Goal: Task Accomplishment & Management: Use online tool/utility

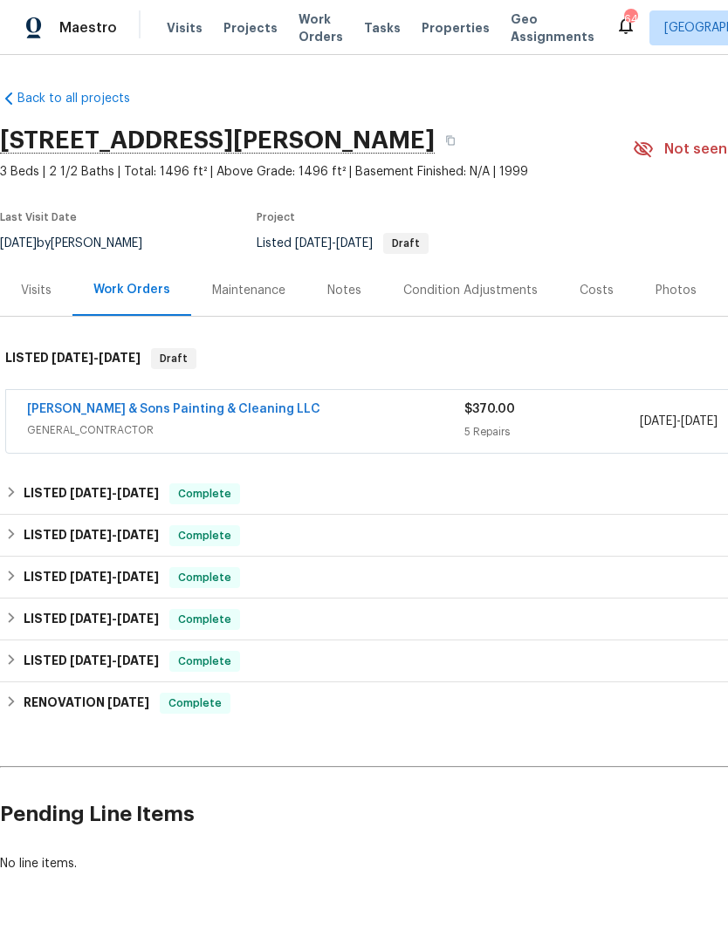
click at [190, 29] on span "Visits" at bounding box center [185, 27] width 36 height 17
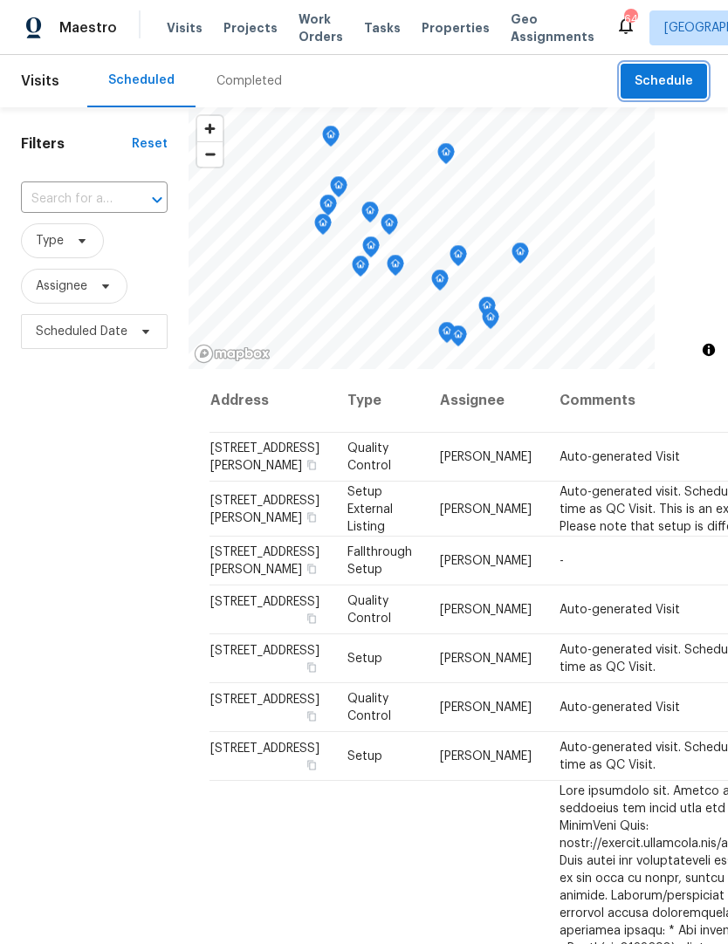
click at [665, 78] on span "Schedule" at bounding box center [663, 82] width 58 height 22
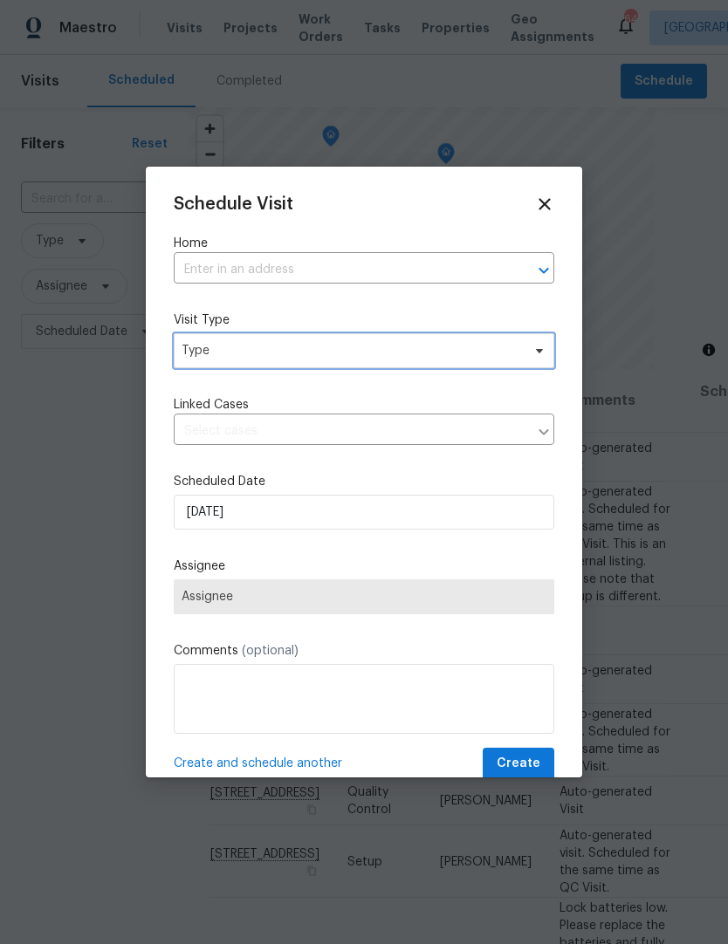
click at [326, 357] on span "Type" at bounding box center [351, 350] width 339 height 17
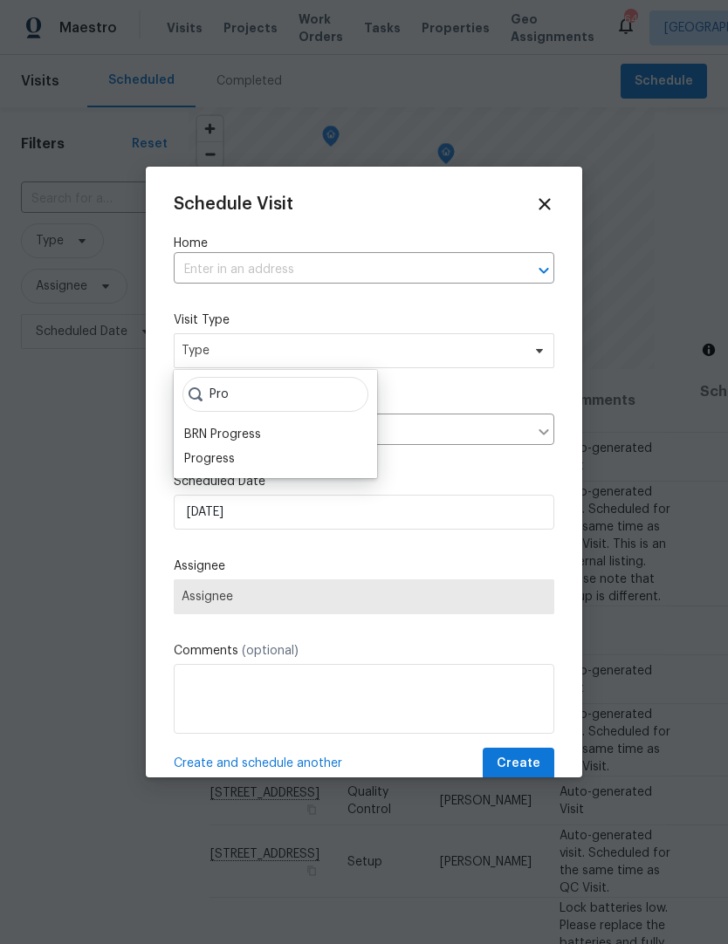
type input "Pro"
click at [223, 461] on div "Progress" at bounding box center [209, 458] width 51 height 17
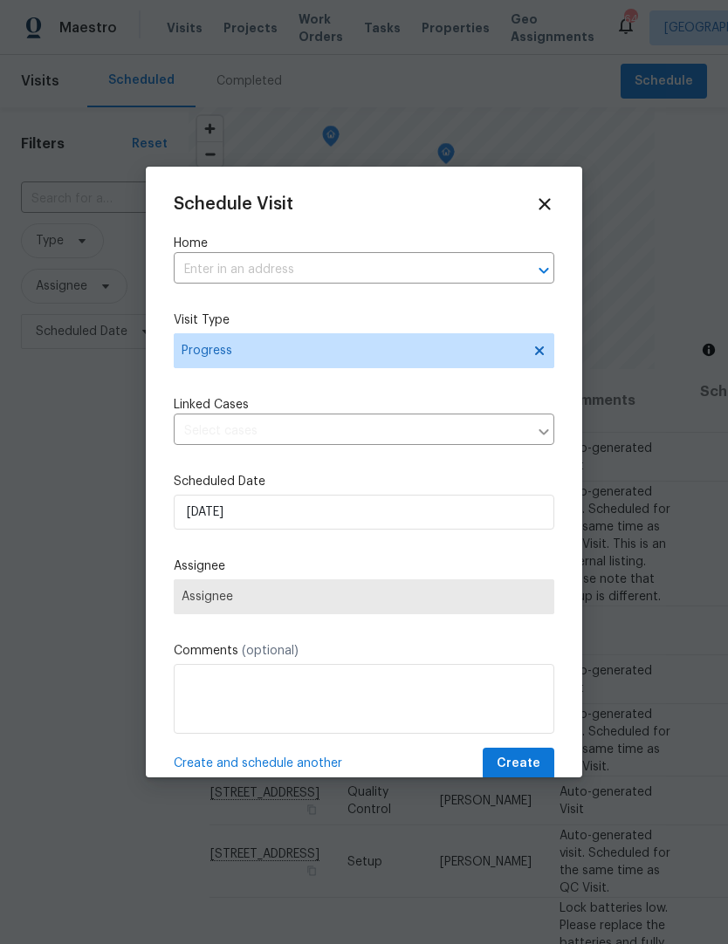
click at [329, 264] on input "text" at bounding box center [340, 270] width 332 height 27
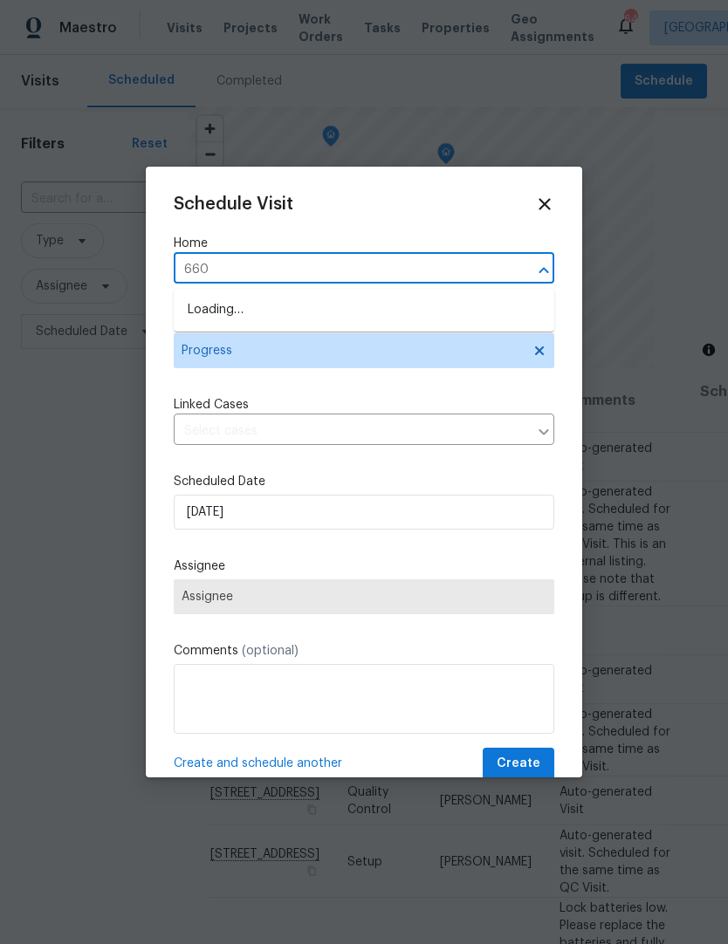
type input "6608"
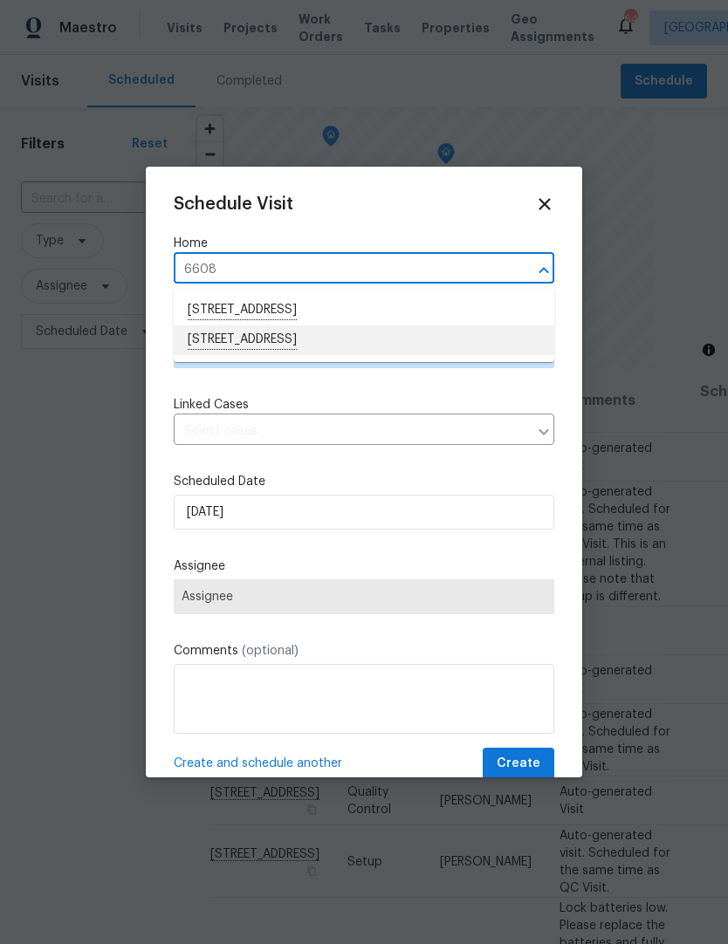
click at [316, 344] on li "6608 Orford Ct, Raleigh, NC 27615" at bounding box center [364, 341] width 381 height 30
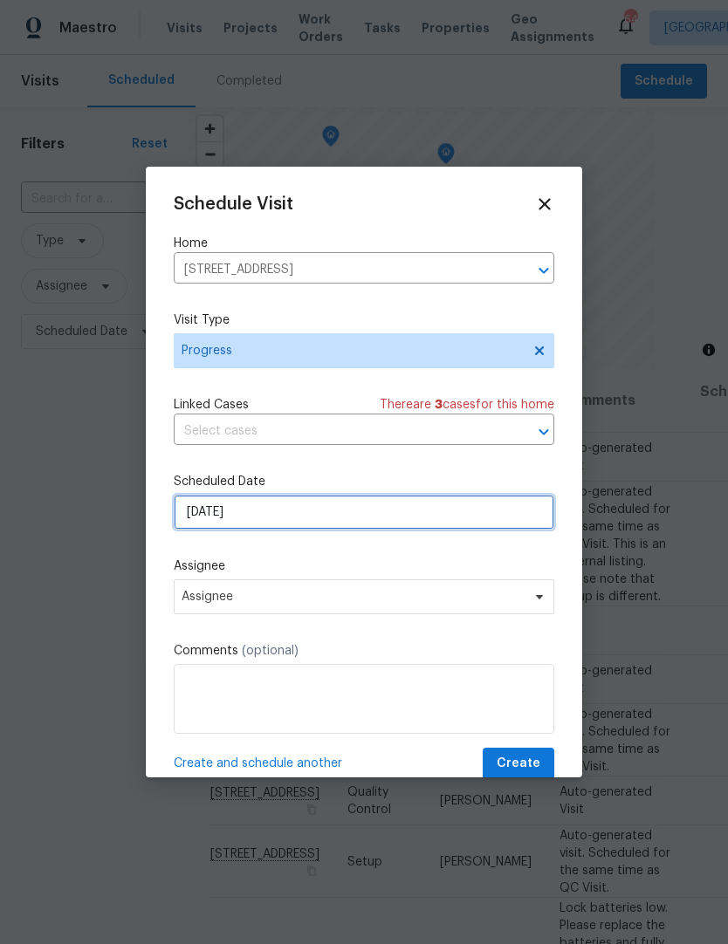
click at [405, 528] on input "[DATE]" at bounding box center [364, 512] width 381 height 35
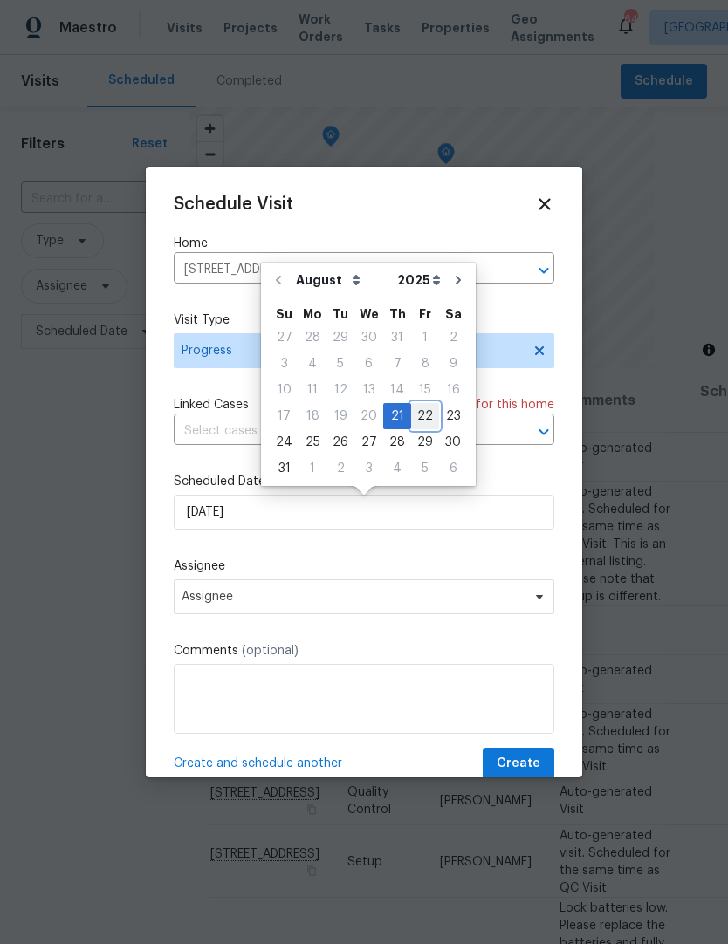
click at [421, 406] on div "22" at bounding box center [425, 416] width 28 height 24
type input "8/22/2025"
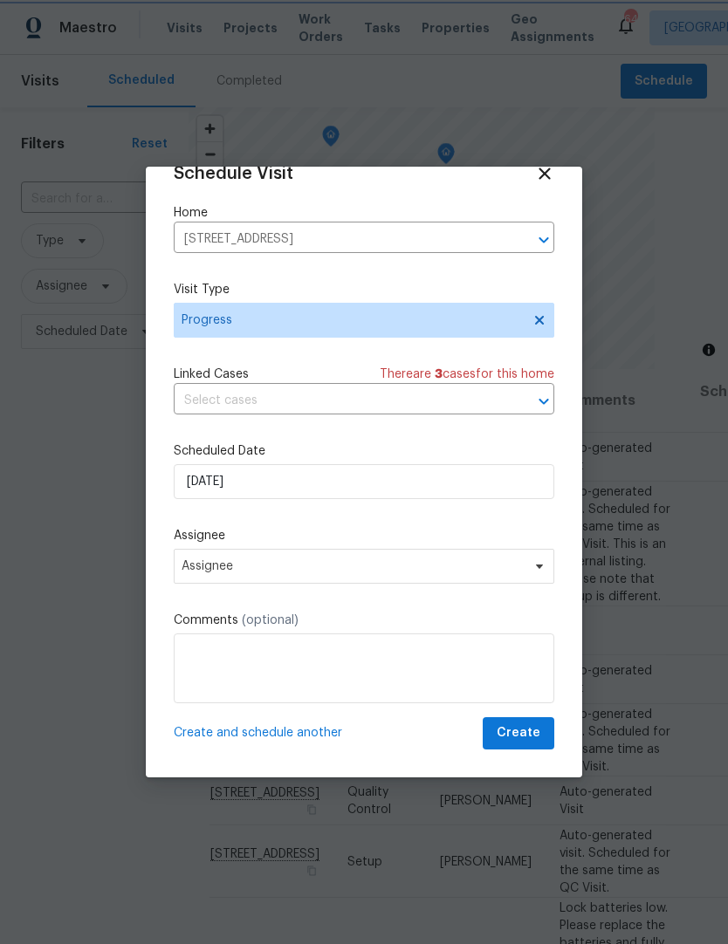
scroll to position [34, 0]
click at [285, 569] on span "Assignee" at bounding box center [353, 566] width 342 height 14
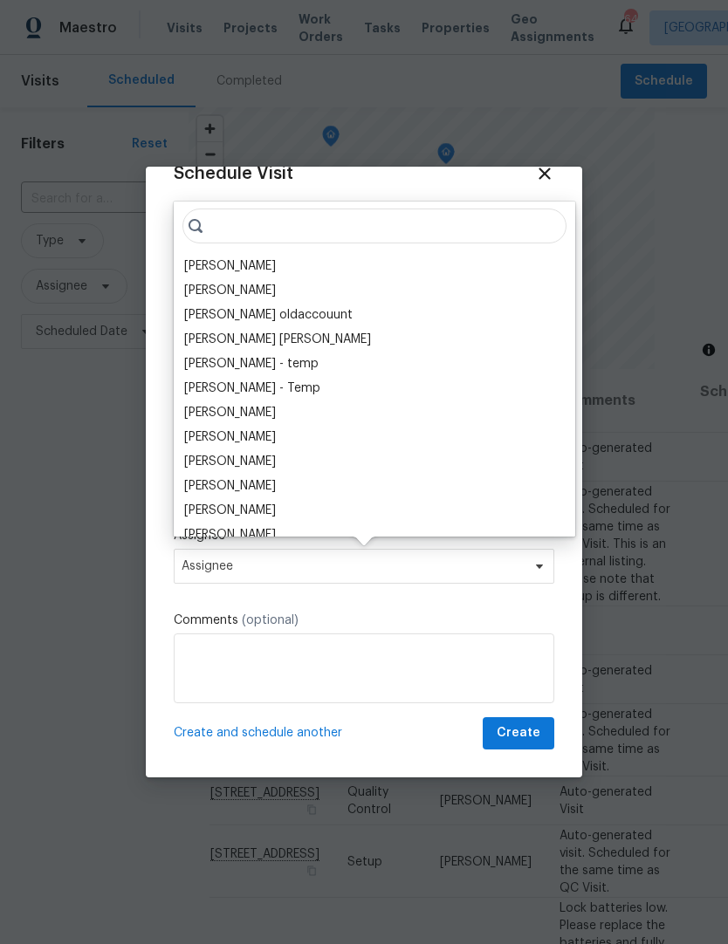
click at [255, 261] on div "[PERSON_NAME]" at bounding box center [230, 265] width 92 height 17
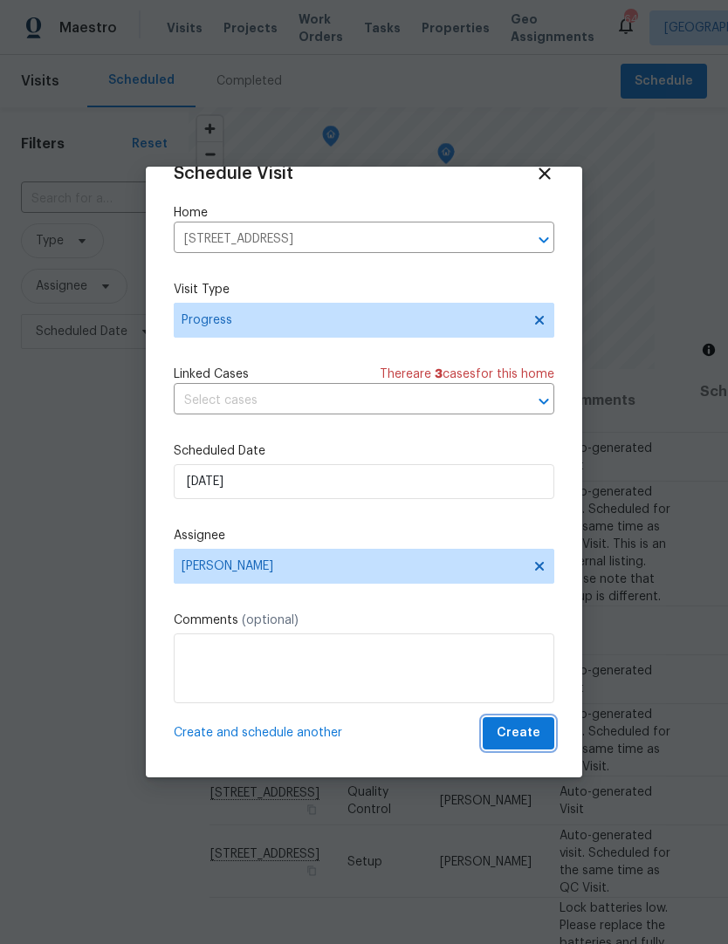
click at [530, 735] on span "Create" at bounding box center [519, 734] width 44 height 22
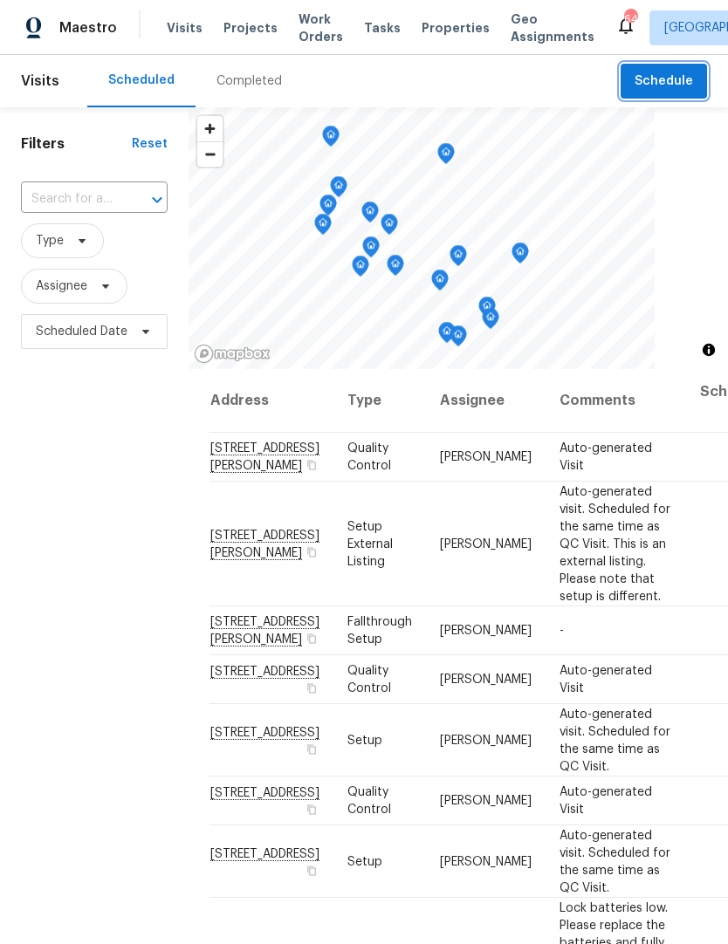
click at [667, 74] on span "Schedule" at bounding box center [663, 82] width 58 height 22
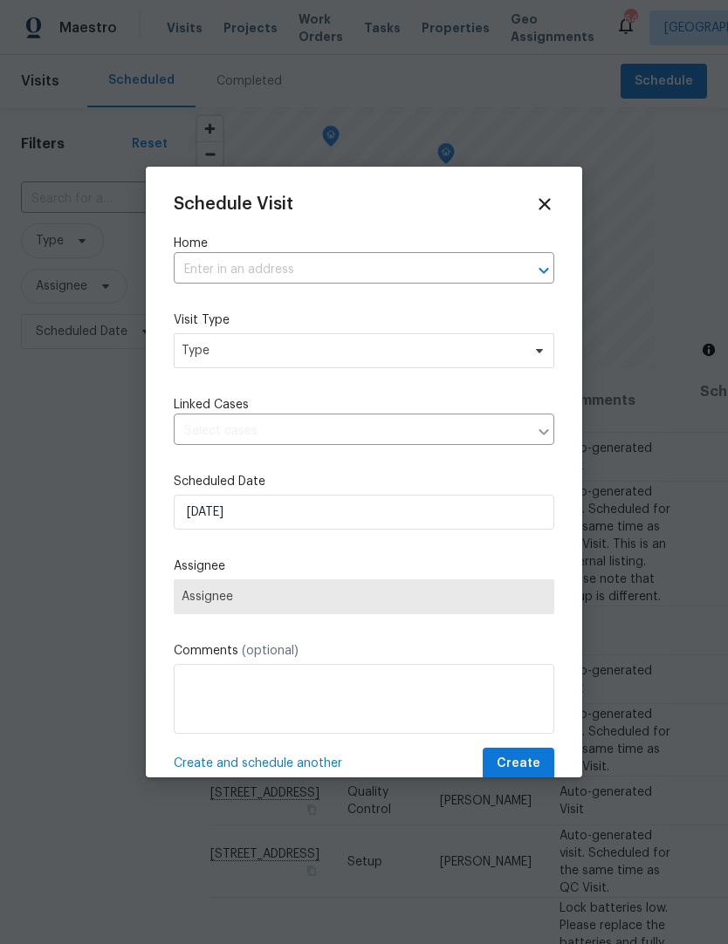
click at [471, 275] on input "text" at bounding box center [340, 270] width 332 height 27
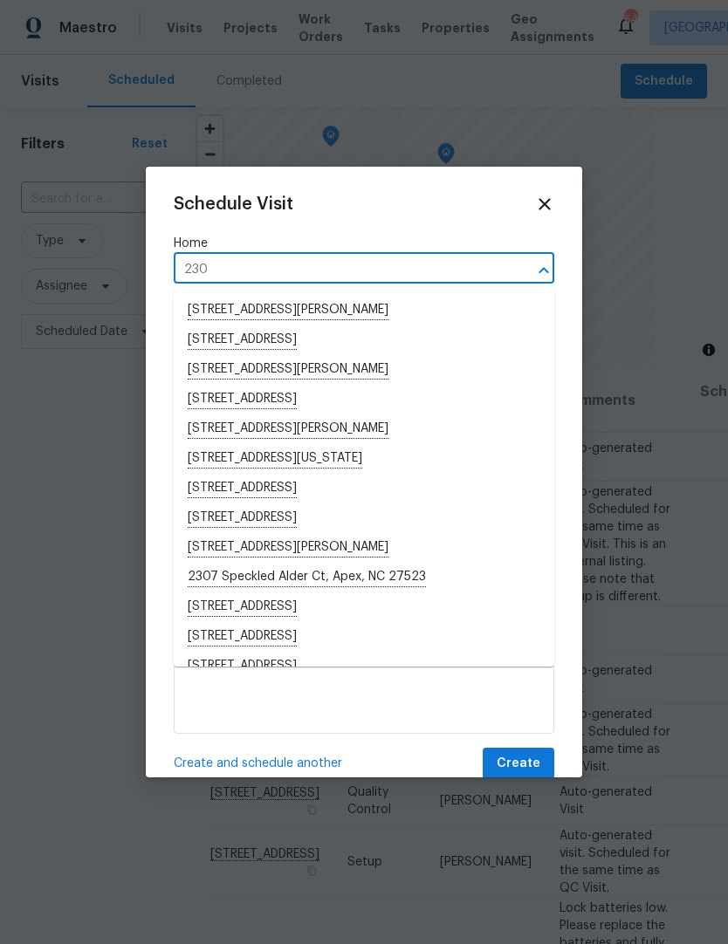
type input "2301"
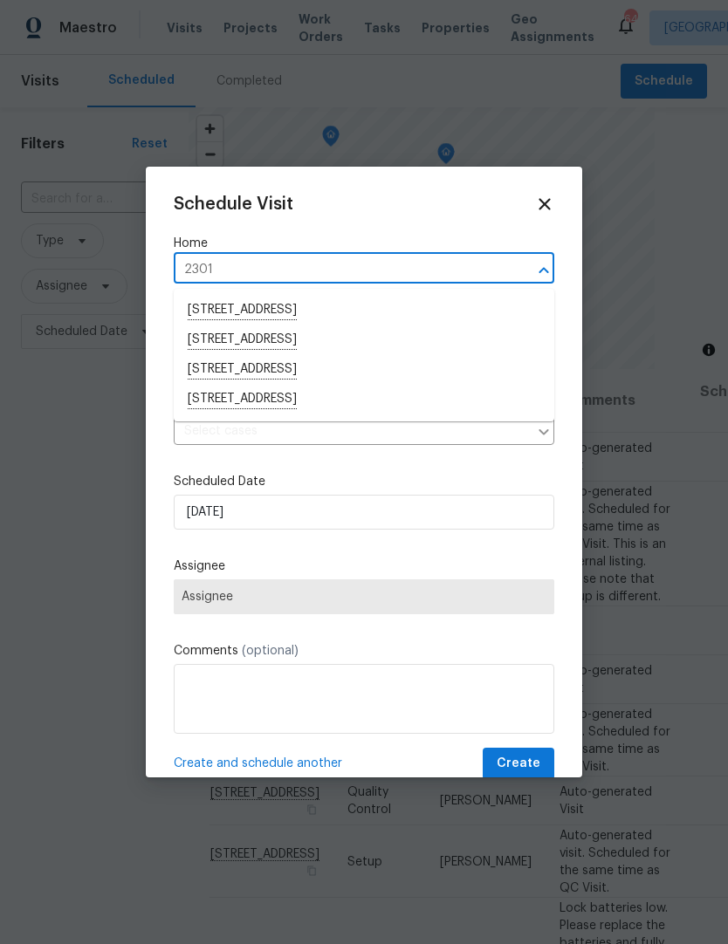
click at [307, 364] on li "2301 Declaration Dr, Raleigh, NC 27615" at bounding box center [364, 370] width 381 height 30
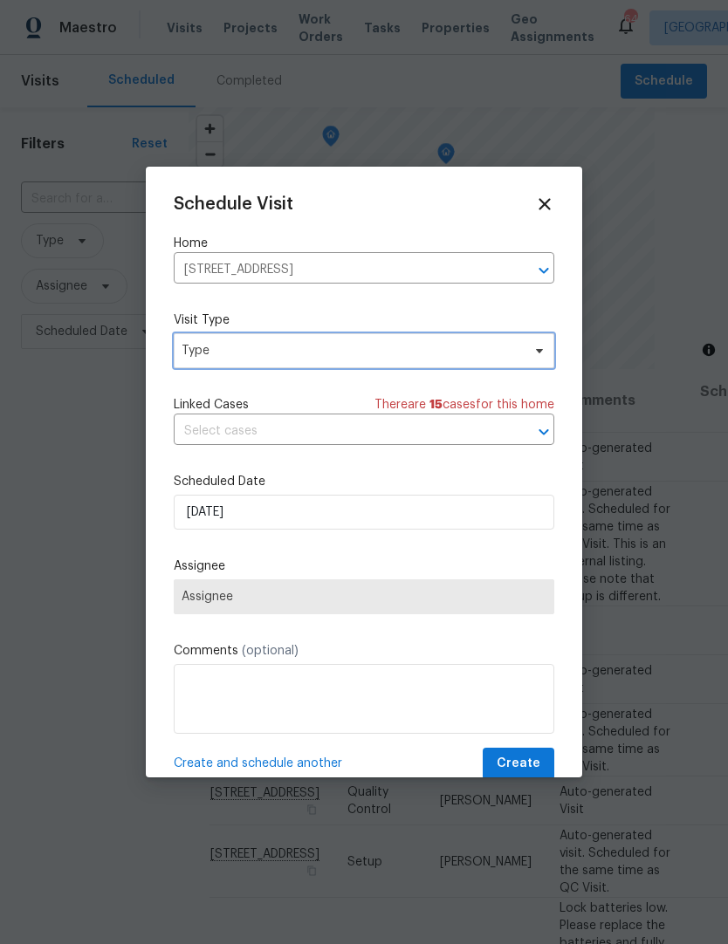
click at [385, 346] on span "Type" at bounding box center [351, 350] width 339 height 17
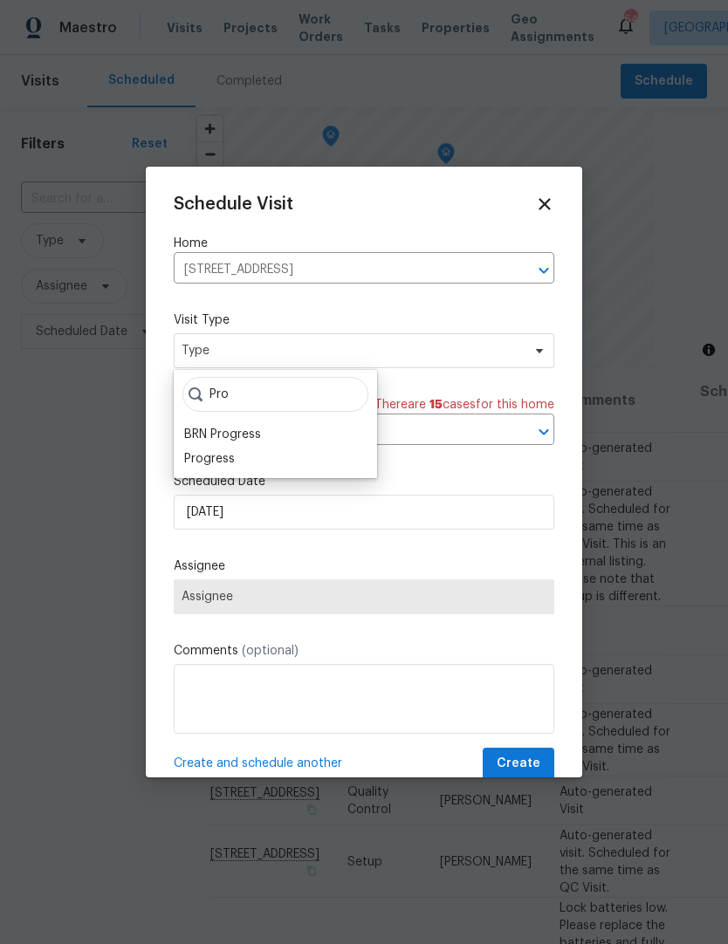
type input "Pro"
click at [227, 456] on div "Progress" at bounding box center [209, 458] width 51 height 17
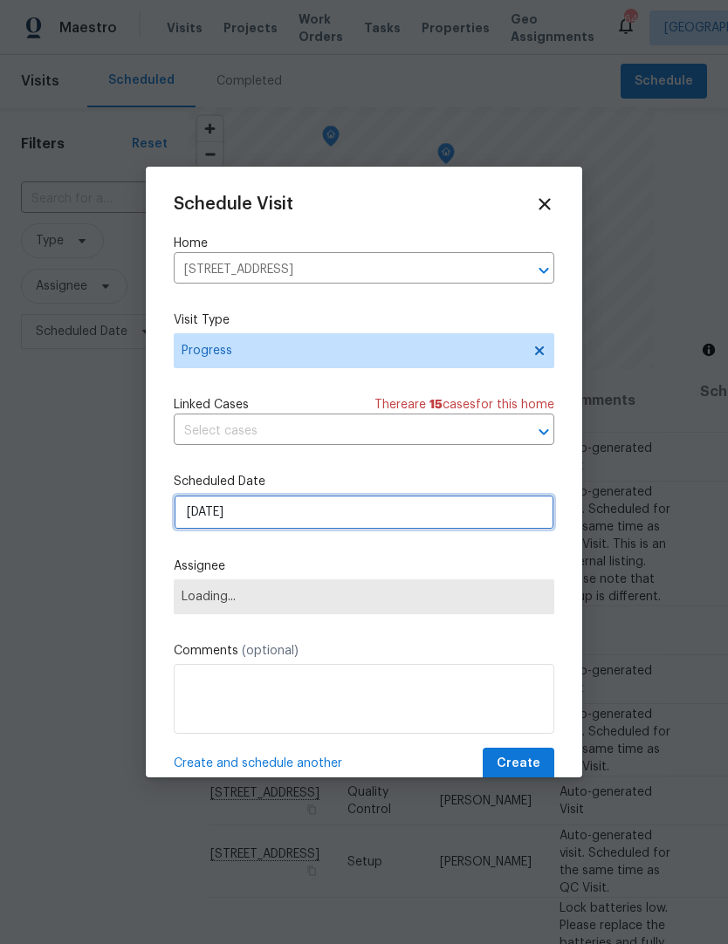
click at [291, 519] on input "[DATE]" at bounding box center [364, 512] width 381 height 35
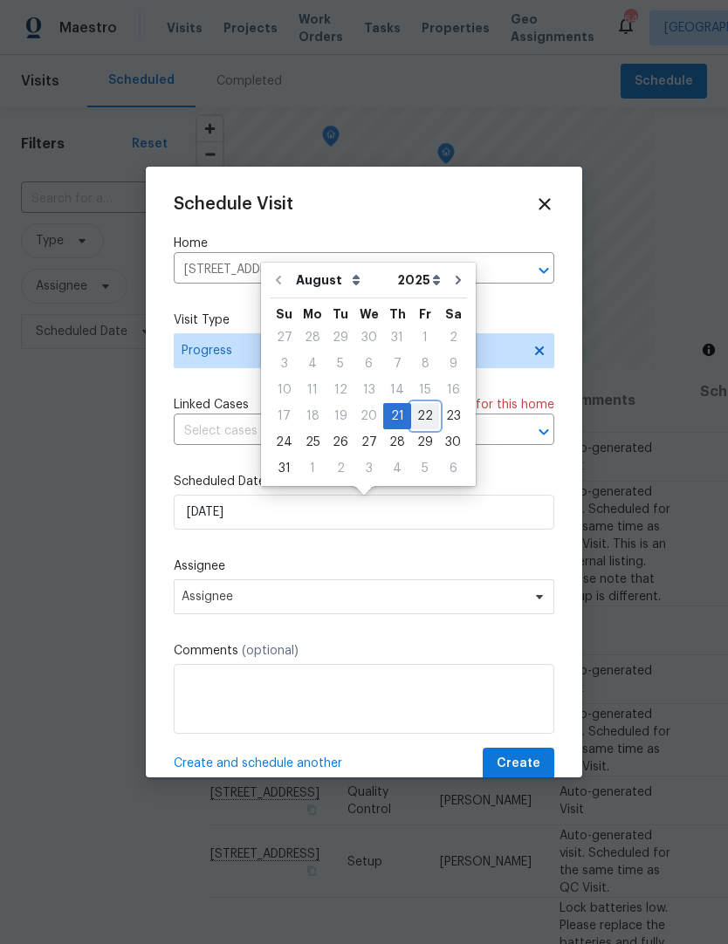
click at [418, 416] on div "22" at bounding box center [425, 416] width 28 height 24
type input "8/22/2025"
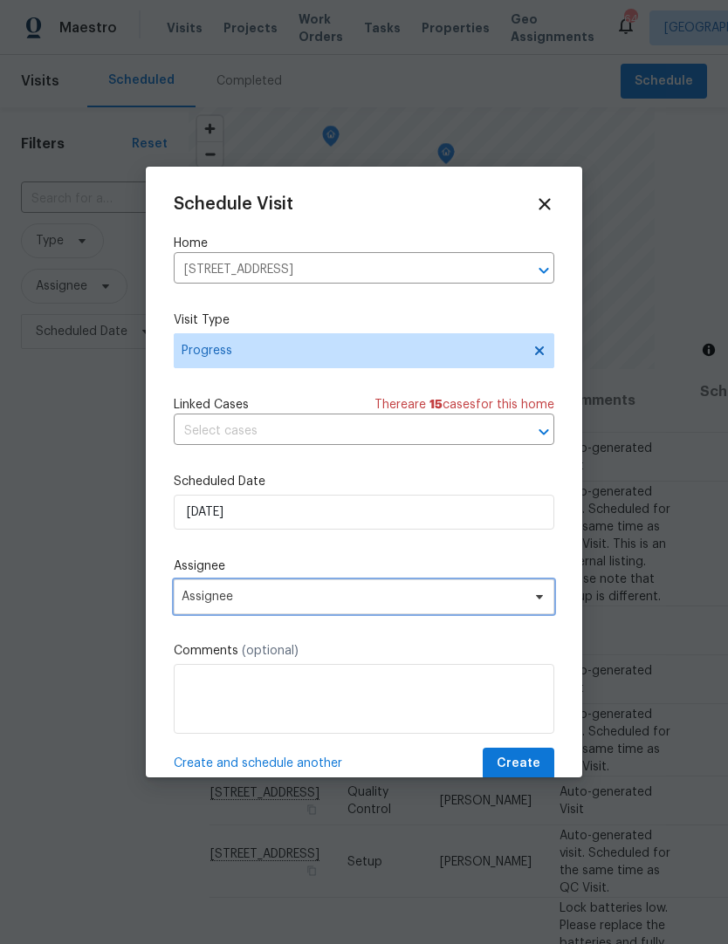
click at [378, 604] on span "Assignee" at bounding box center [353, 597] width 342 height 14
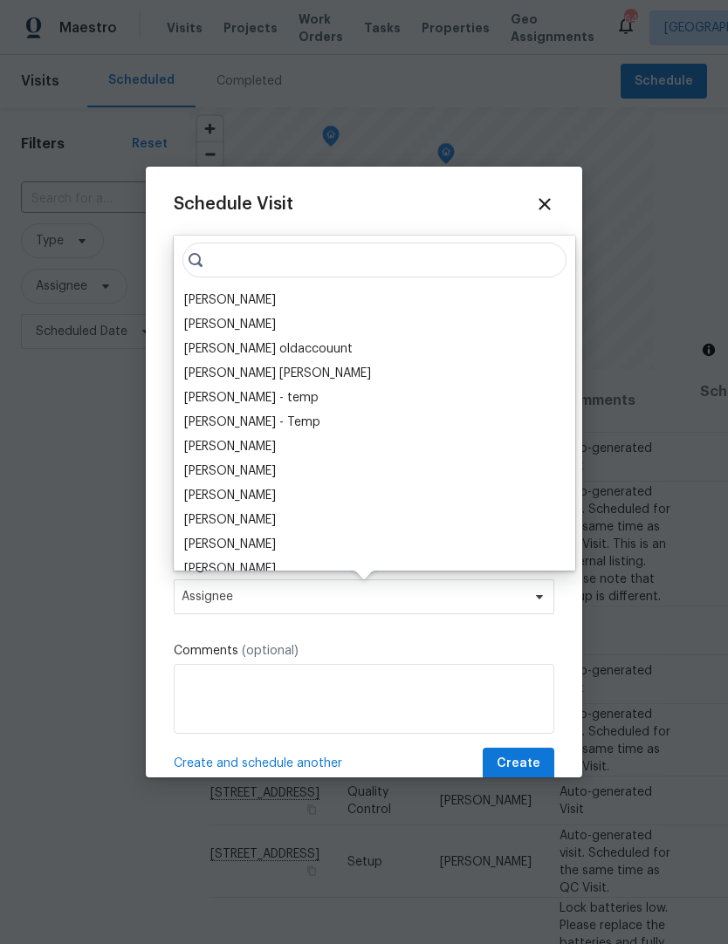
click at [252, 303] on div "[PERSON_NAME]" at bounding box center [230, 299] width 92 height 17
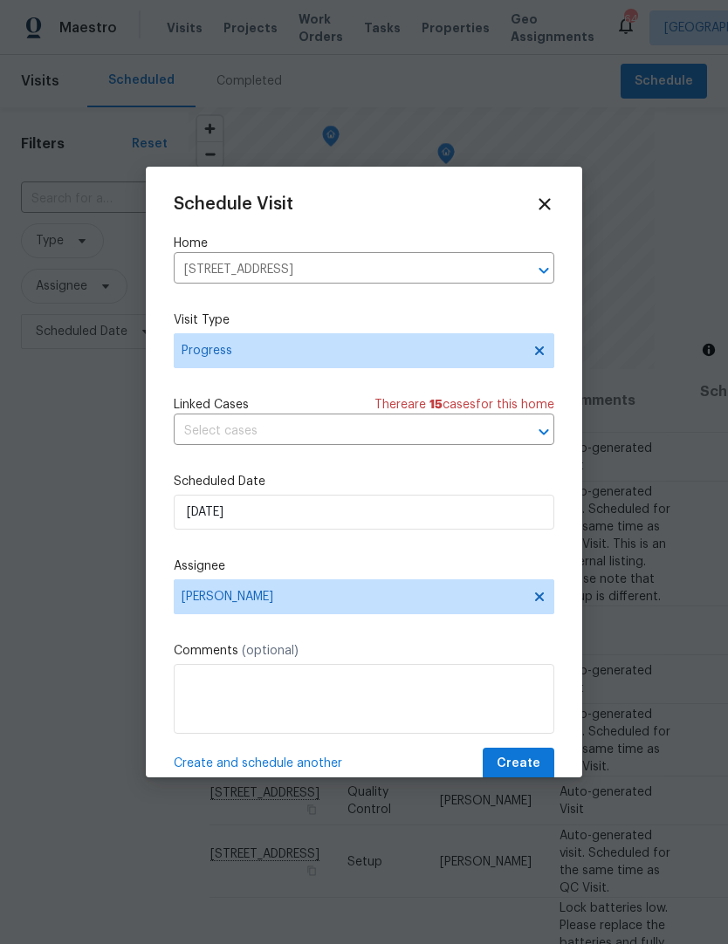
click at [387, 695] on textarea at bounding box center [364, 699] width 381 height 70
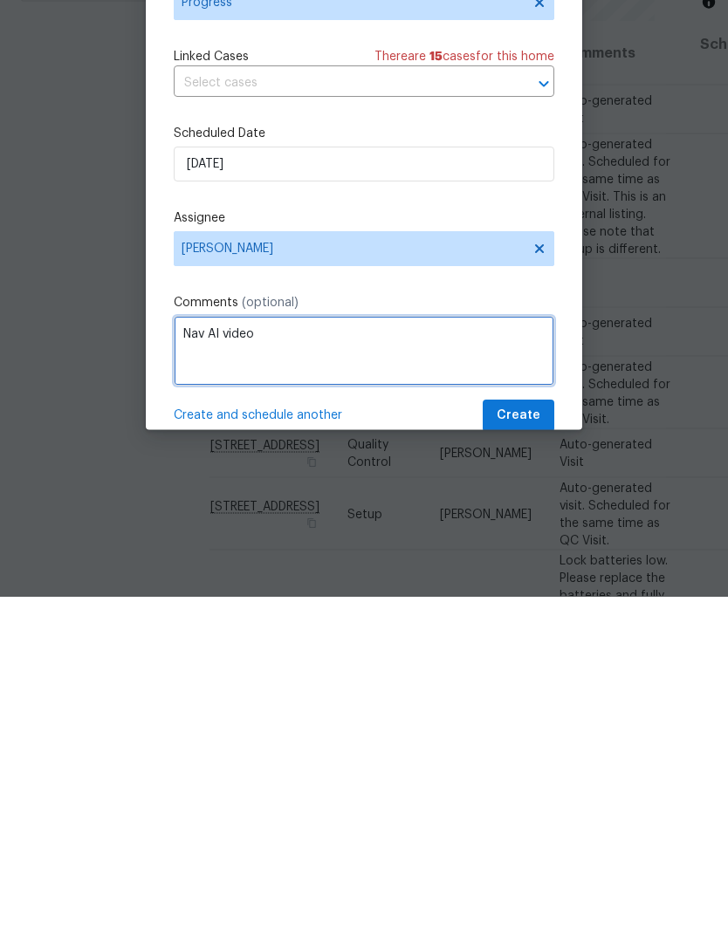
type textarea "Nav AI video"
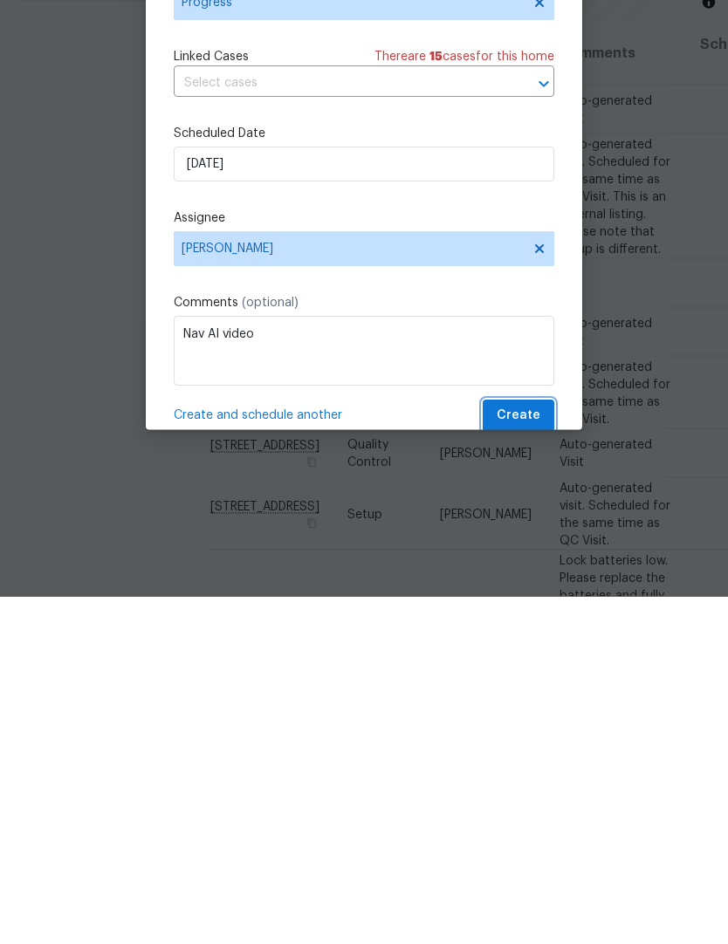
click at [531, 753] on span "Create" at bounding box center [519, 764] width 44 height 22
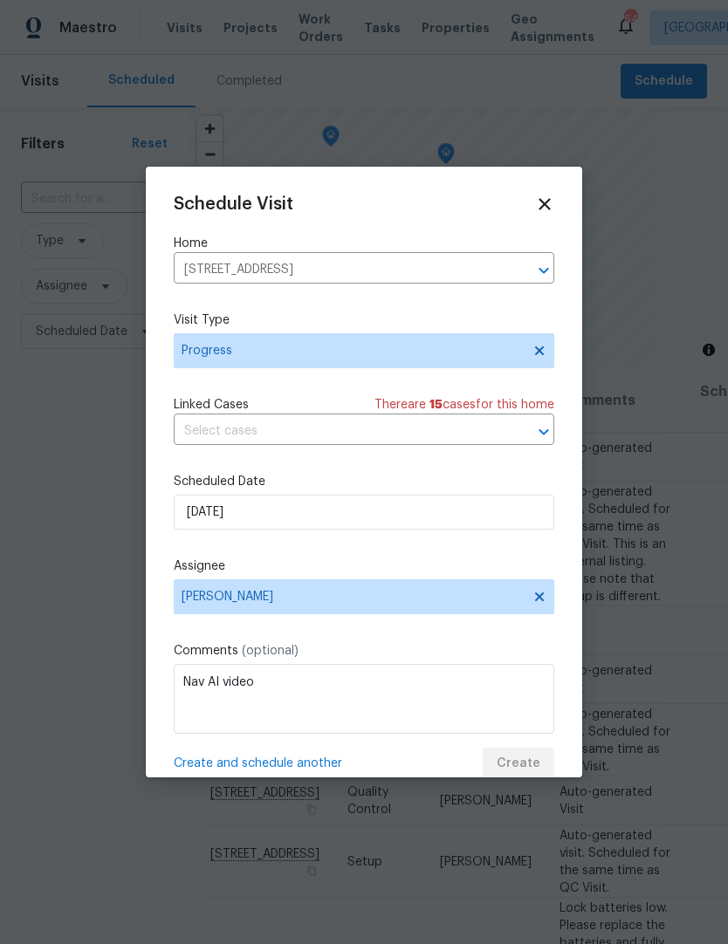
scroll to position [0, 0]
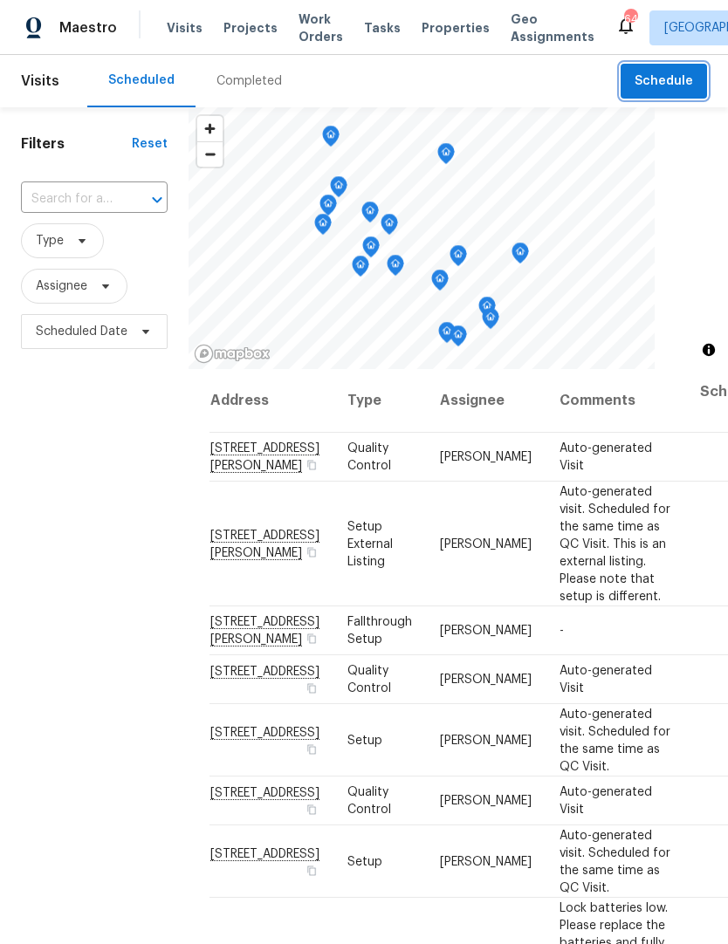
click at [677, 72] on span "Schedule" at bounding box center [663, 82] width 58 height 22
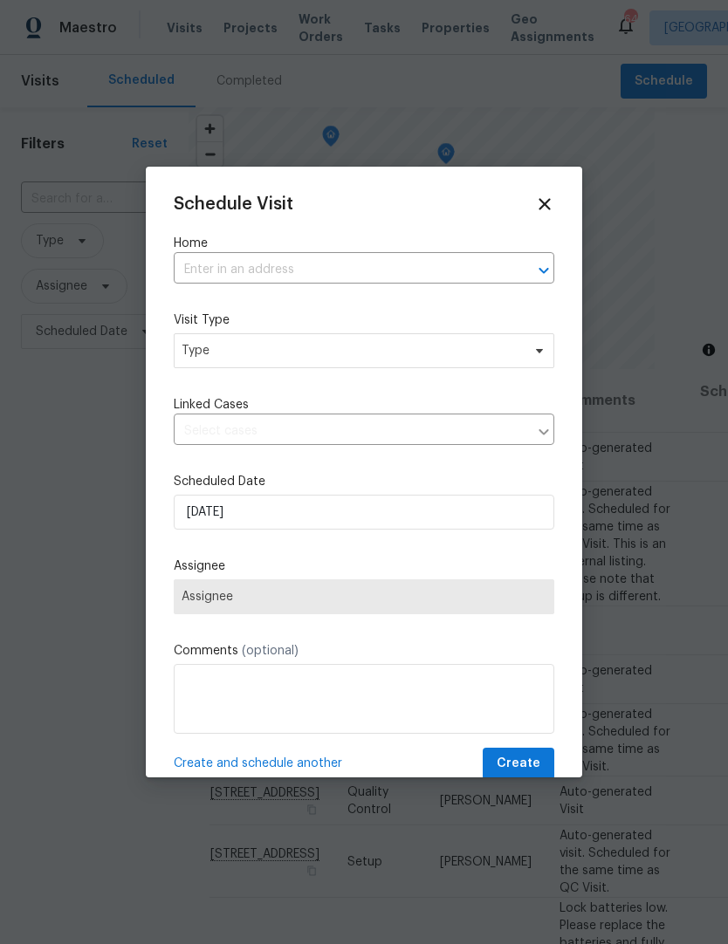
click at [330, 268] on input "text" at bounding box center [340, 270] width 332 height 27
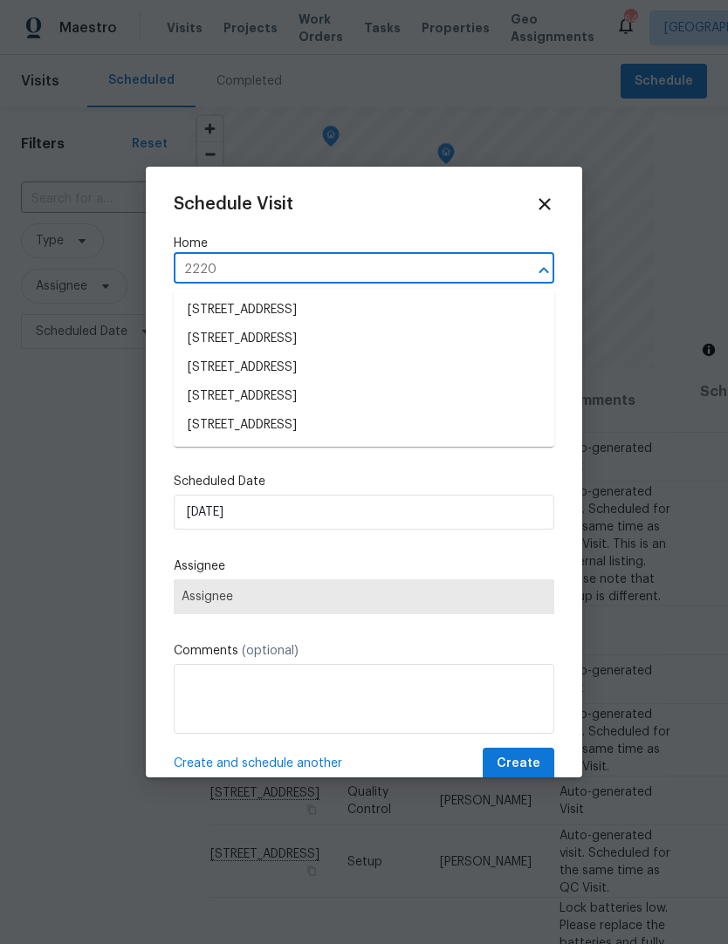
type input "2220"
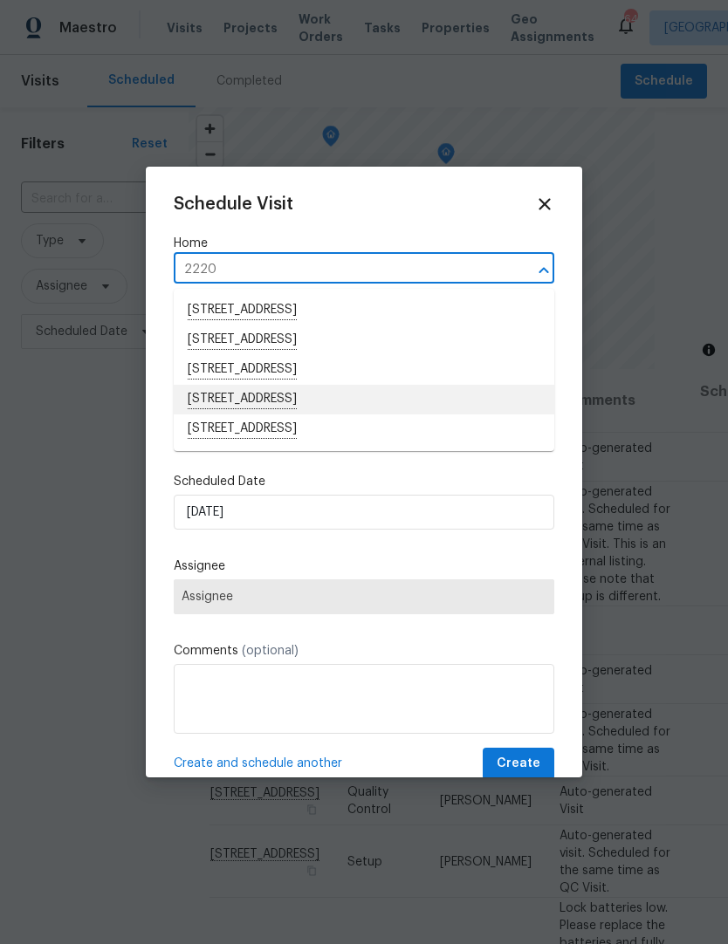
click at [308, 397] on li "2220 Valley Edge Dr Unit 103, Raleigh, NC 27614" at bounding box center [364, 400] width 381 height 30
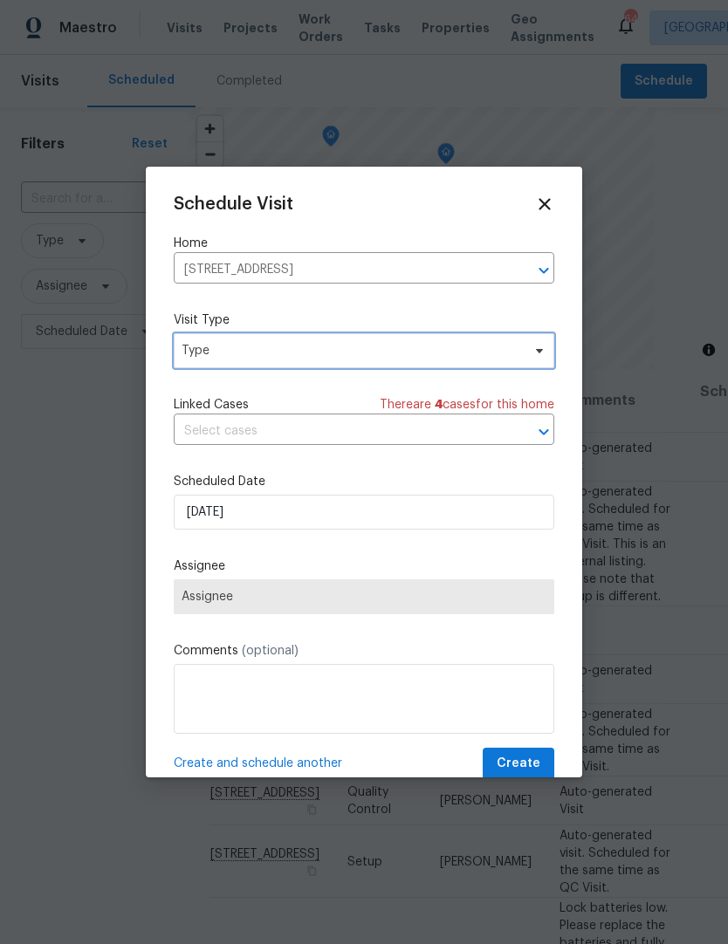
click at [373, 349] on span "Type" at bounding box center [351, 350] width 339 height 17
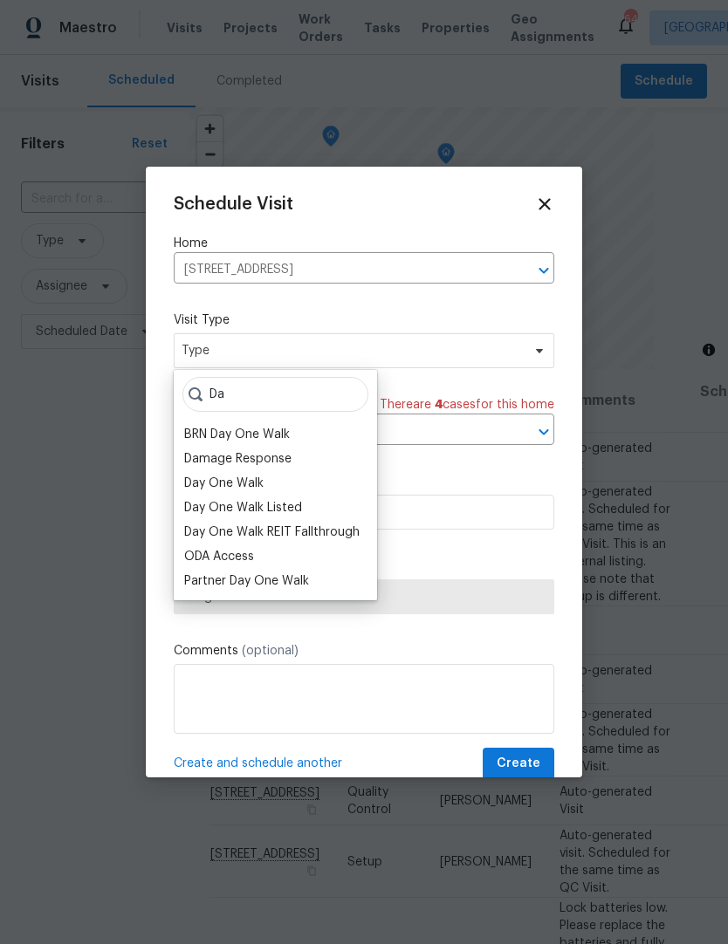
type input "Da"
click at [254, 476] on div "Day One Walk" at bounding box center [223, 483] width 79 height 17
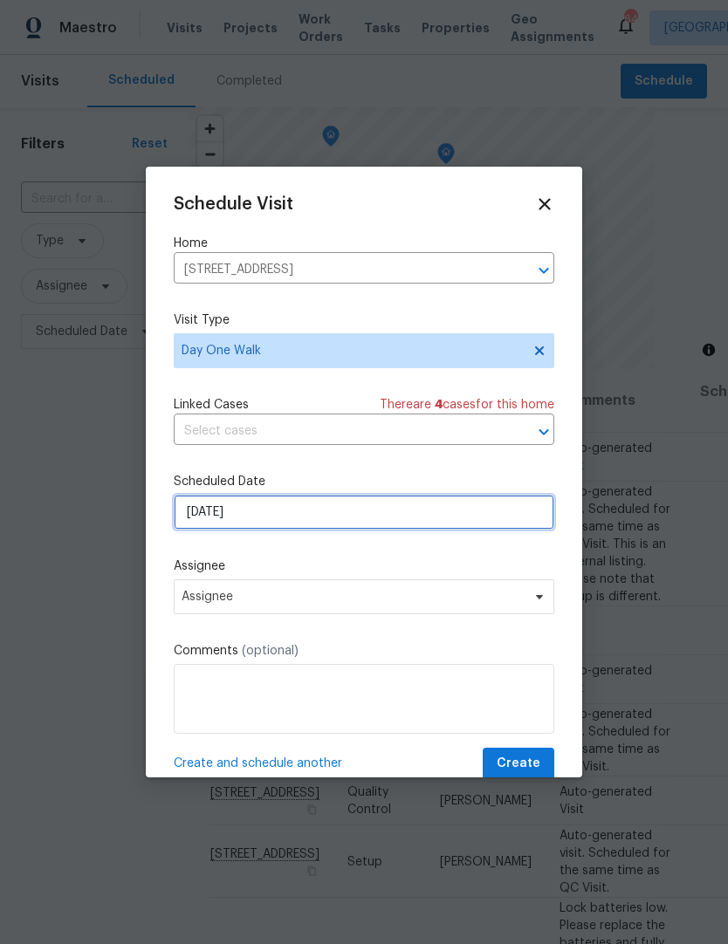
click at [296, 507] on input "[DATE]" at bounding box center [364, 512] width 381 height 35
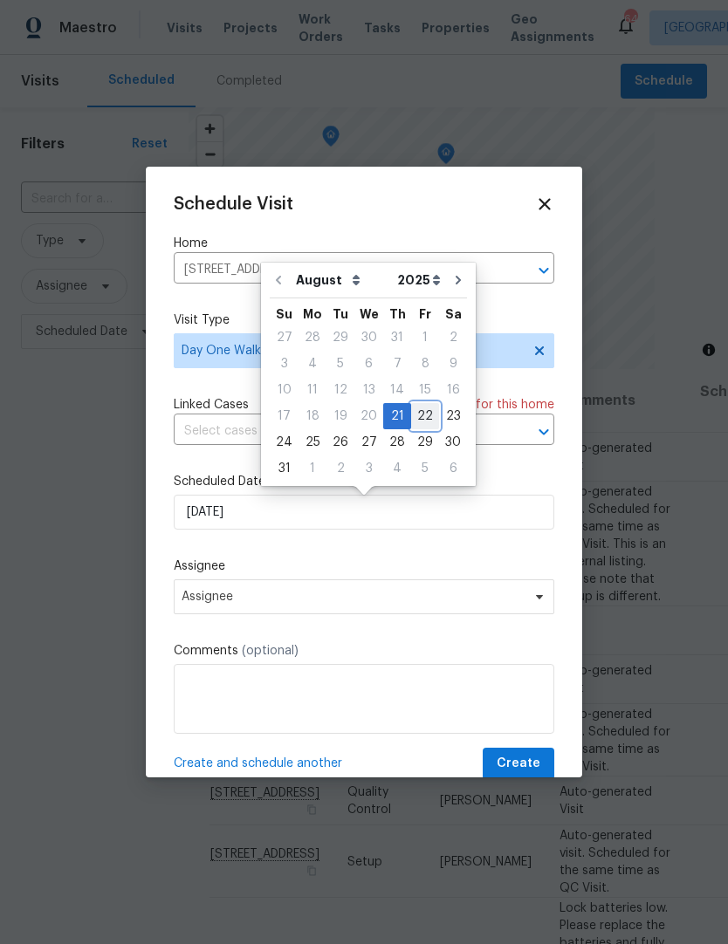
click at [415, 410] on div "22" at bounding box center [425, 416] width 28 height 24
type input "8/22/2025"
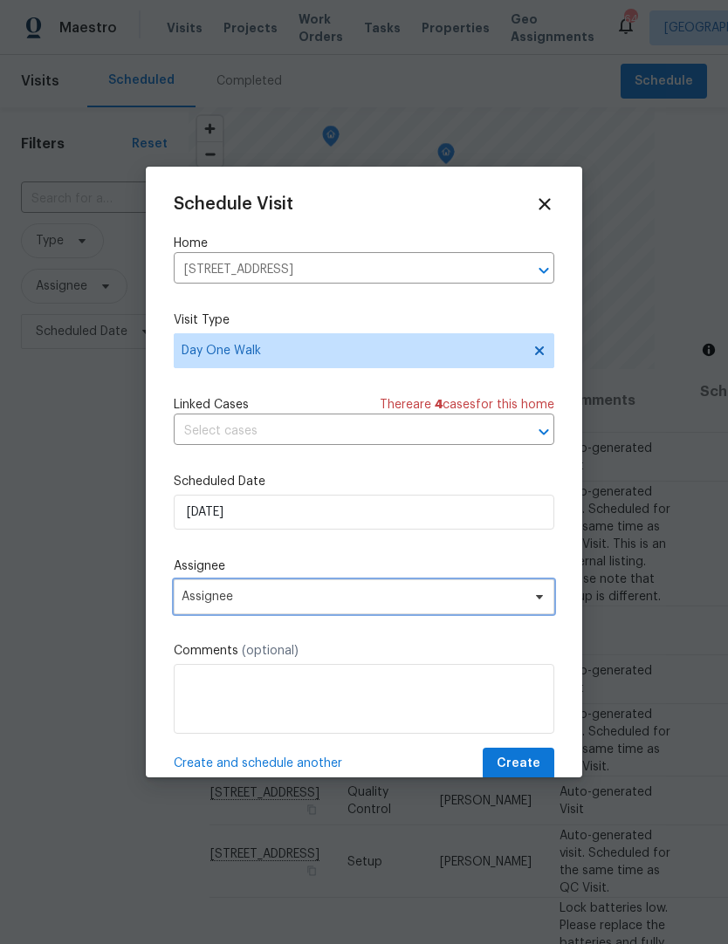
click at [327, 608] on span "Assignee" at bounding box center [364, 596] width 381 height 35
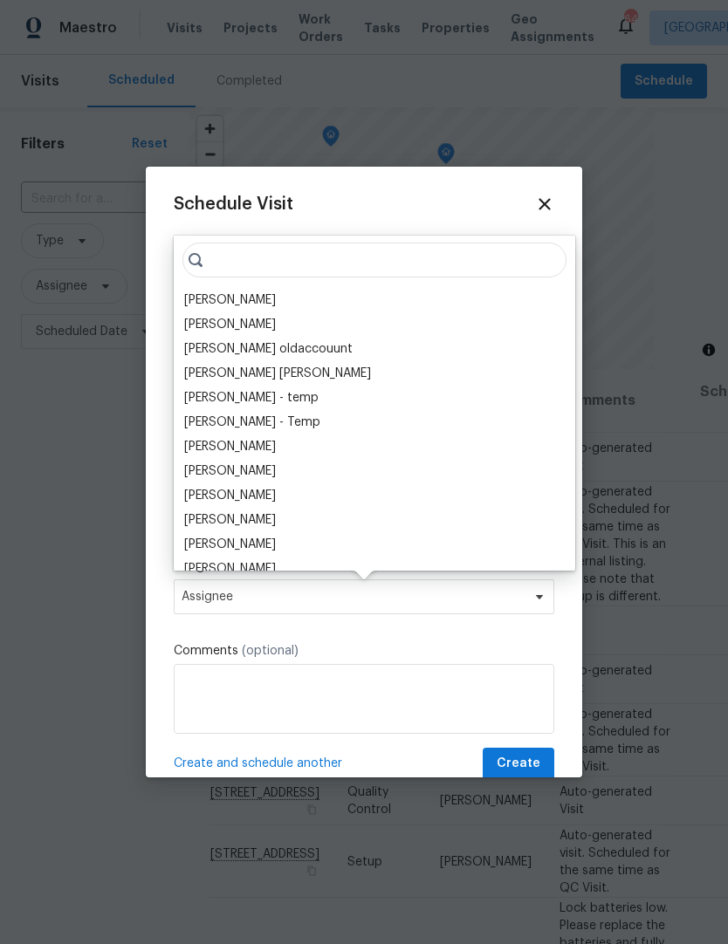
click at [264, 291] on div "[PERSON_NAME]" at bounding box center [374, 300] width 391 height 24
click at [292, 294] on div "[PERSON_NAME]" at bounding box center [374, 300] width 391 height 24
click at [283, 676] on textarea at bounding box center [364, 699] width 381 height 70
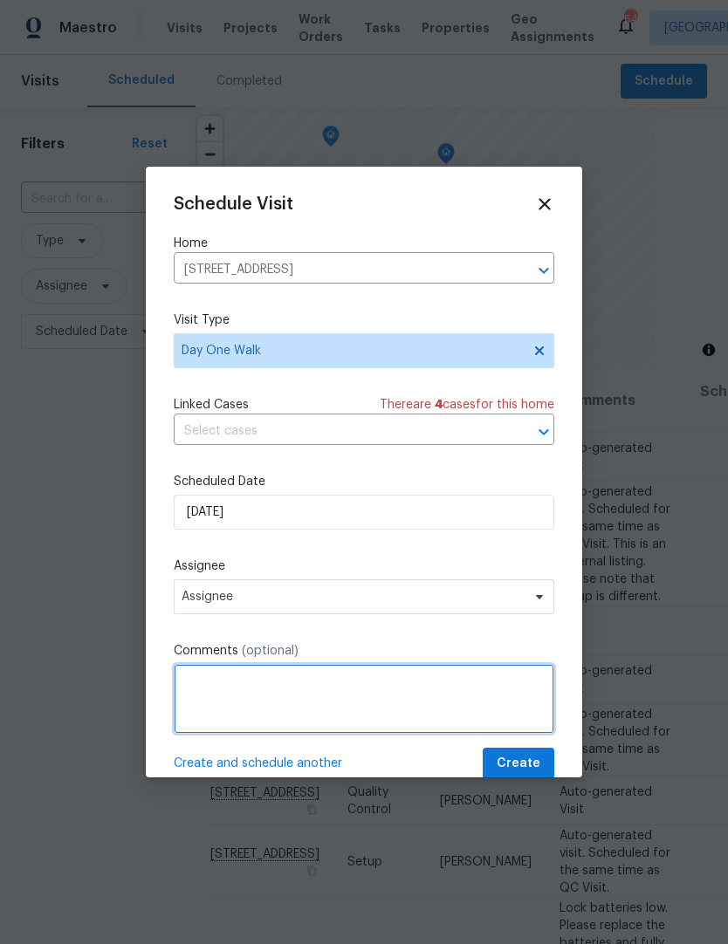
scroll to position [57, 0]
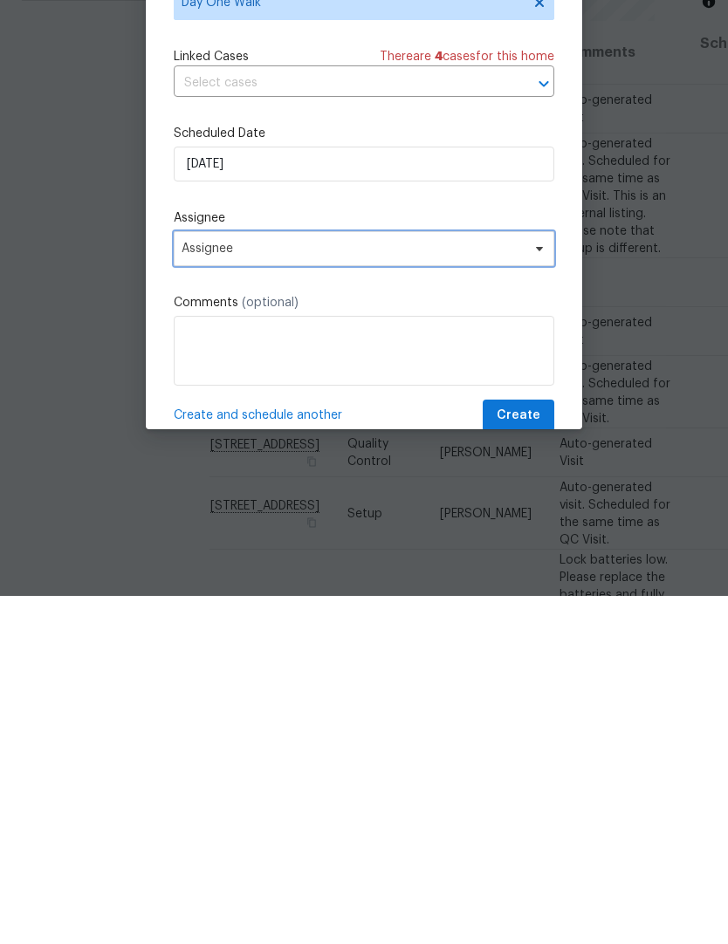
click at [441, 590] on span "Assignee" at bounding box center [353, 597] width 342 height 14
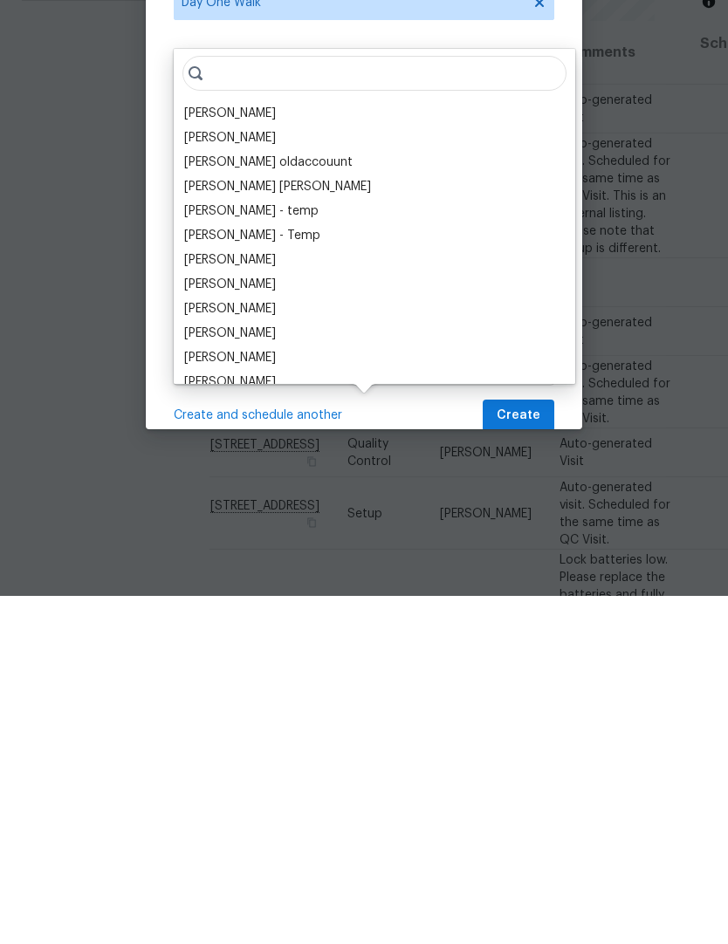
scroll to position [72, 0]
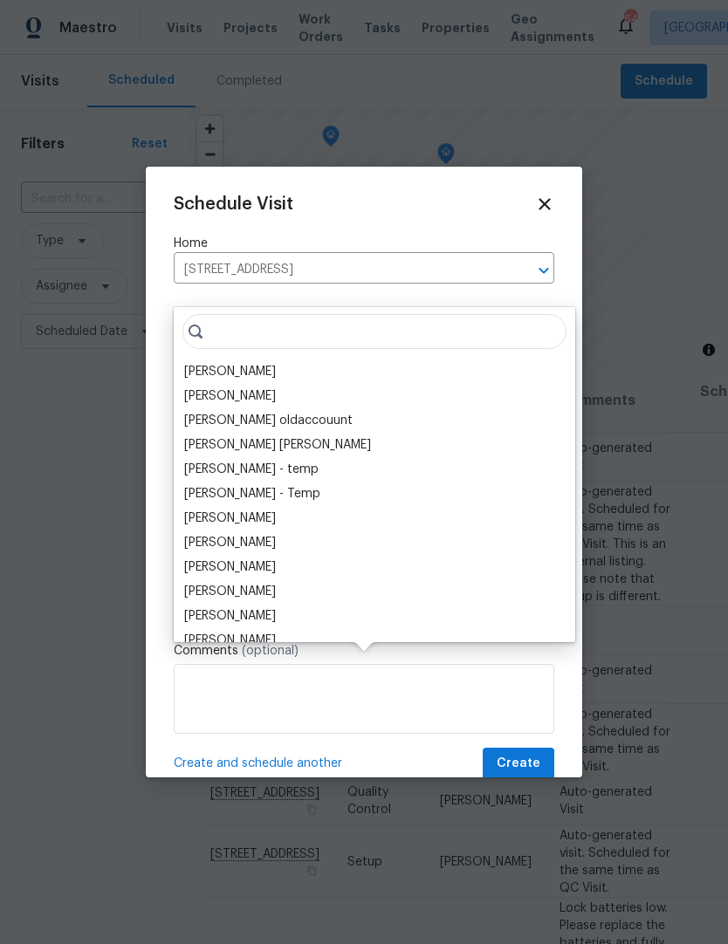
click at [236, 360] on div "[PERSON_NAME]" at bounding box center [374, 372] width 391 height 24
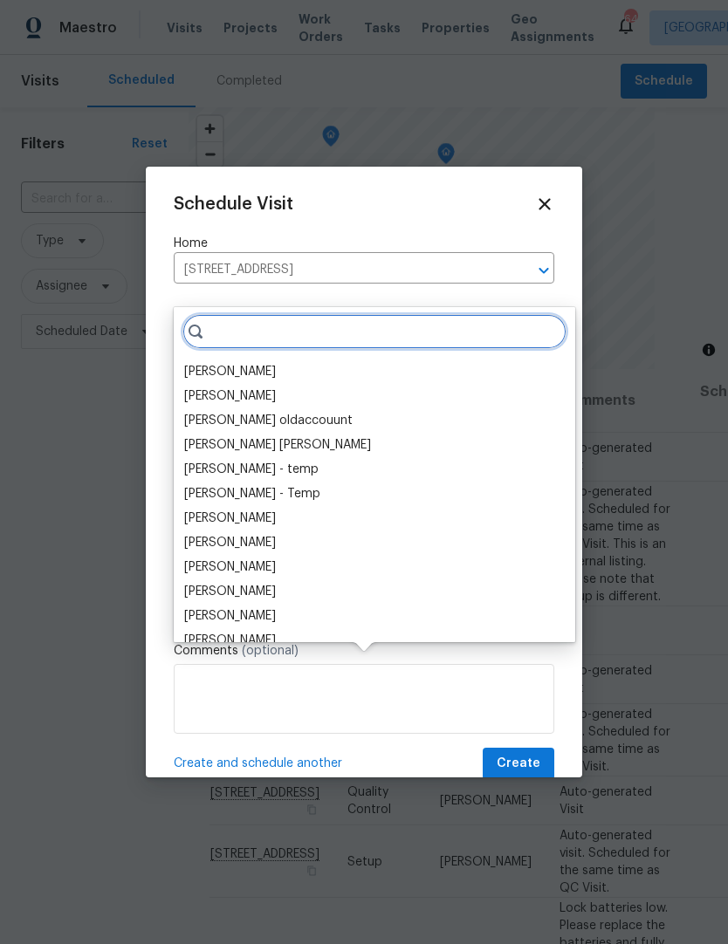
click at [242, 314] on input "search" at bounding box center [374, 331] width 384 height 35
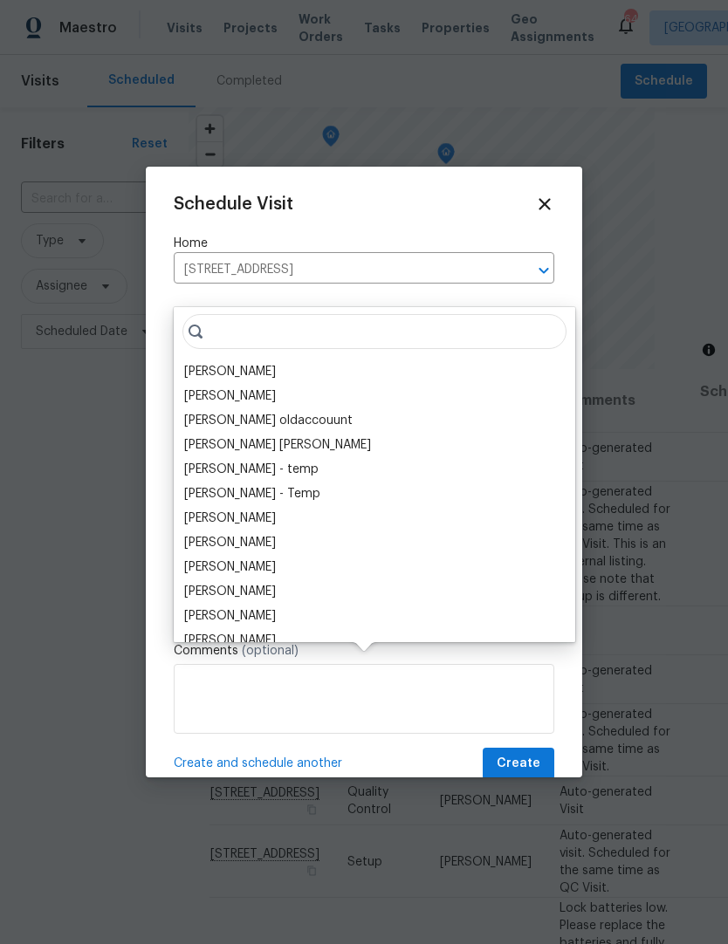
click at [245, 363] on div "[PERSON_NAME]" at bounding box center [230, 371] width 92 height 17
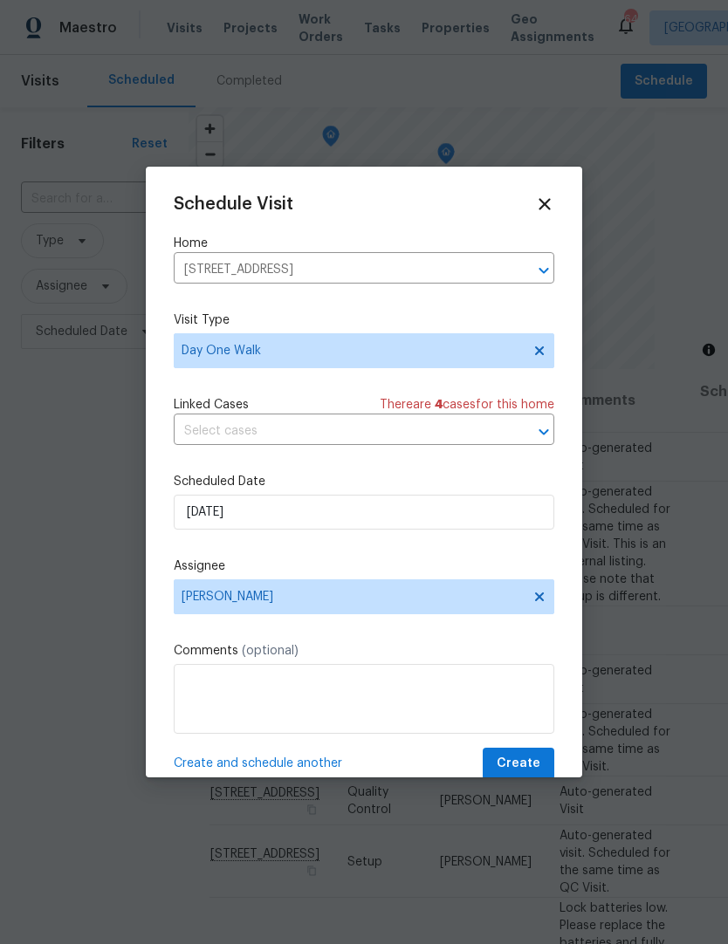
click at [456, 479] on label "Scheduled Date" at bounding box center [364, 481] width 381 height 17
click at [525, 771] on span "Create" at bounding box center [519, 764] width 44 height 22
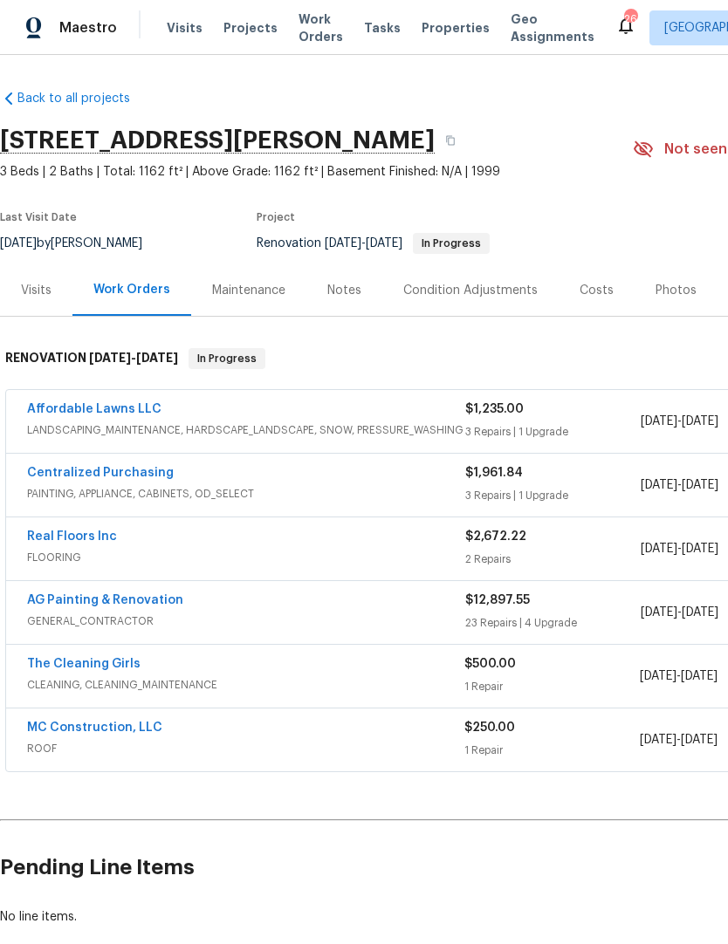
click at [123, 405] on link "Affordable Lawns LLC" at bounding box center [94, 409] width 134 height 12
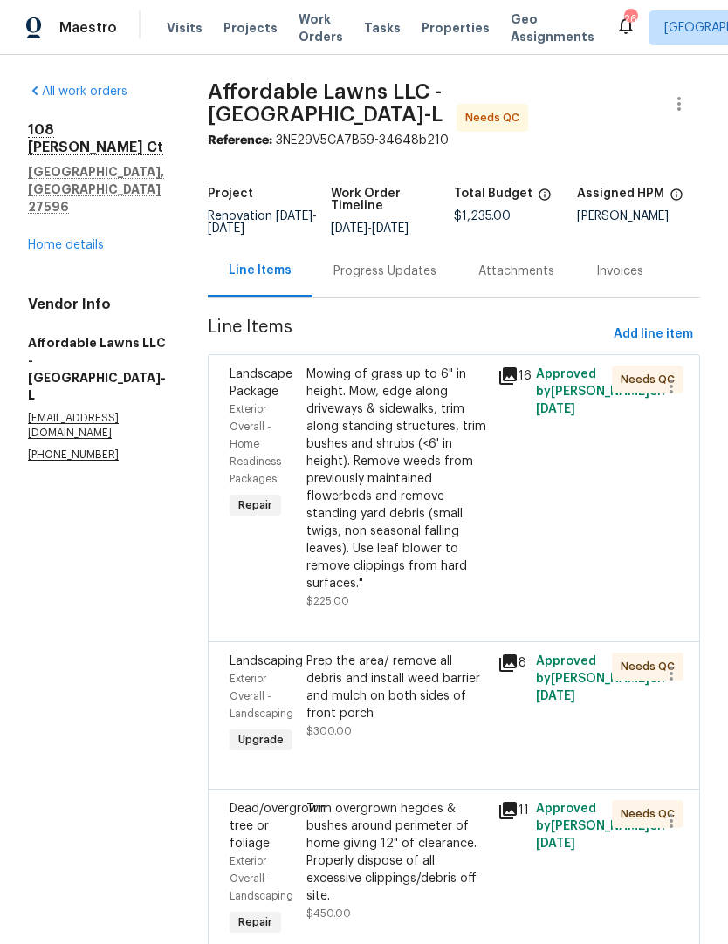
click at [434, 498] on div "Mowing of grass up to 6" in height. Mow, edge along driveways & sidewalks, trim…" at bounding box center [396, 479] width 181 height 227
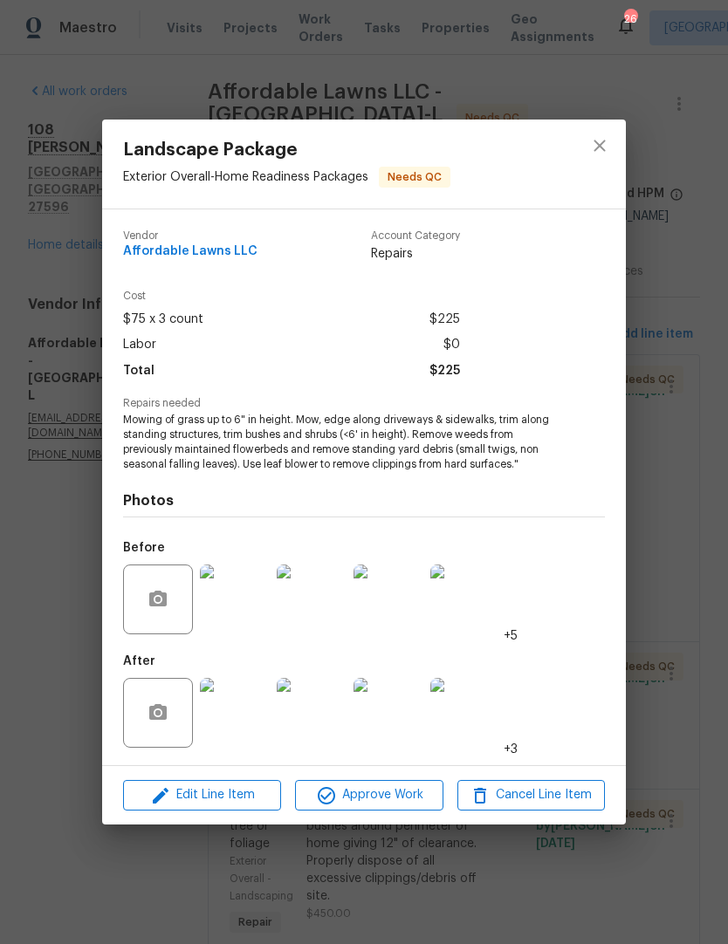
click at [245, 712] on img at bounding box center [235, 713] width 70 height 70
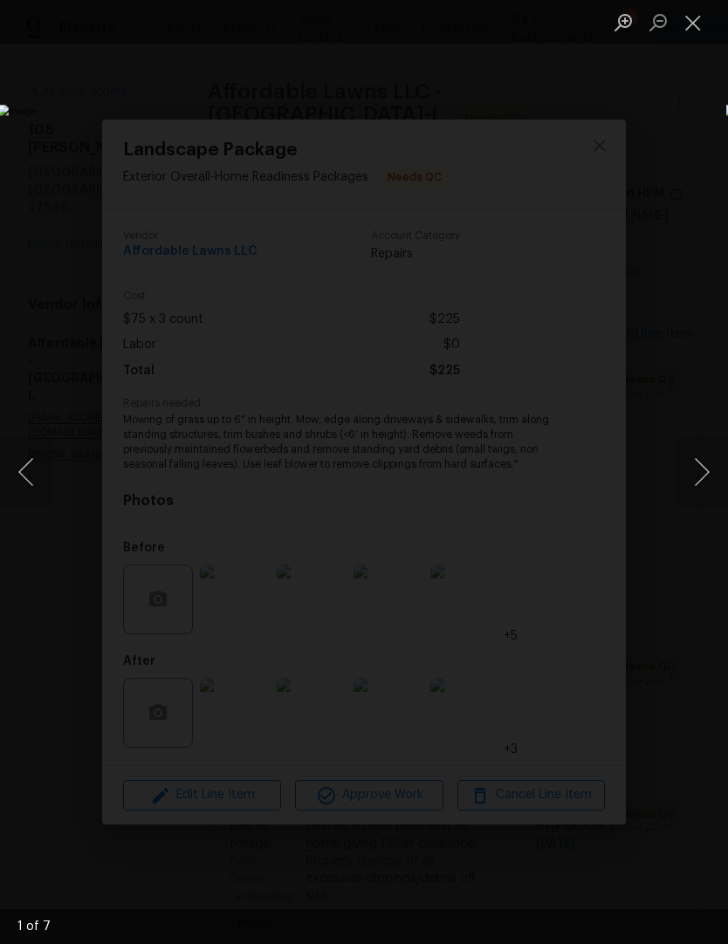
click at [708, 469] on button "Next image" at bounding box center [701, 472] width 52 height 70
click at [698, 464] on button "Next image" at bounding box center [701, 472] width 52 height 70
click at [691, 477] on button "Next image" at bounding box center [701, 472] width 52 height 70
click at [691, 482] on button "Next image" at bounding box center [701, 472] width 52 height 70
click at [694, 12] on button "Close lightbox" at bounding box center [692, 22] width 35 height 31
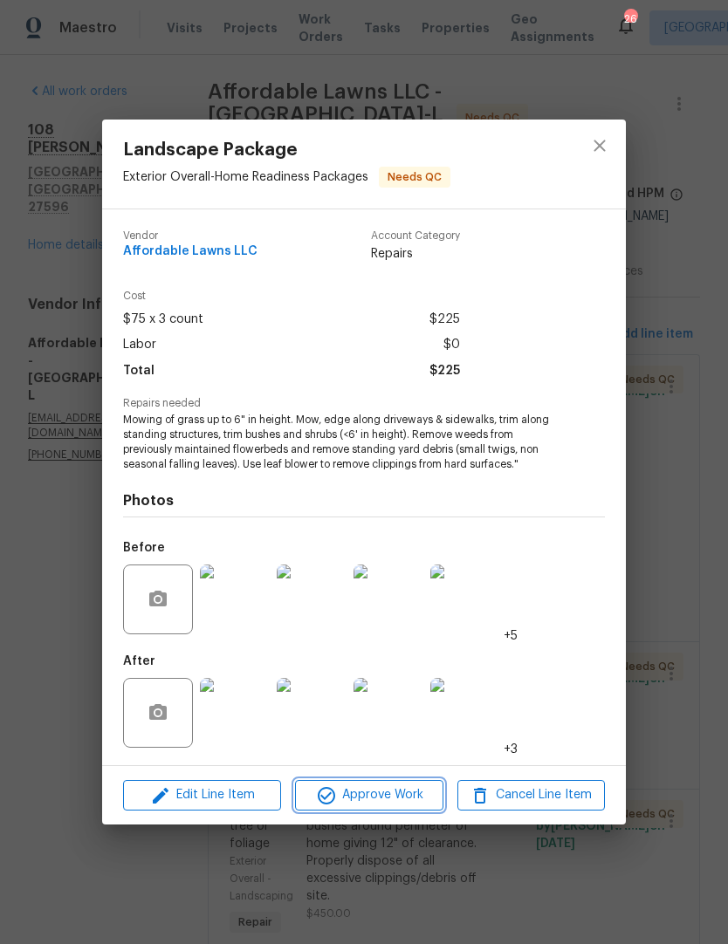
click at [368, 802] on span "Approve Work" at bounding box center [368, 796] width 137 height 22
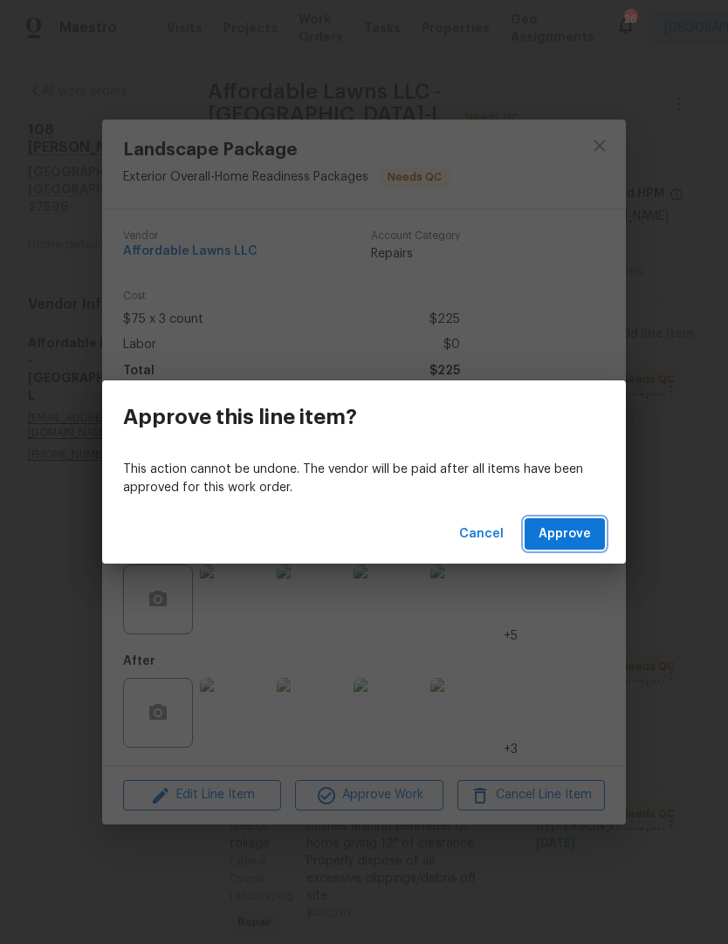
click at [560, 544] on span "Approve" at bounding box center [564, 535] width 52 height 22
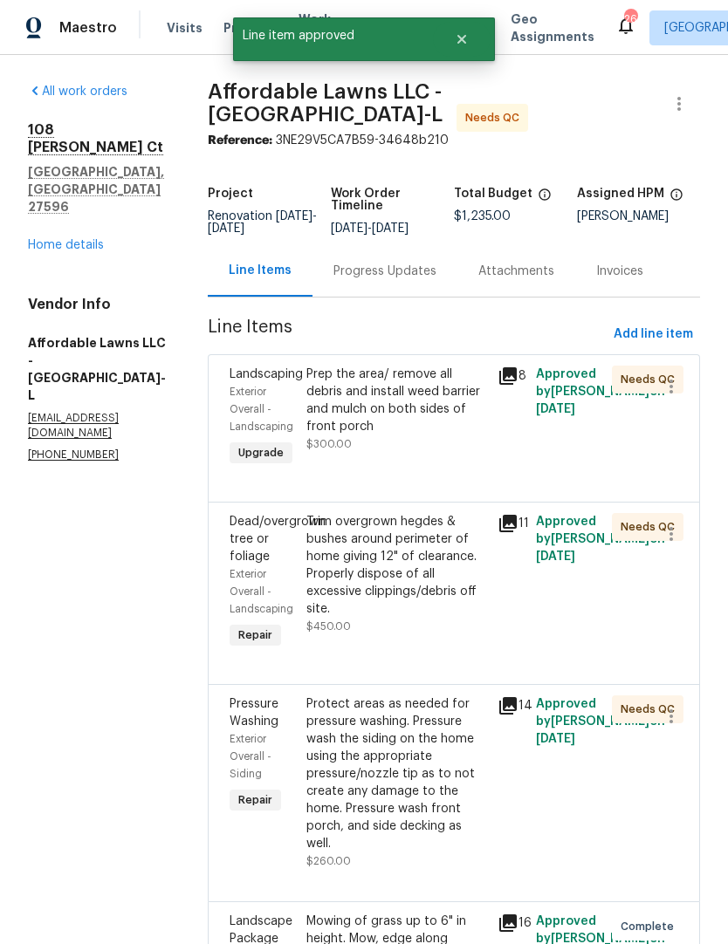
click at [449, 432] on div "Prep the area/ remove all debris and install weed barrier and mulch on both sid…" at bounding box center [396, 401] width 181 height 70
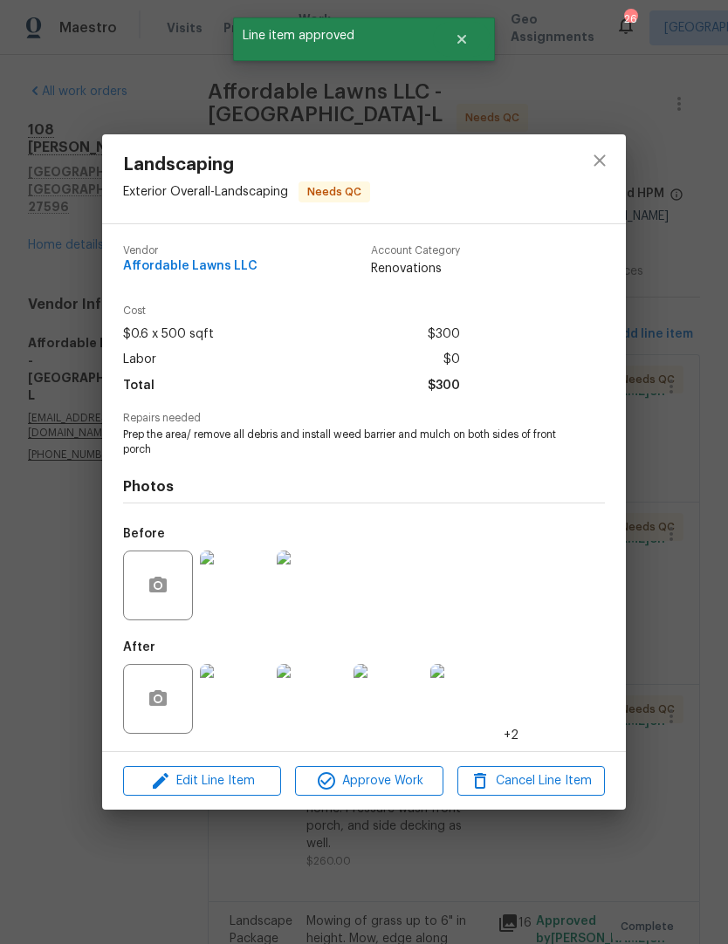
click at [252, 700] on img at bounding box center [235, 699] width 70 height 70
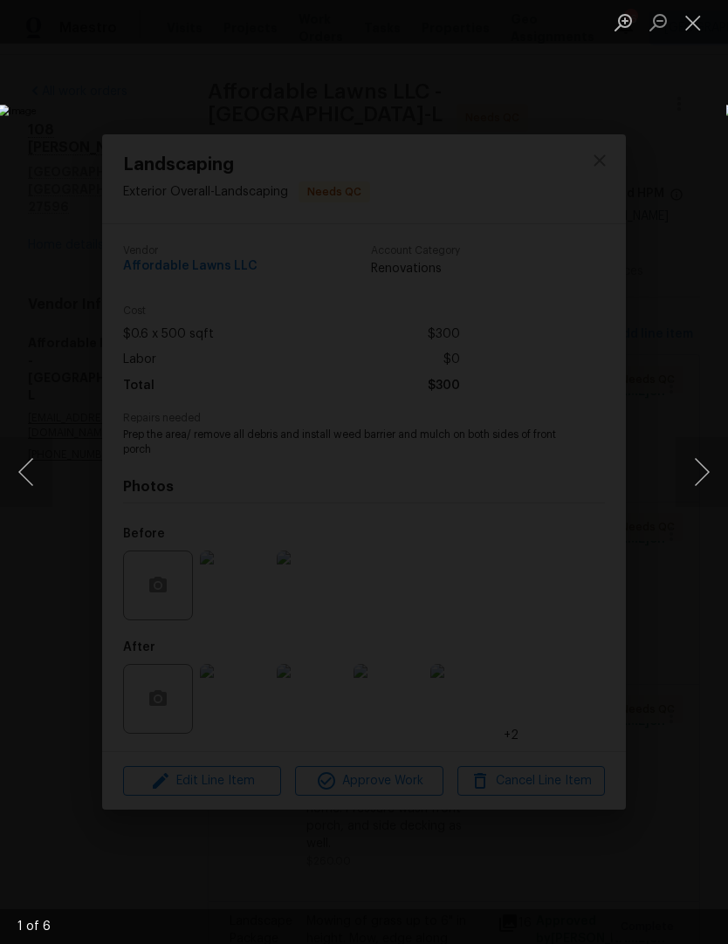
click at [703, 464] on button "Next image" at bounding box center [701, 472] width 52 height 70
click at [702, 473] on button "Next image" at bounding box center [701, 472] width 52 height 70
click at [695, 479] on button "Next image" at bounding box center [701, 472] width 52 height 70
click at [695, 10] on button "Close lightbox" at bounding box center [692, 22] width 35 height 31
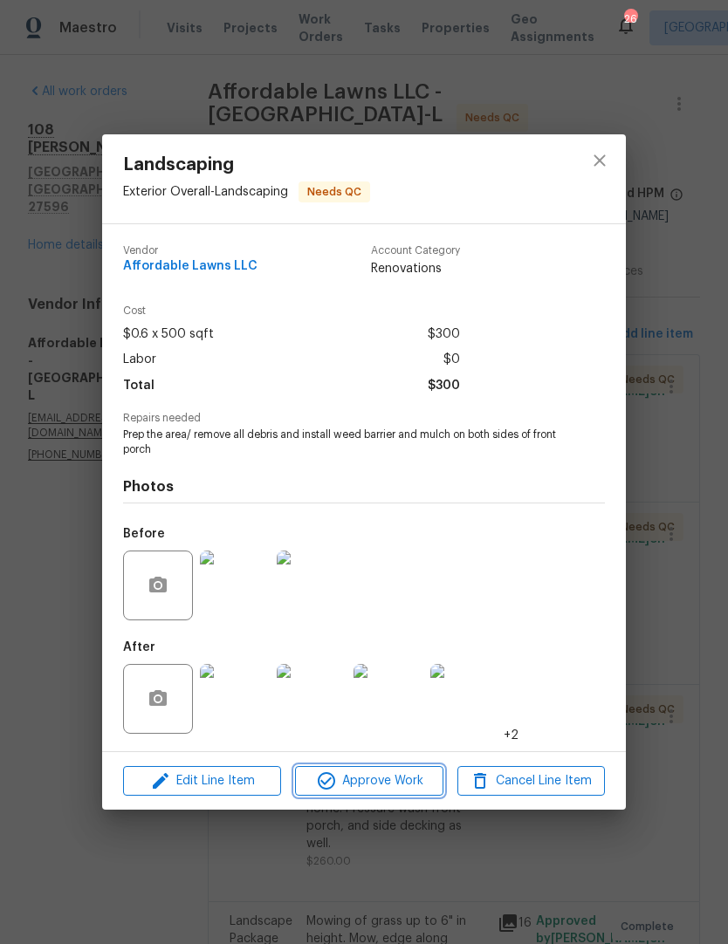
click at [374, 781] on span "Approve Work" at bounding box center [368, 782] width 137 height 22
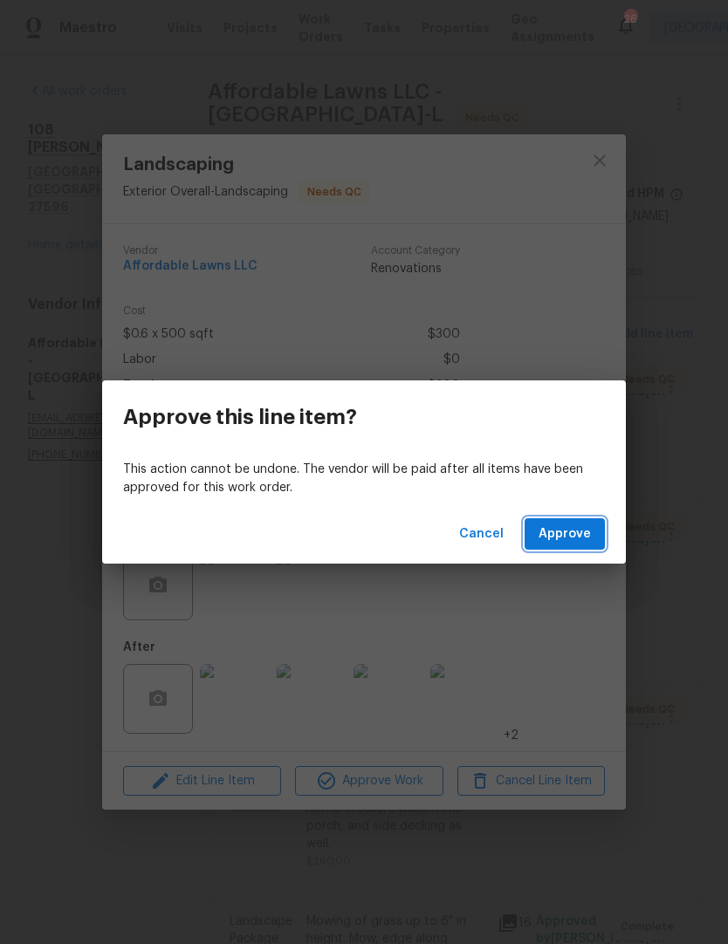
click at [585, 535] on span "Approve" at bounding box center [564, 535] width 52 height 22
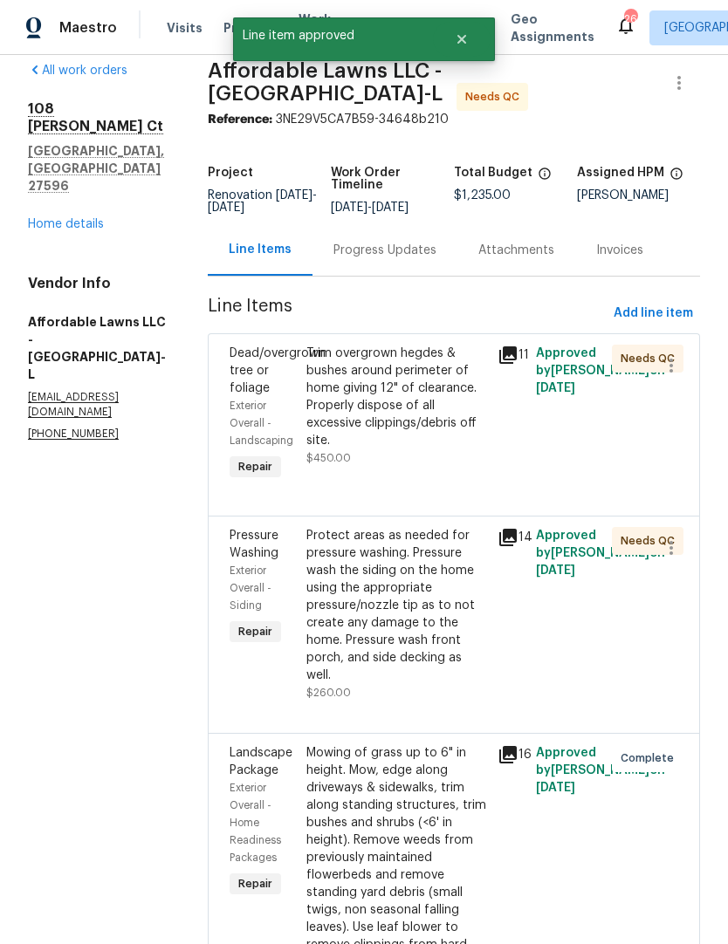
scroll to position [13, 0]
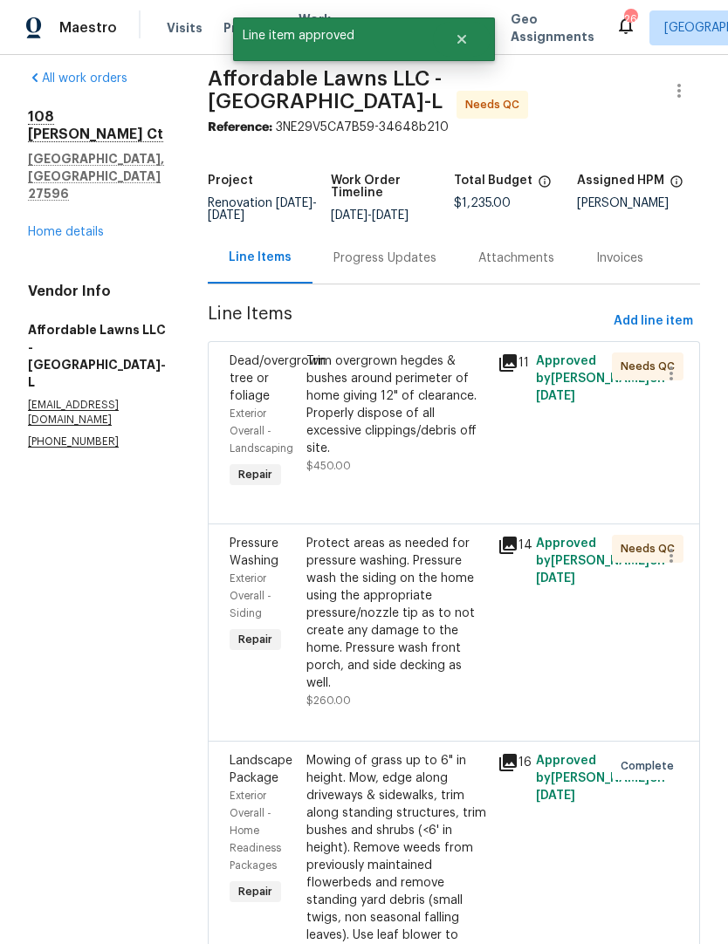
click at [441, 424] on div "Trim overgrown hegdes & bushes around perimeter of home giving 12" of clearance…" at bounding box center [396, 405] width 181 height 105
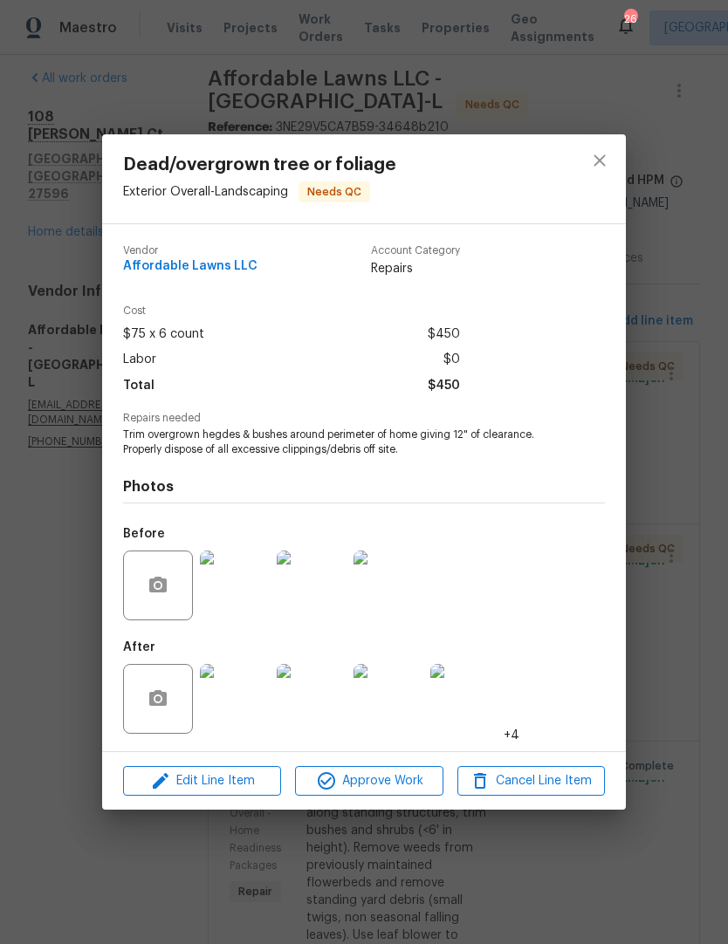
click at [251, 706] on img at bounding box center [235, 699] width 70 height 70
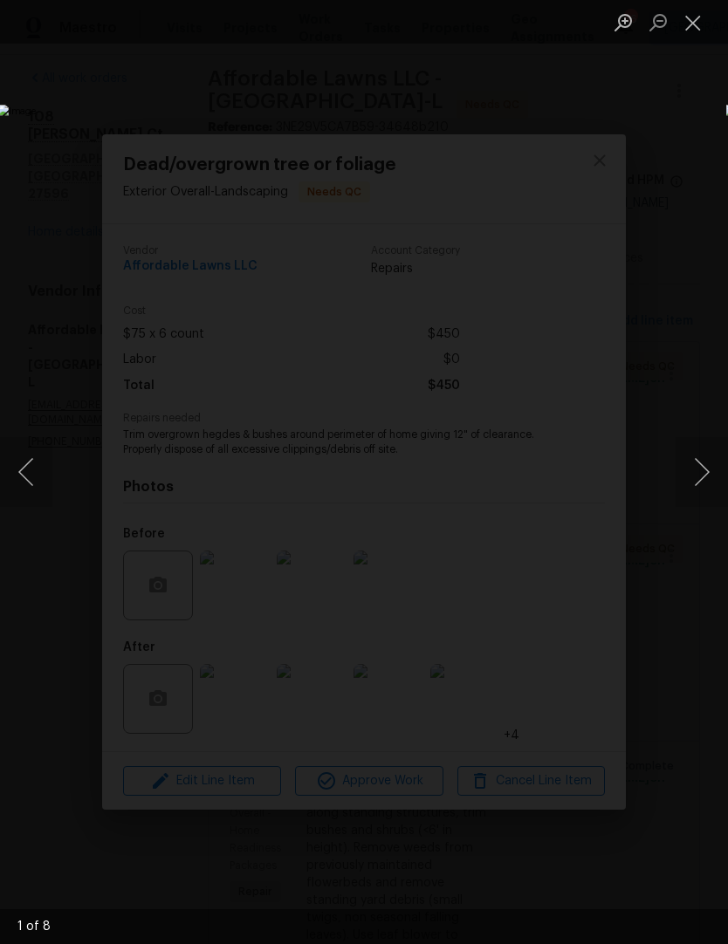
click at [700, 469] on button "Next image" at bounding box center [701, 472] width 52 height 70
click at [699, 468] on button "Next image" at bounding box center [701, 472] width 52 height 70
click at [704, 475] on button "Next image" at bounding box center [701, 472] width 52 height 70
click at [695, 17] on button "Close lightbox" at bounding box center [692, 22] width 35 height 31
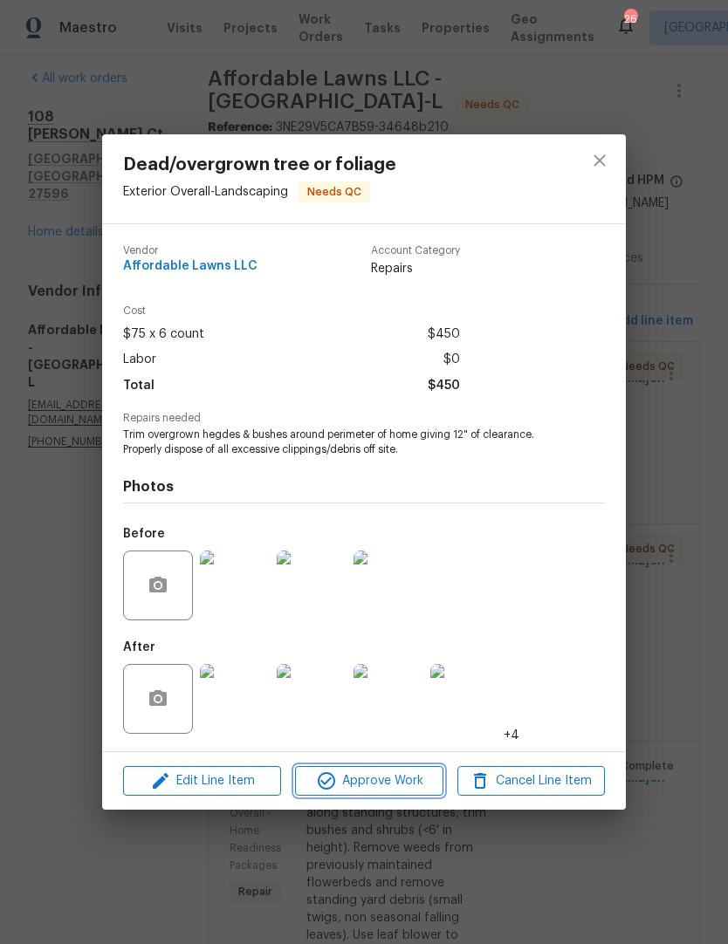
click at [370, 782] on span "Approve Work" at bounding box center [368, 782] width 137 height 22
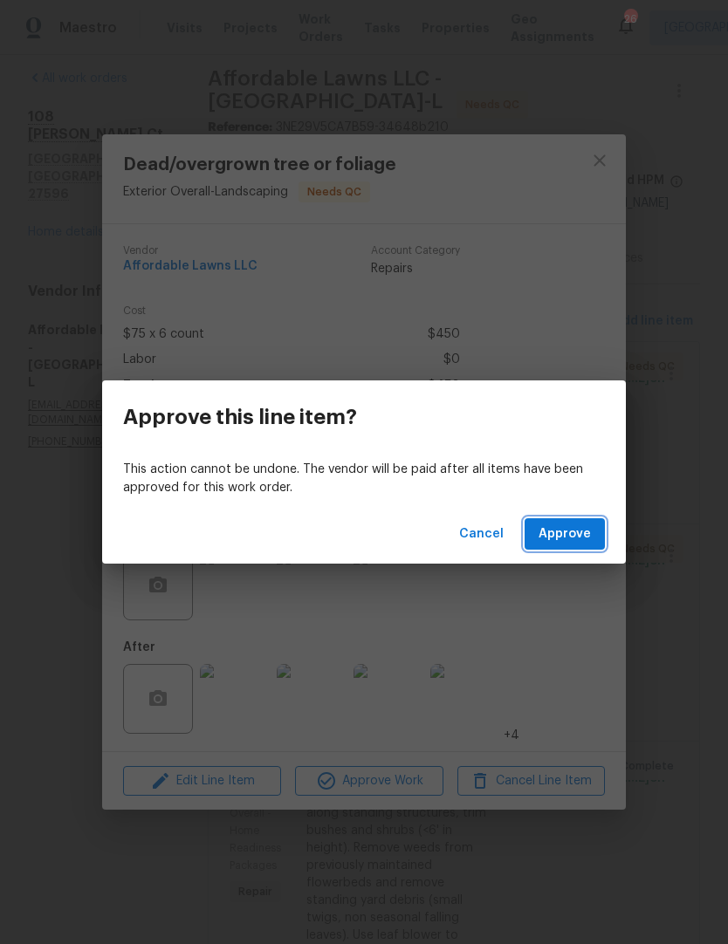
click at [554, 530] on span "Approve" at bounding box center [564, 535] width 52 height 22
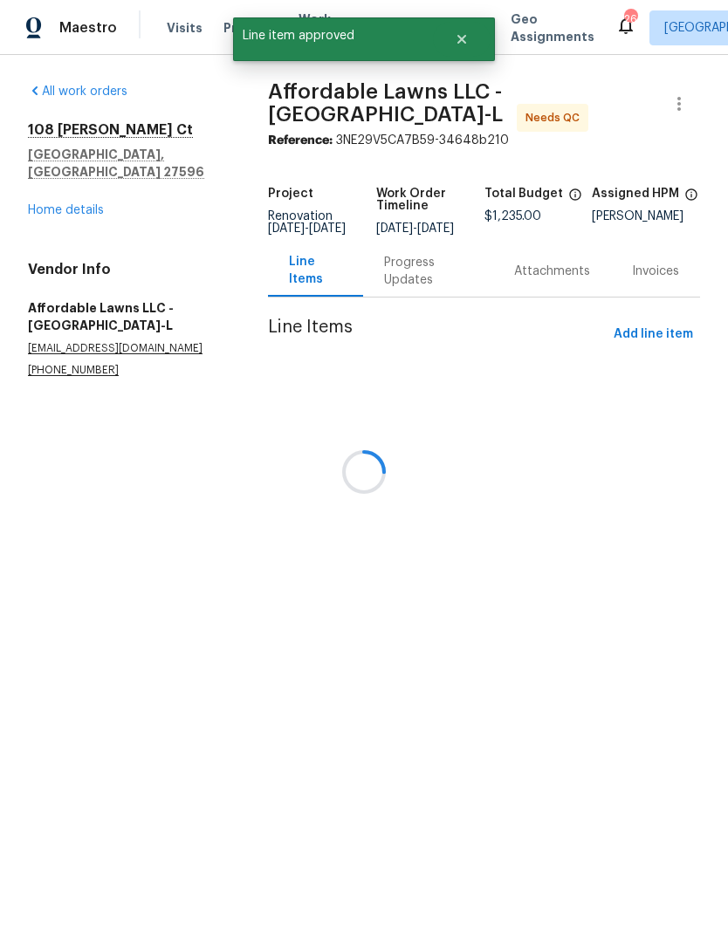
scroll to position [0, 0]
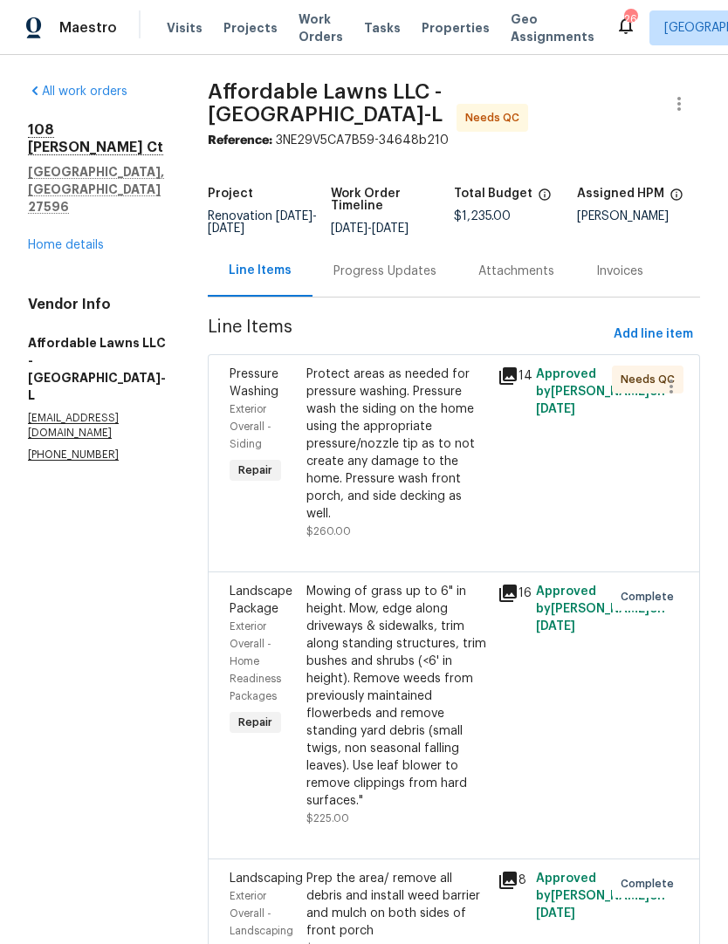
click at [406, 462] on div "Protect areas as needed for pressure washing. Pressure wash the siding on the h…" at bounding box center [396, 444] width 181 height 157
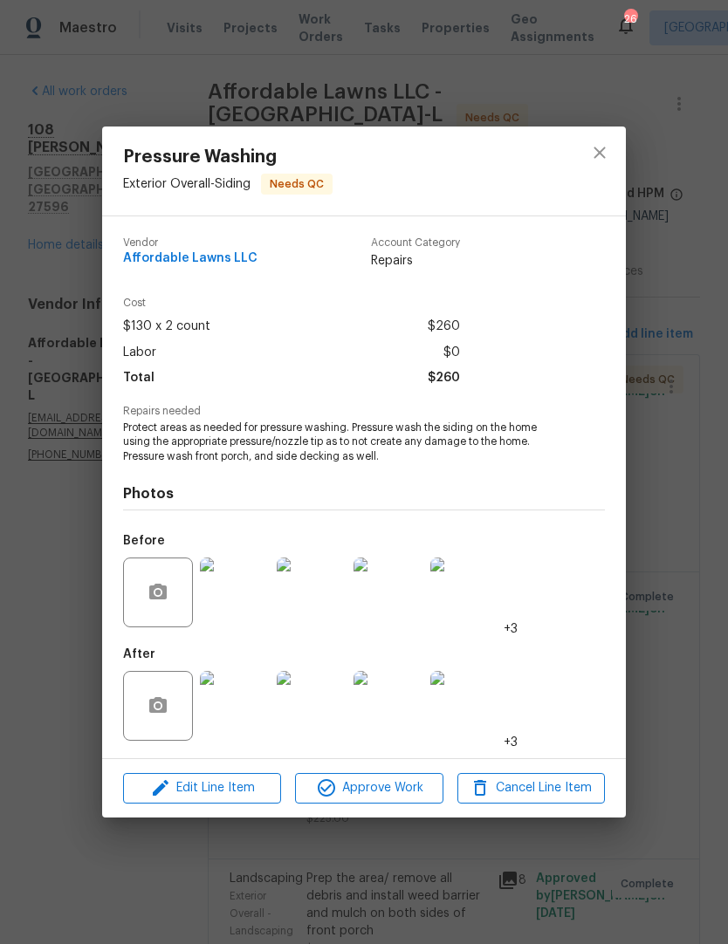
click at [251, 697] on img at bounding box center [235, 706] width 70 height 70
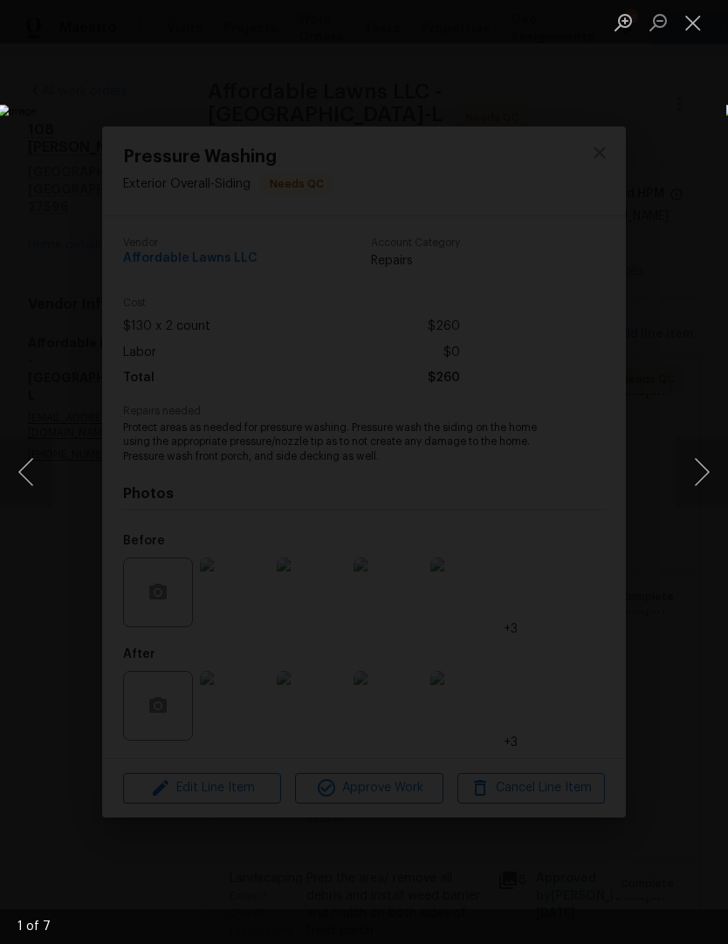
click at [706, 466] on button "Next image" at bounding box center [701, 472] width 52 height 70
click at [709, 477] on button "Next image" at bounding box center [701, 472] width 52 height 70
click at [704, 483] on button "Next image" at bounding box center [701, 472] width 52 height 70
click at [702, 481] on button "Next image" at bounding box center [701, 472] width 52 height 70
click at [703, 483] on button "Next image" at bounding box center [701, 472] width 52 height 70
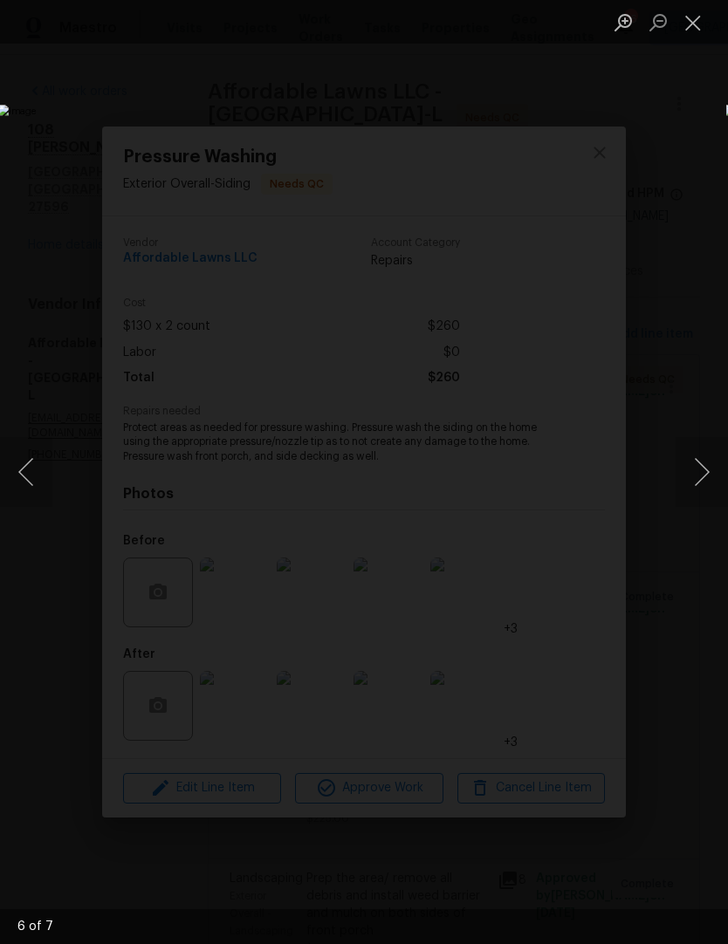
click at [693, 17] on button "Close lightbox" at bounding box center [692, 22] width 35 height 31
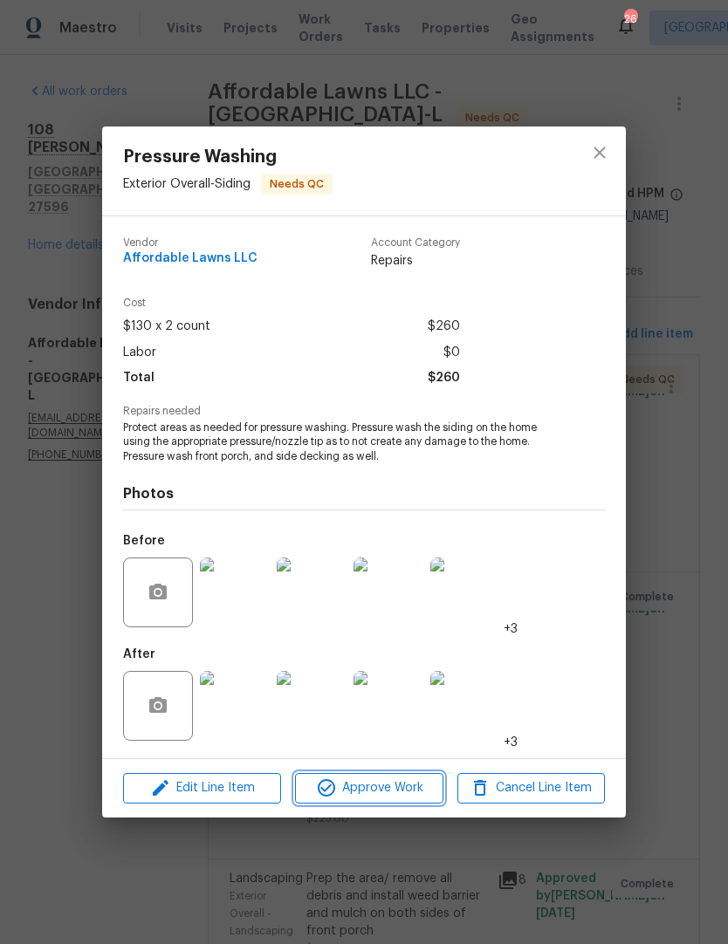
click at [385, 788] on span "Approve Work" at bounding box center [368, 789] width 137 height 22
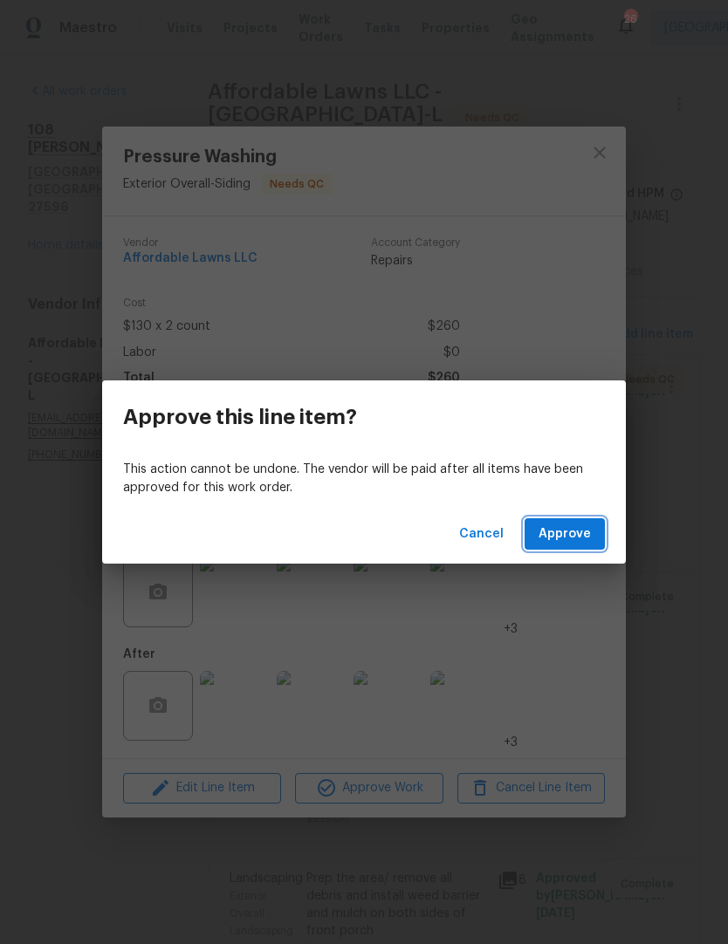
click at [586, 531] on span "Approve" at bounding box center [564, 535] width 52 height 22
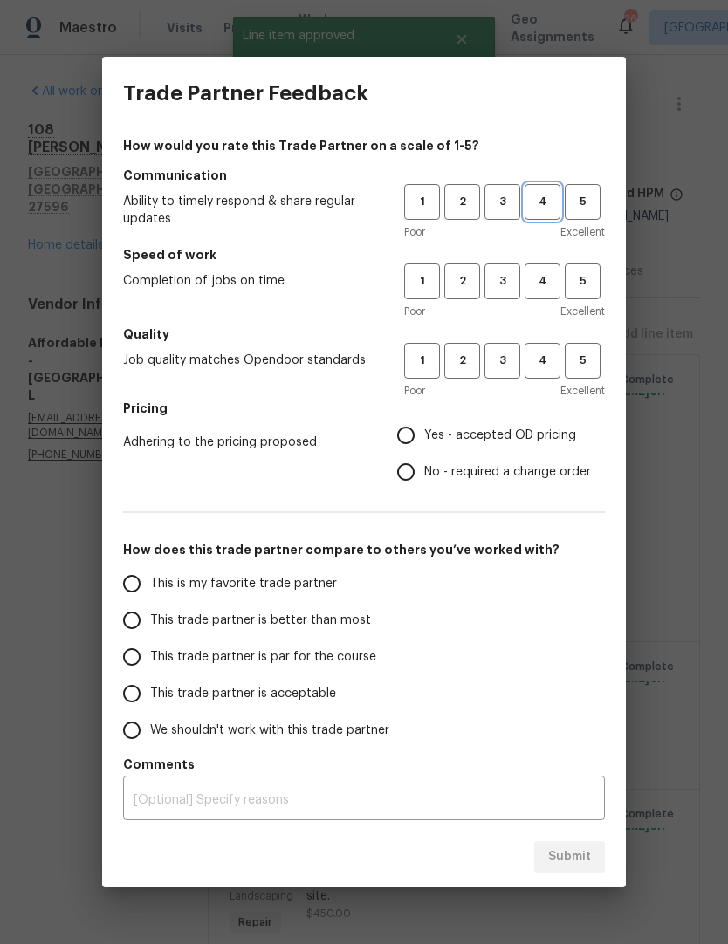
click at [550, 191] on button "4" at bounding box center [543, 202] width 36 height 36
click at [539, 274] on span "4" at bounding box center [542, 281] width 32 height 20
click at [544, 346] on button "4" at bounding box center [543, 361] width 36 height 36
click at [413, 429] on input "Yes - accepted OD pricing" at bounding box center [405, 435] width 37 height 37
radio input "true"
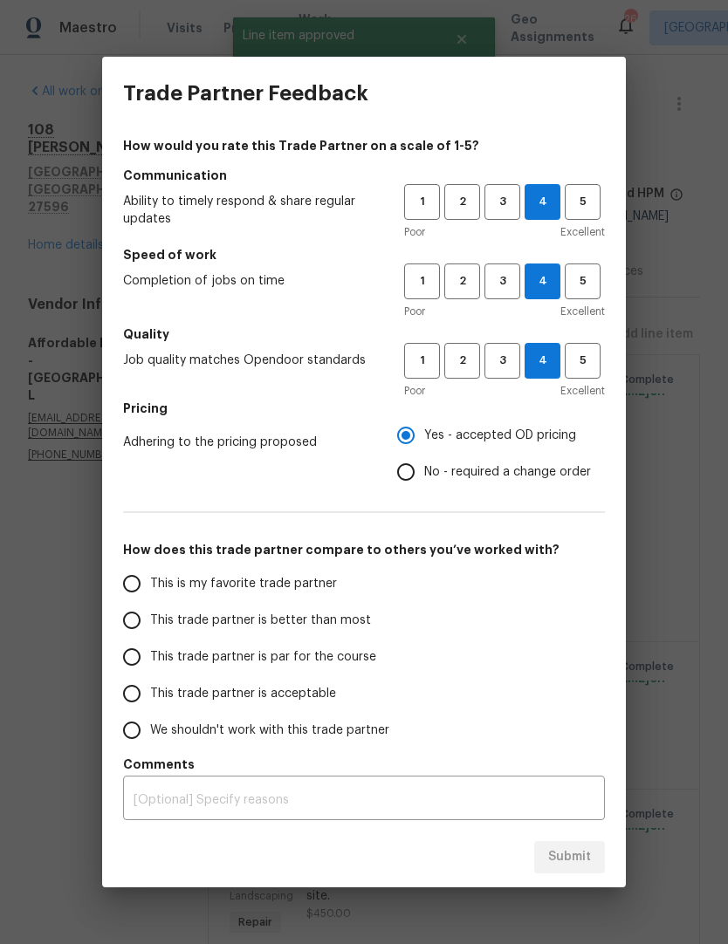
click at [293, 651] on span "This trade partner is par for the course" at bounding box center [263, 657] width 226 height 18
click at [150, 651] on input "This trade partner is par for the course" at bounding box center [131, 657] width 37 height 37
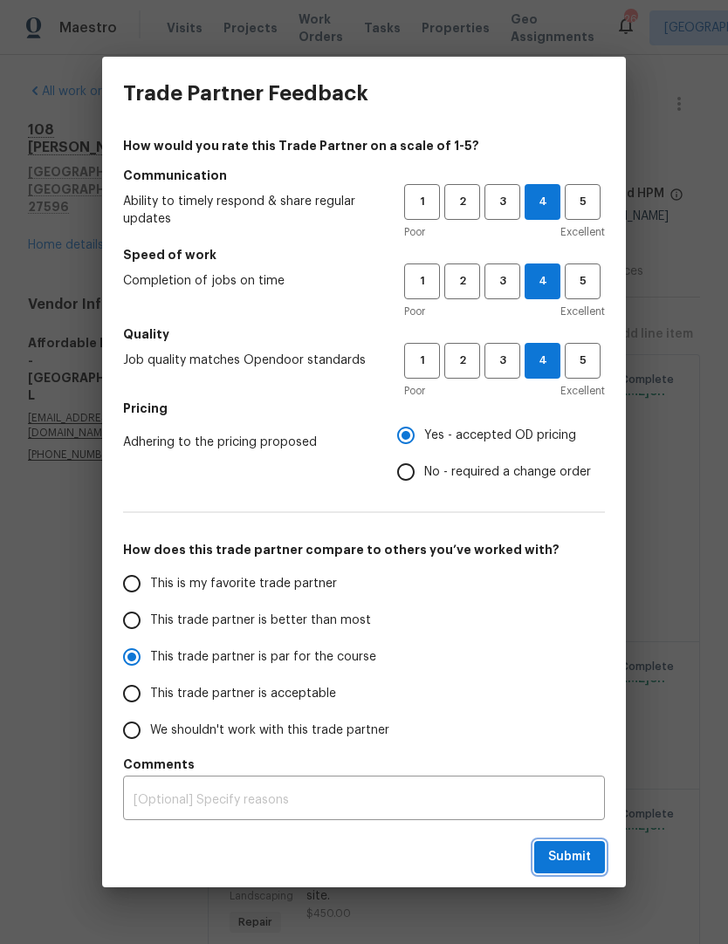
click at [576, 864] on span "Submit" at bounding box center [569, 858] width 43 height 22
radio input "true"
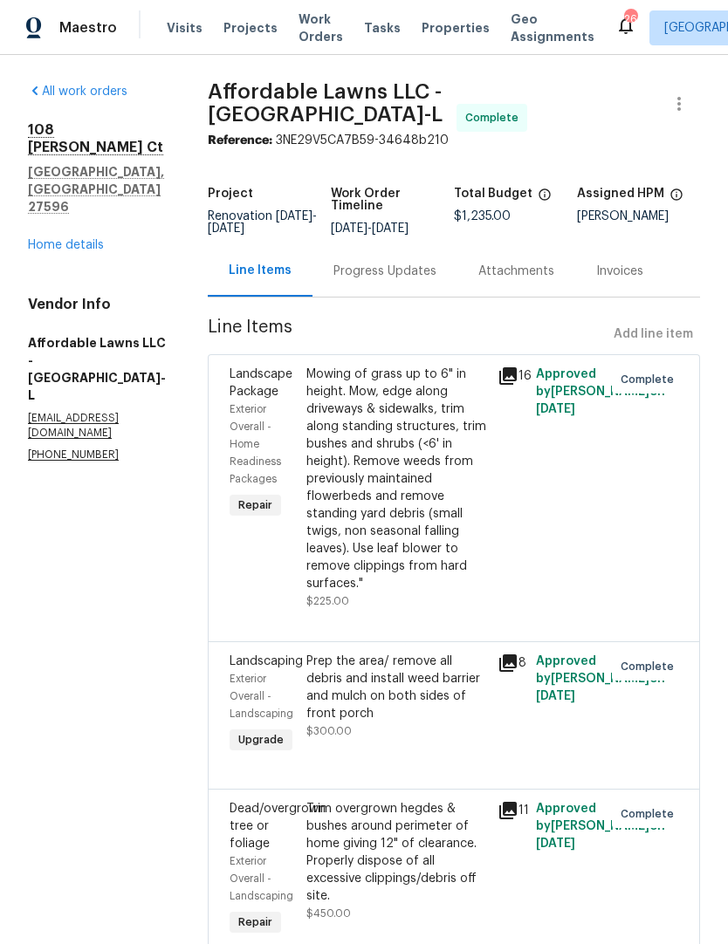
radio input "false"
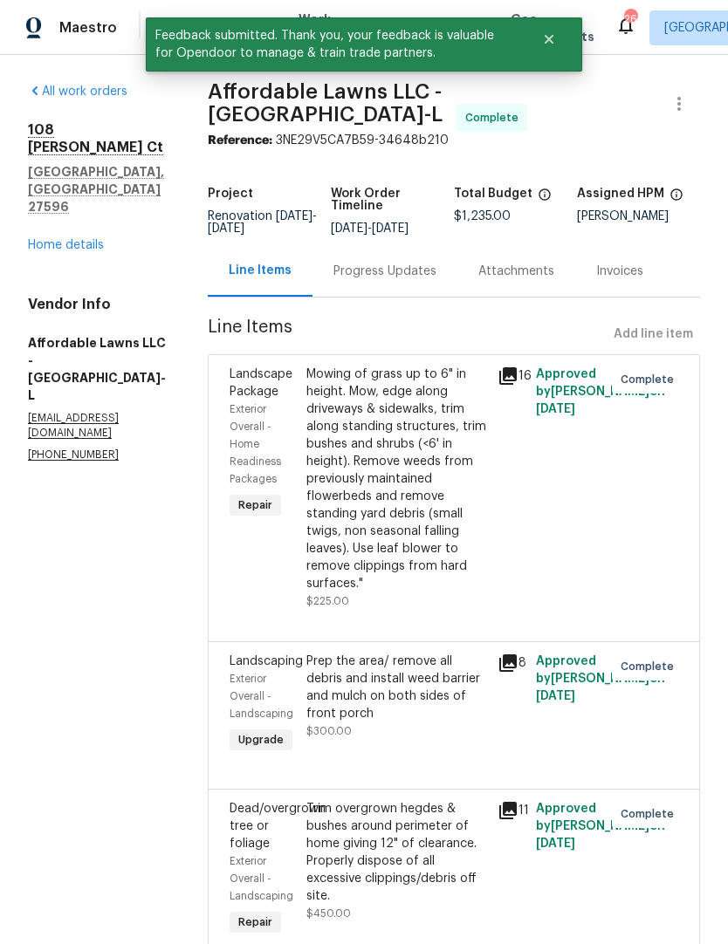
click at [86, 239] on link "Home details" at bounding box center [66, 245] width 76 height 12
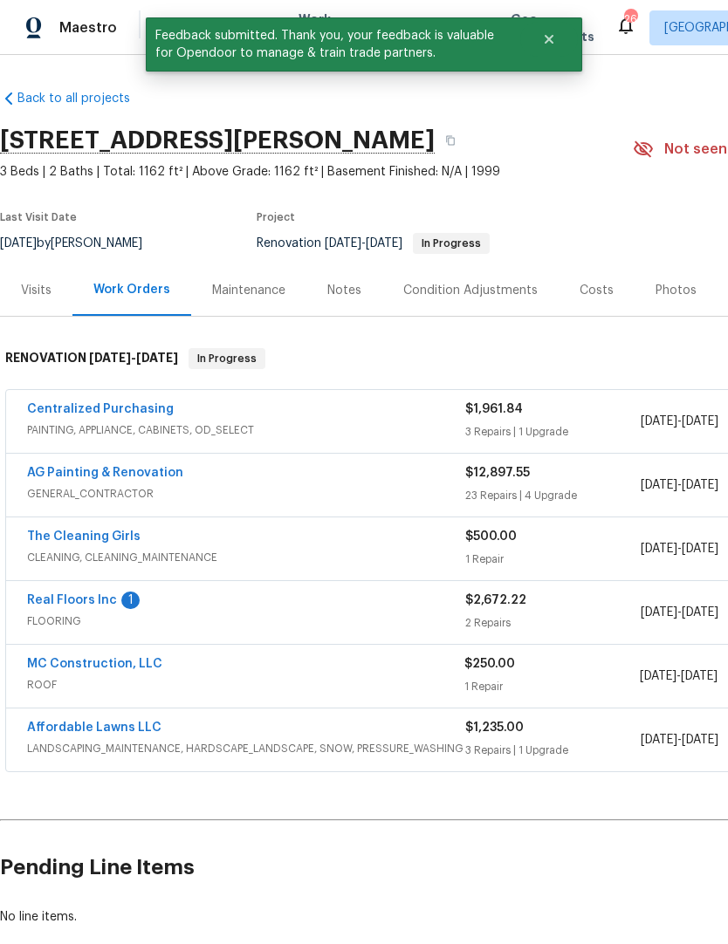
click at [95, 596] on link "Real Floors Inc" at bounding box center [72, 600] width 90 height 12
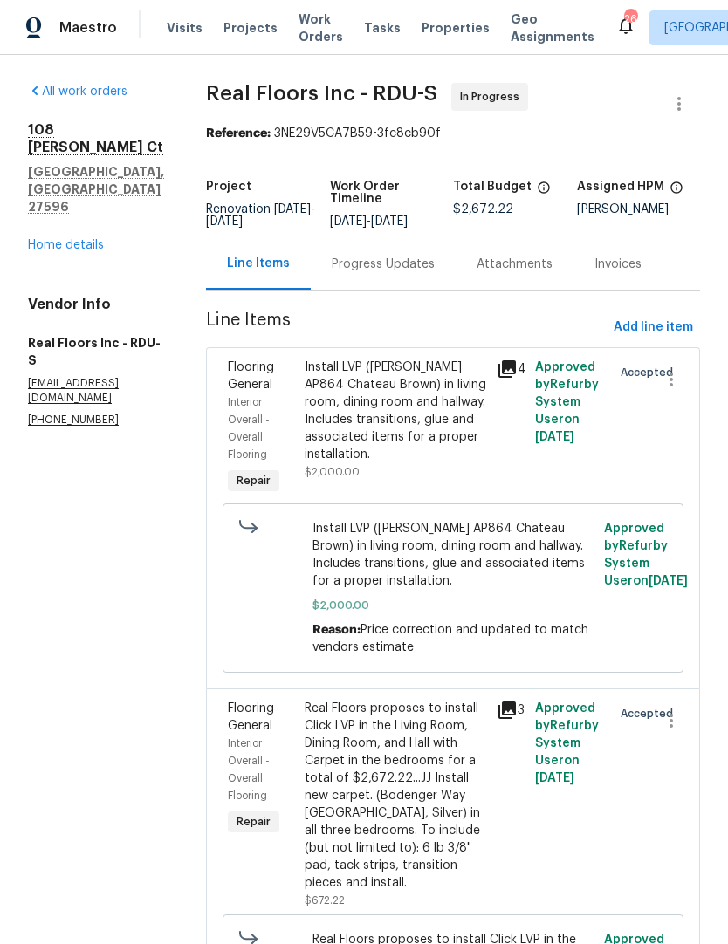
click at [414, 273] on div "Progress Updates" at bounding box center [383, 264] width 103 height 17
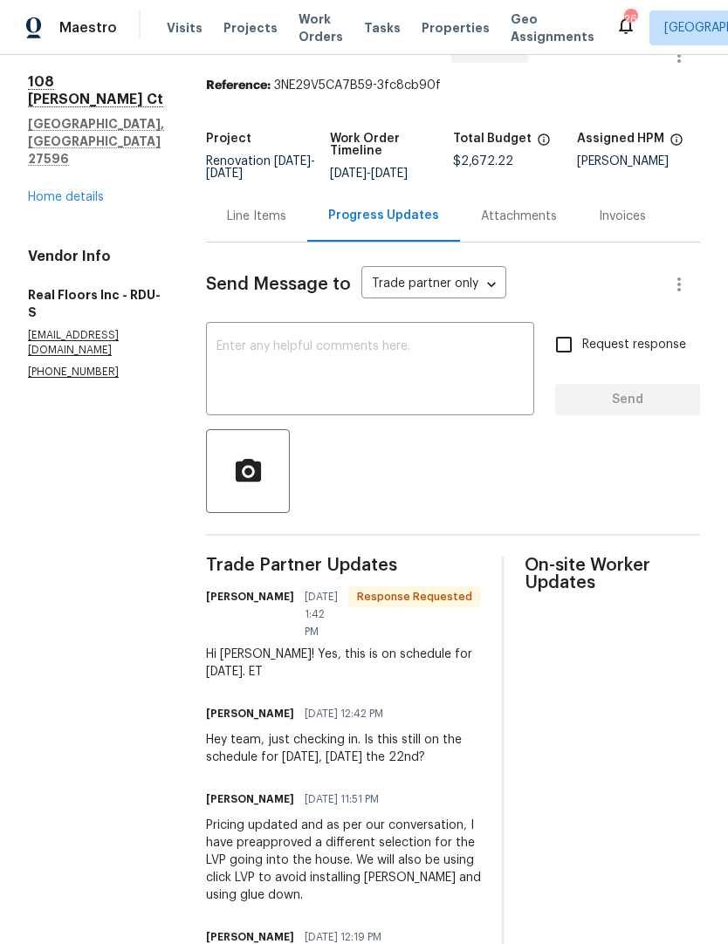
scroll to position [51, 0]
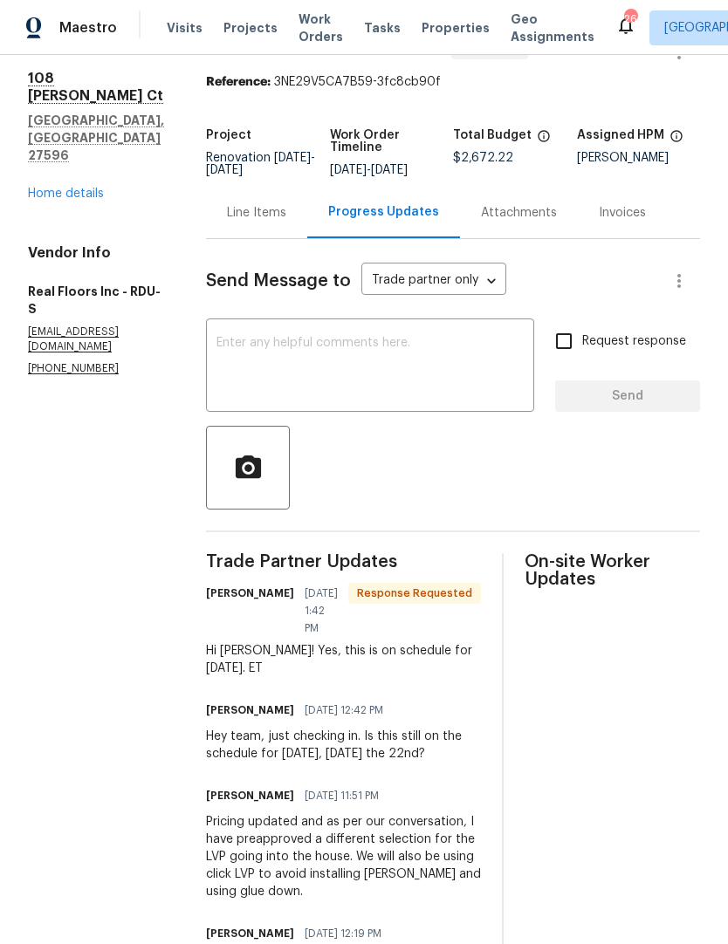
click at [435, 363] on textarea at bounding box center [369, 367] width 307 height 61
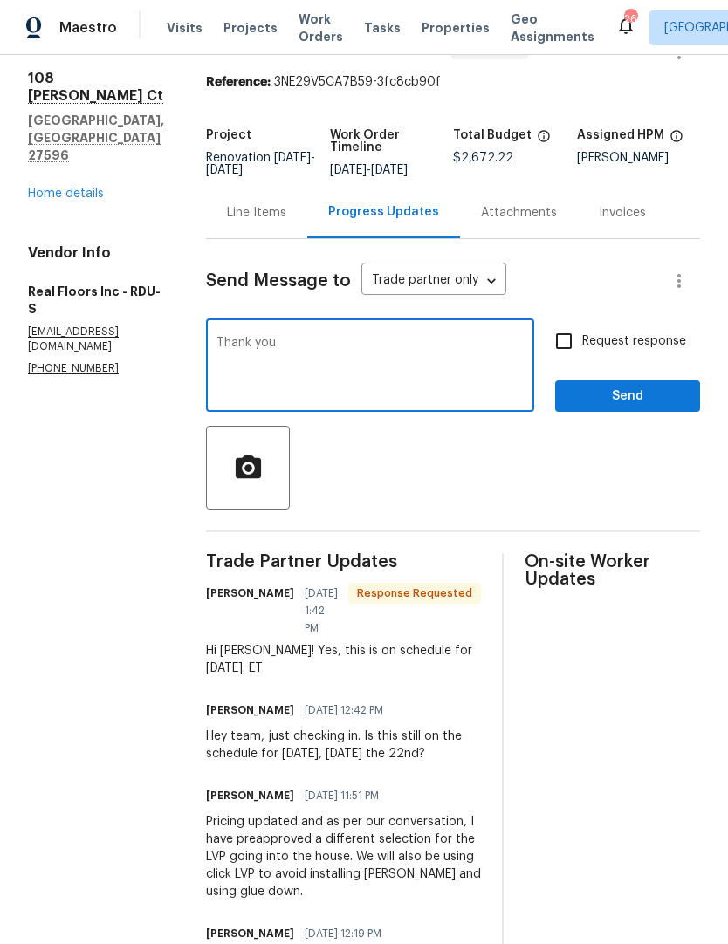
type textarea "Thank you"
click at [626, 408] on span "Send" at bounding box center [627, 397] width 117 height 22
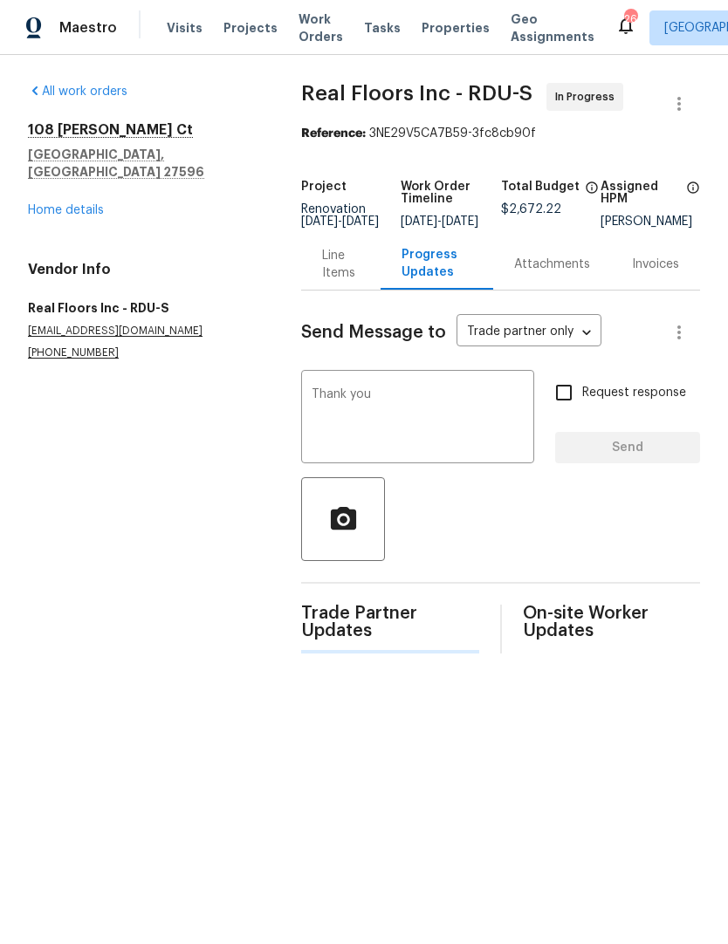
scroll to position [0, 0]
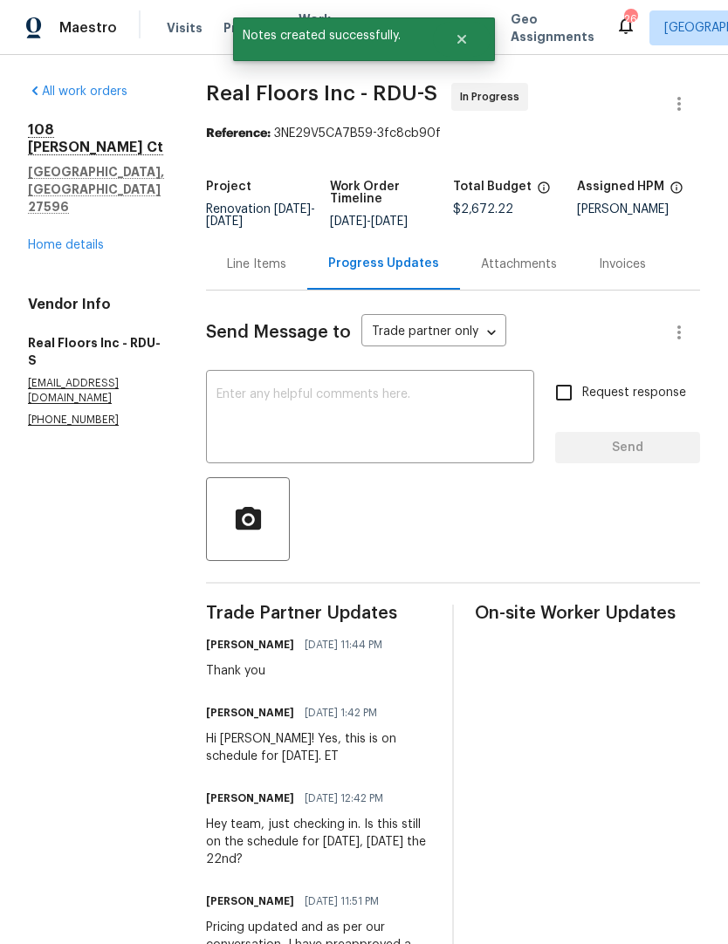
click at [91, 239] on link "Home details" at bounding box center [66, 245] width 76 height 12
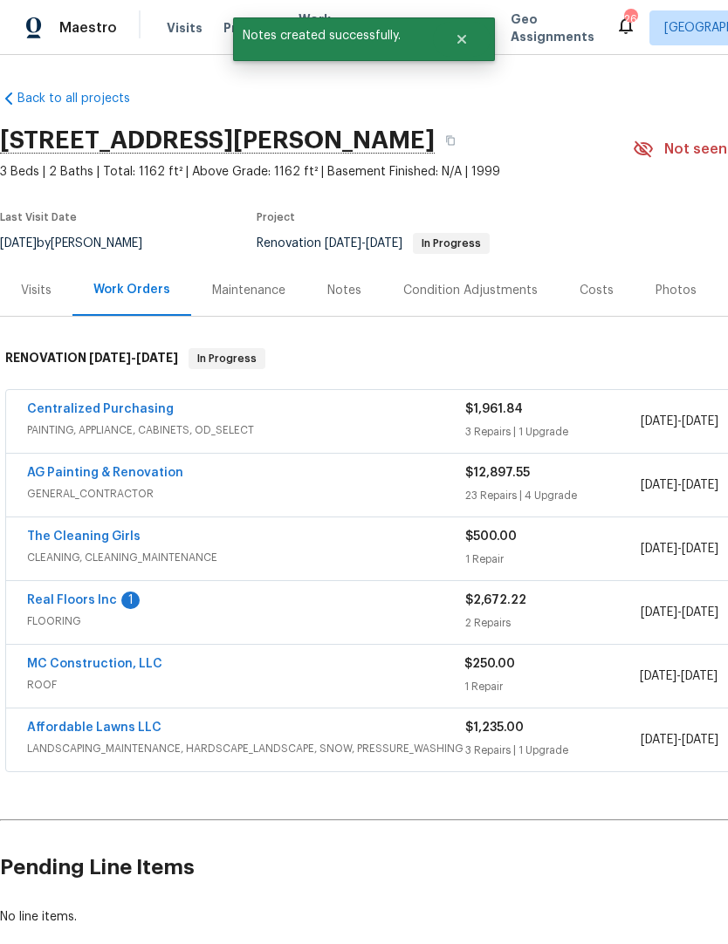
click at [116, 592] on div "Real Floors Inc 1" at bounding box center [246, 602] width 438 height 21
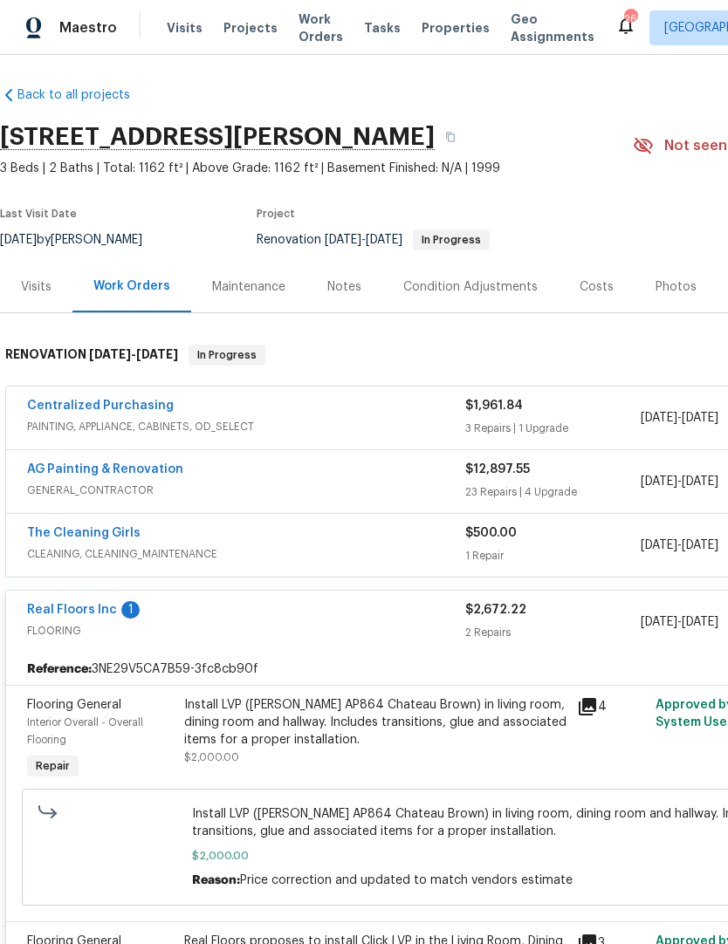
scroll to position [3, 0]
click at [89, 595] on div "Real Floors Inc 1 FLOORING $2,672.22 2 Repairs 8/15/2025 - 8/21/2025 In Progress" at bounding box center [493, 623] width 974 height 63
click at [78, 614] on link "Real Floors Inc" at bounding box center [72, 611] width 90 height 12
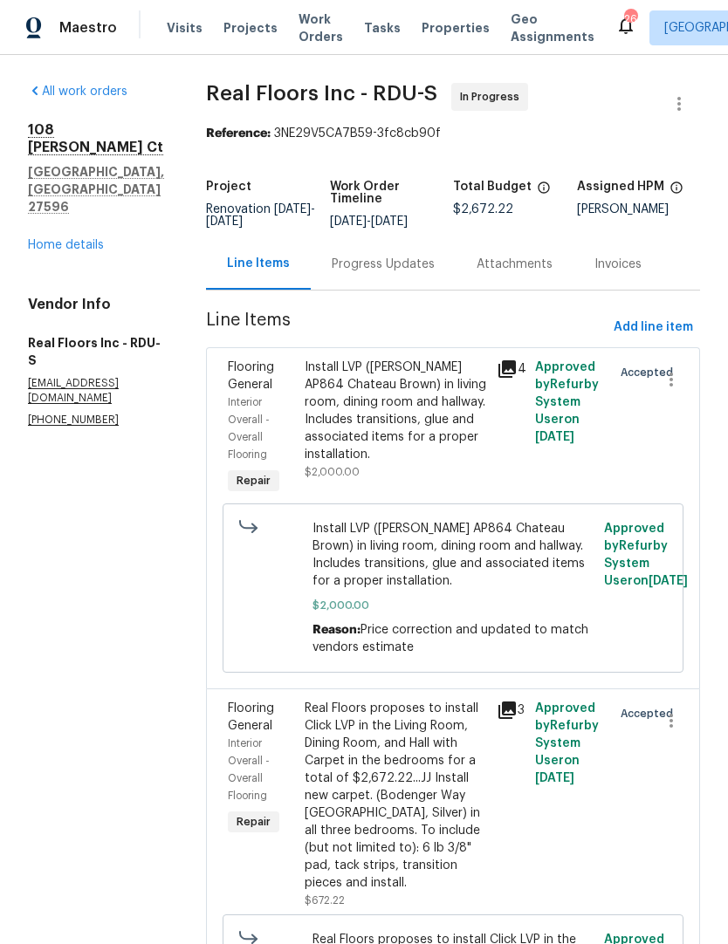
click at [401, 273] on div "Progress Updates" at bounding box center [383, 264] width 103 height 17
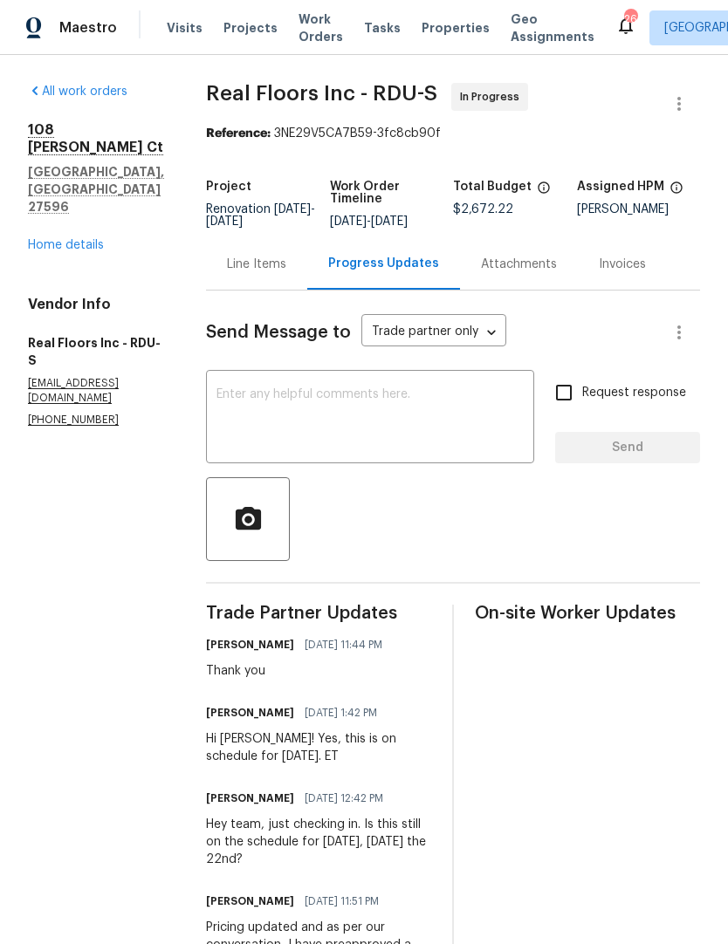
click at [274, 273] on div "Line Items" at bounding box center [256, 264] width 59 height 17
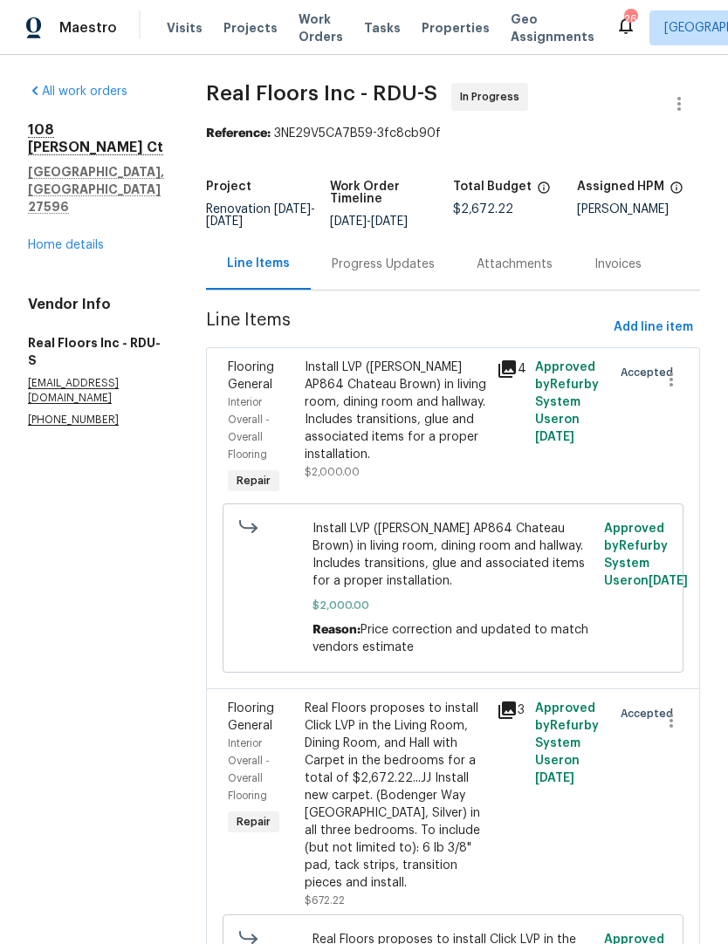
click at [86, 239] on link "Home details" at bounding box center [66, 245] width 76 height 12
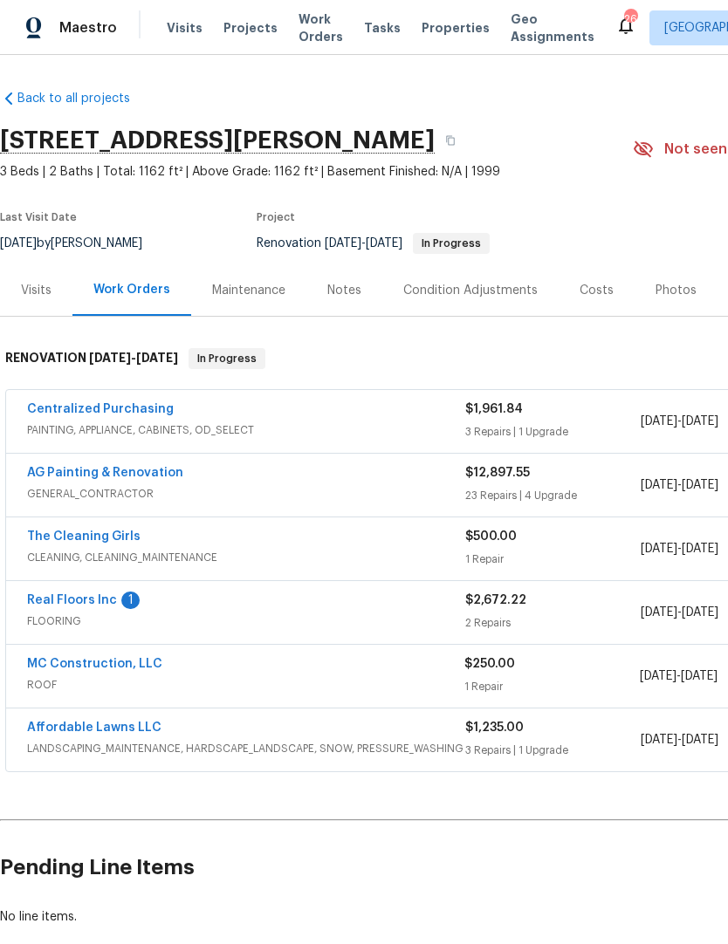
click at [155, 468] on link "AG Painting & Renovation" at bounding box center [105, 473] width 156 height 12
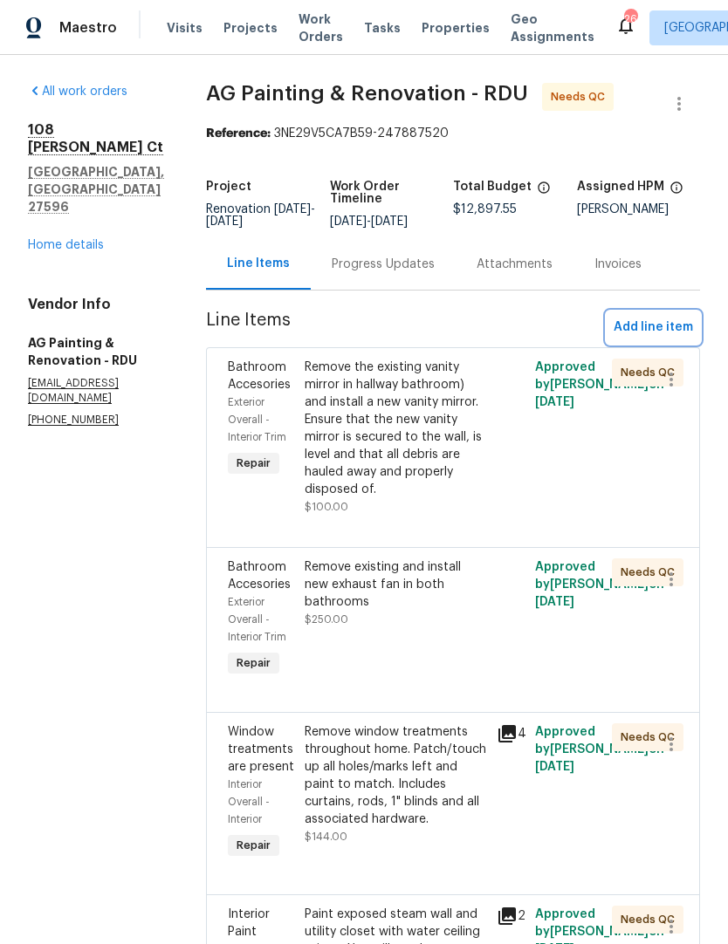
click at [657, 339] on span "Add line item" at bounding box center [653, 328] width 79 height 22
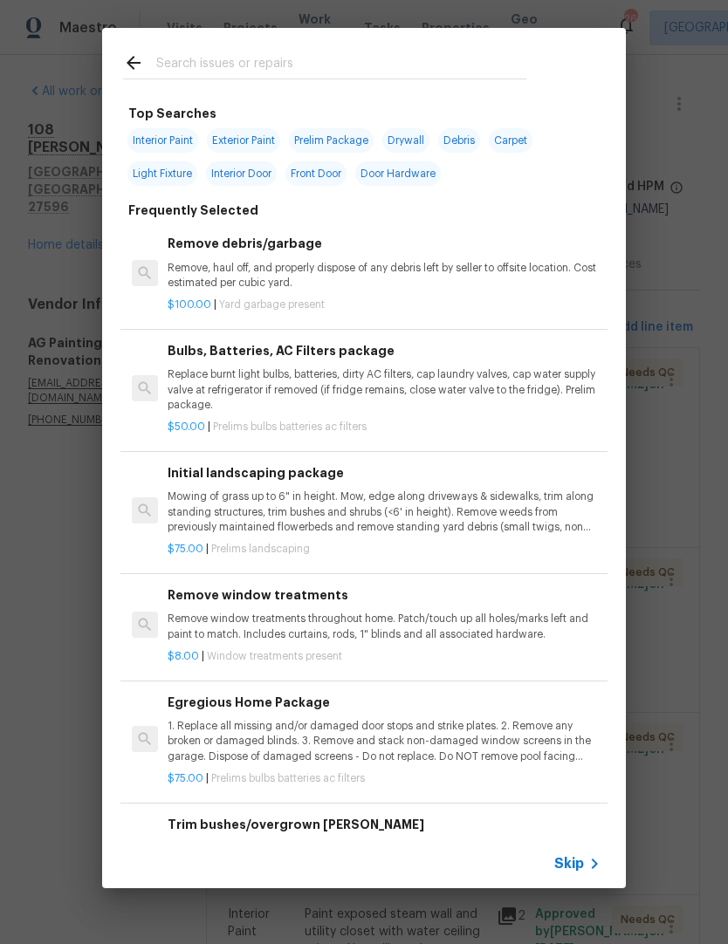
click at [397, 38] on div at bounding box center [324, 62] width 445 height 69
click at [218, 61] on input "text" at bounding box center [341, 65] width 370 height 26
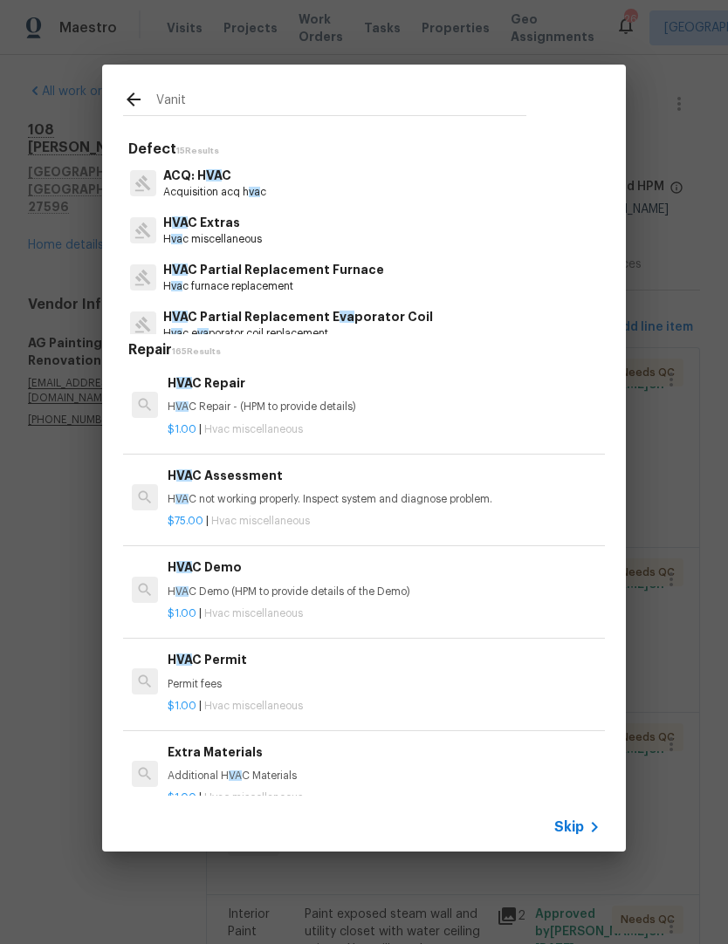
type input "Vanity"
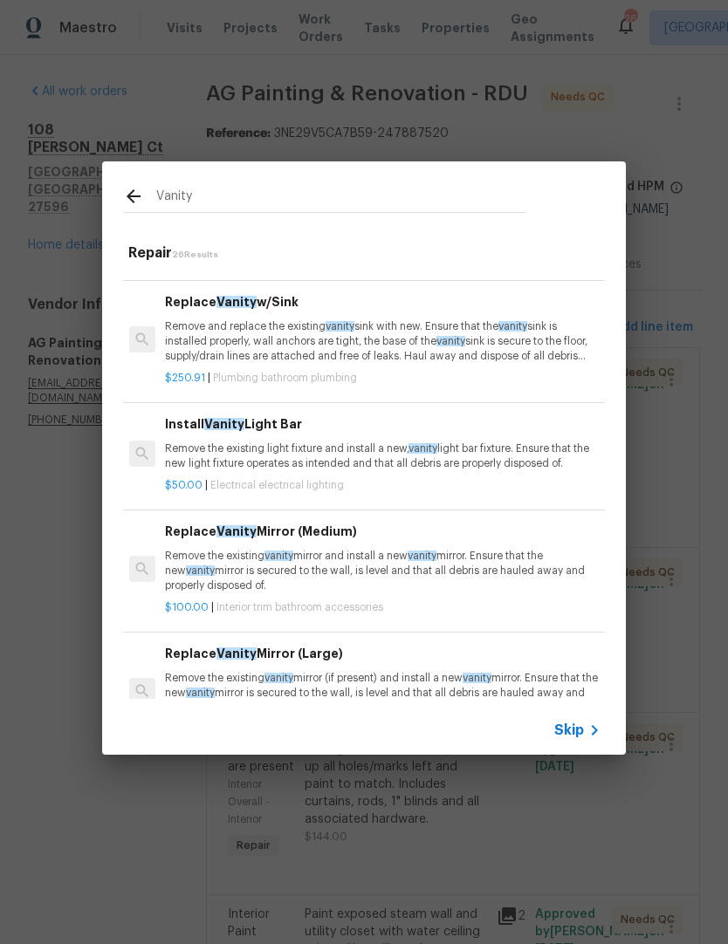
scroll to position [697, 3]
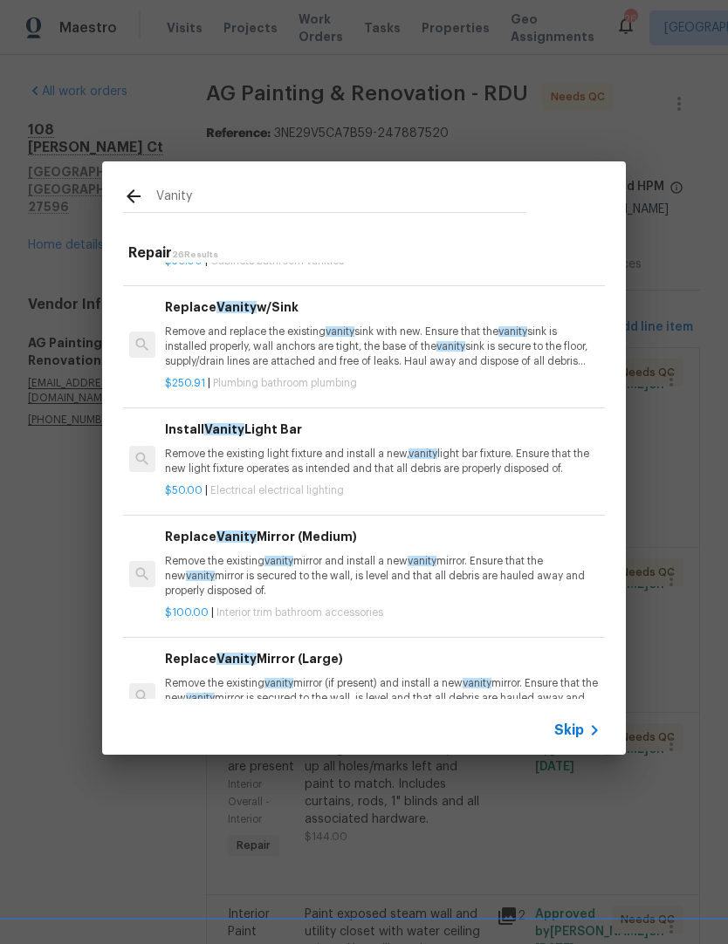
click at [475, 449] on p "Remove the existing light fixture and install a new, vanity light bar fixture. …" at bounding box center [381, 462] width 433 height 30
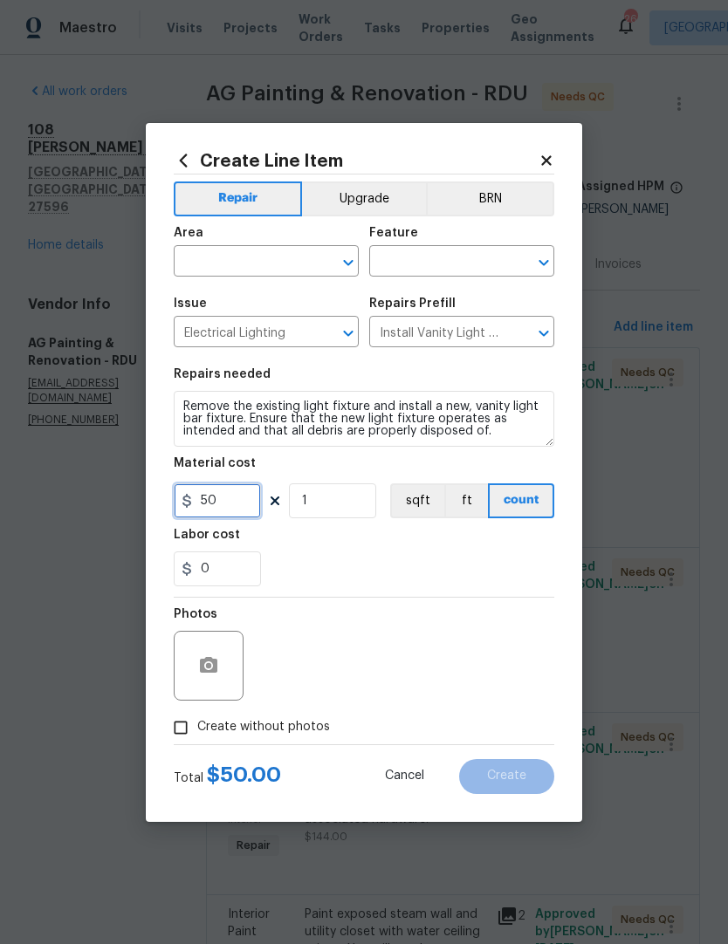
click at [240, 499] on input "50" at bounding box center [217, 500] width 87 height 35
type input "60"
click at [226, 242] on div "Area" at bounding box center [266, 238] width 185 height 23
click at [249, 259] on input "text" at bounding box center [242, 263] width 136 height 27
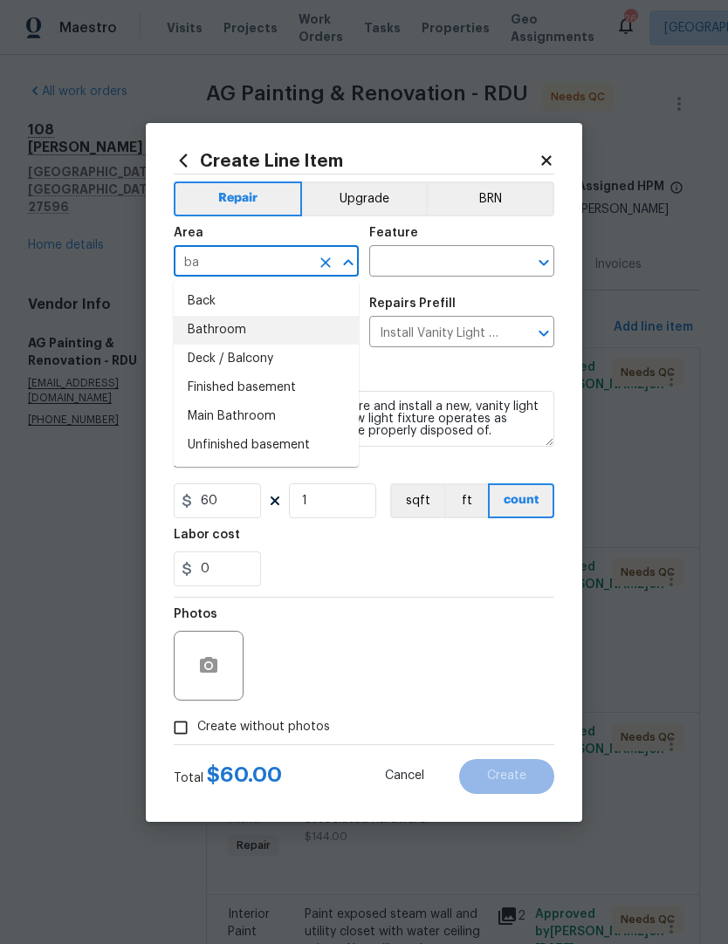
click at [236, 327] on li "Bathroom" at bounding box center [266, 330] width 185 height 29
type input "Bathroom"
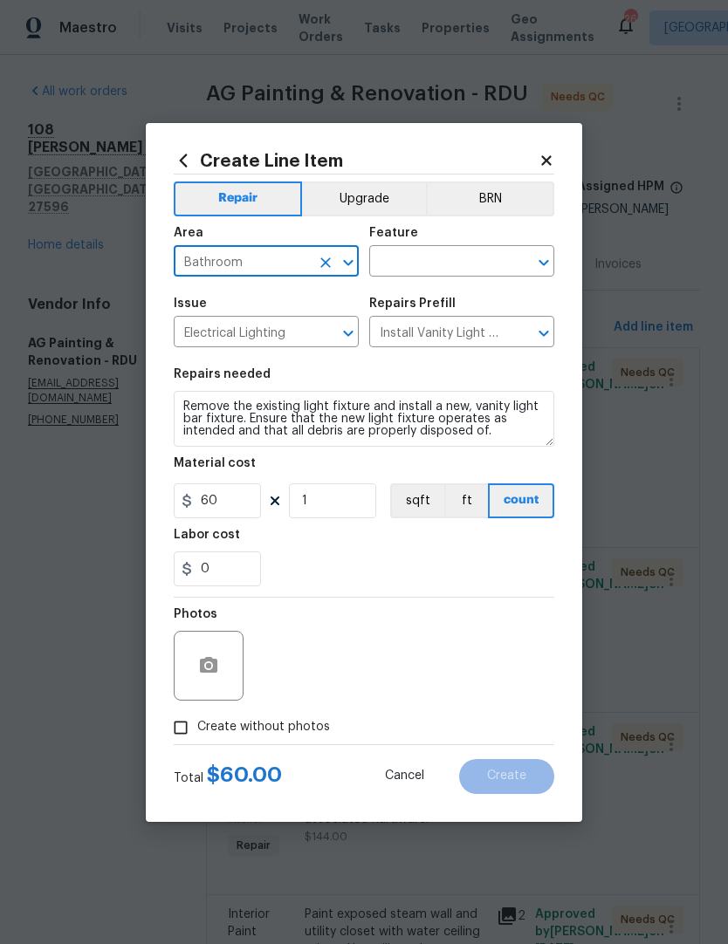
click at [451, 255] on input "text" at bounding box center [437, 263] width 136 height 27
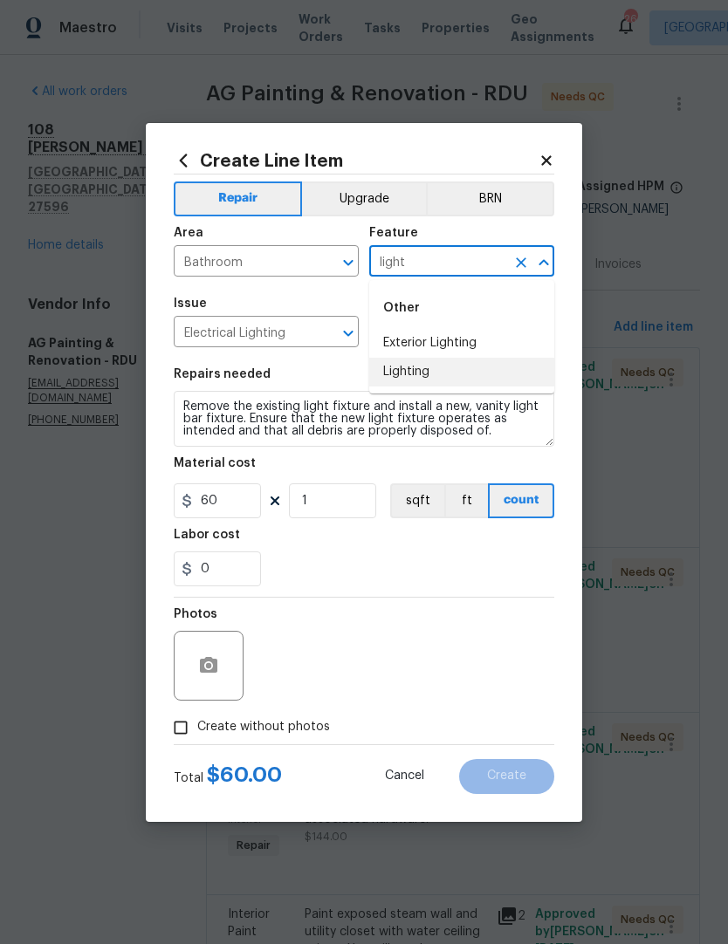
click at [421, 373] on li "Lighting" at bounding box center [461, 372] width 185 height 29
type input "Lighting"
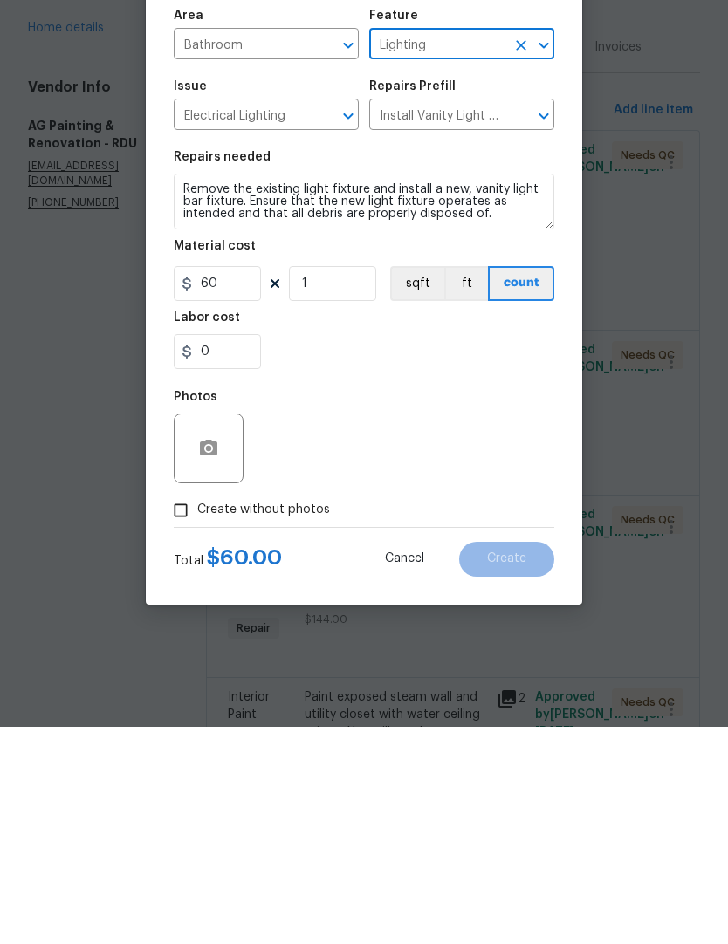
click at [175, 711] on input "Create without photos" at bounding box center [180, 727] width 33 height 33
checkbox input "true"
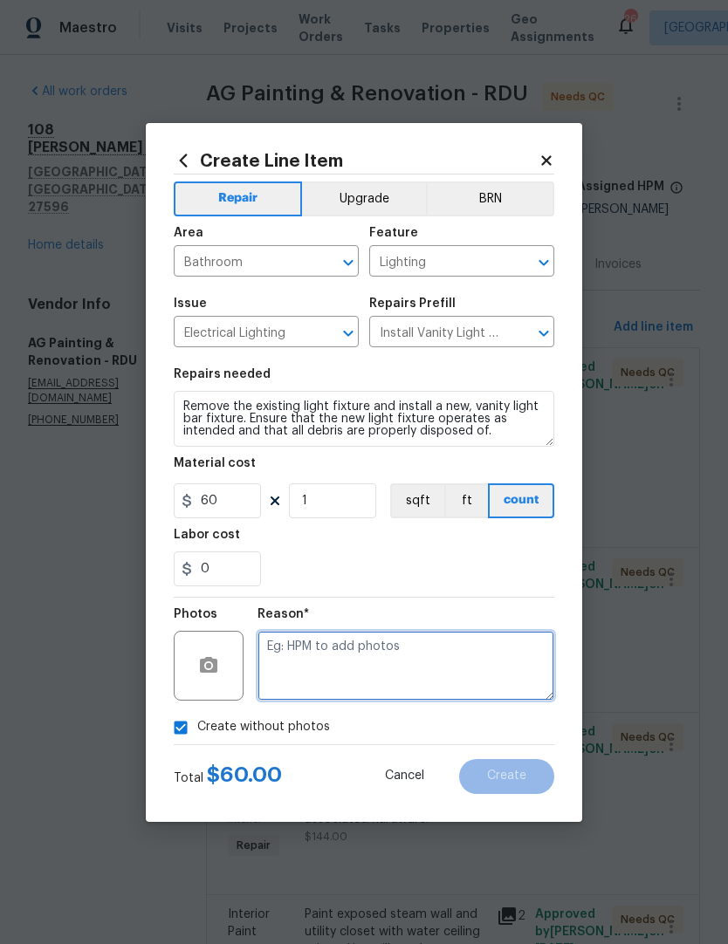
click at [337, 667] on textarea at bounding box center [405, 666] width 297 height 70
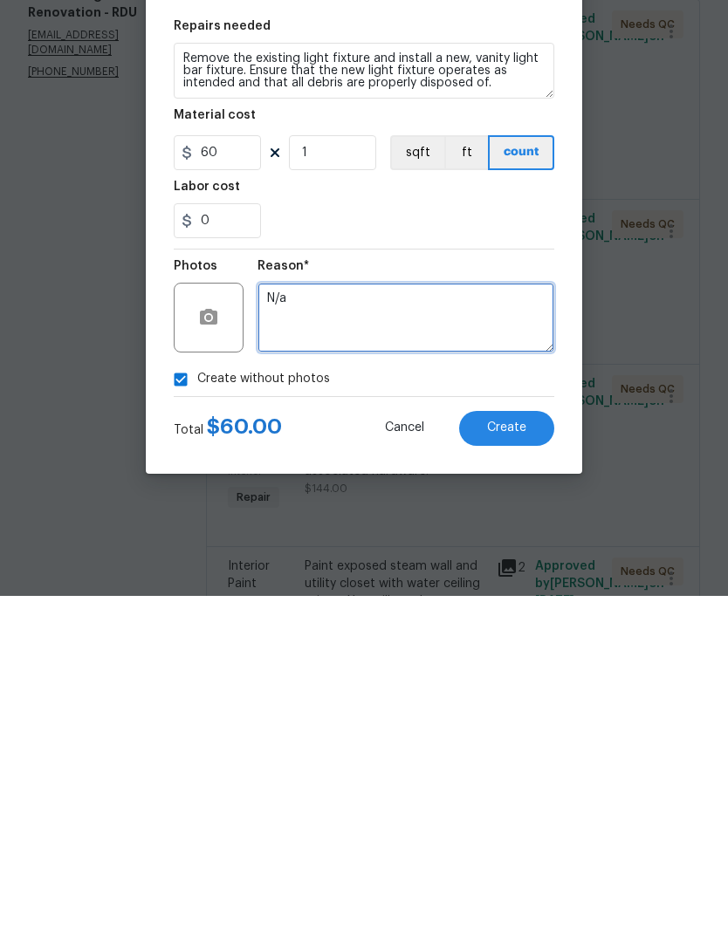
type textarea "N/a"
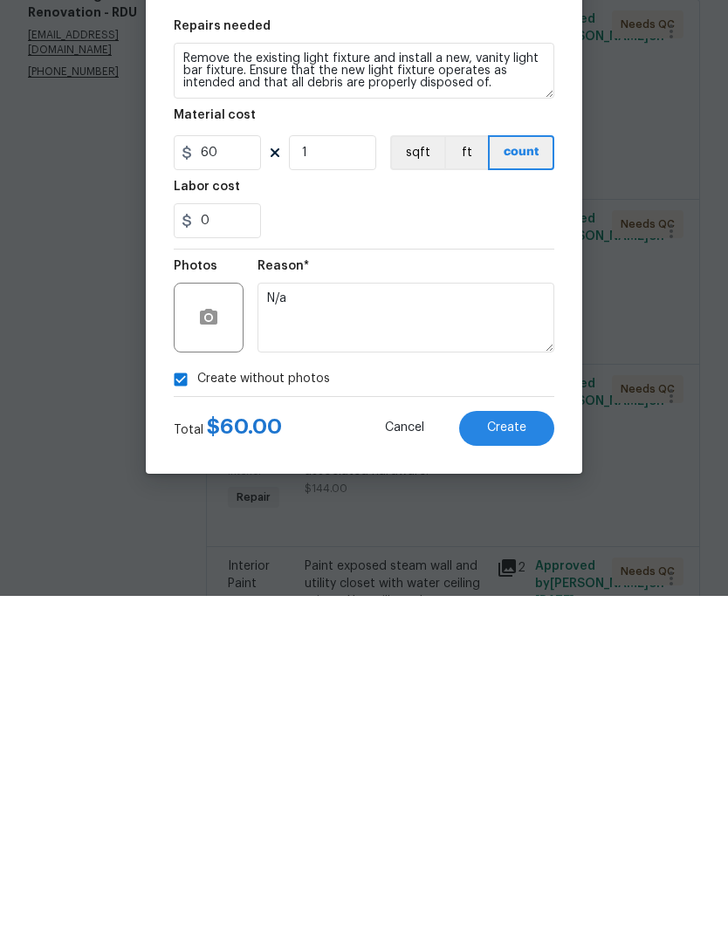
click at [519, 770] on span "Create" at bounding box center [506, 776] width 39 height 13
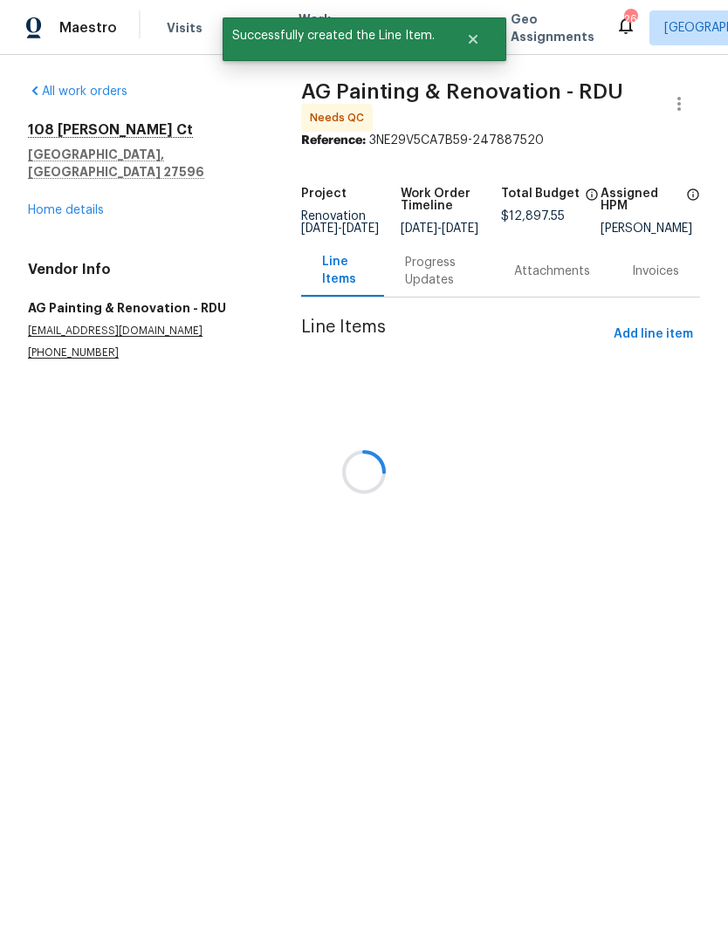
scroll to position [0, 0]
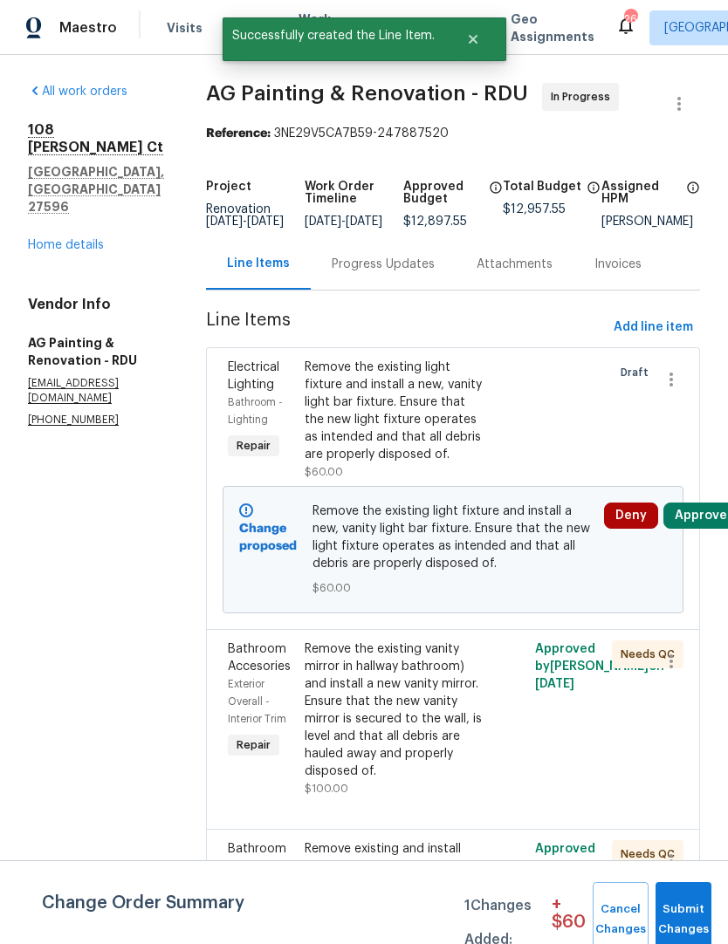
click at [701, 529] on button "Approve" at bounding box center [700, 516] width 75 height 26
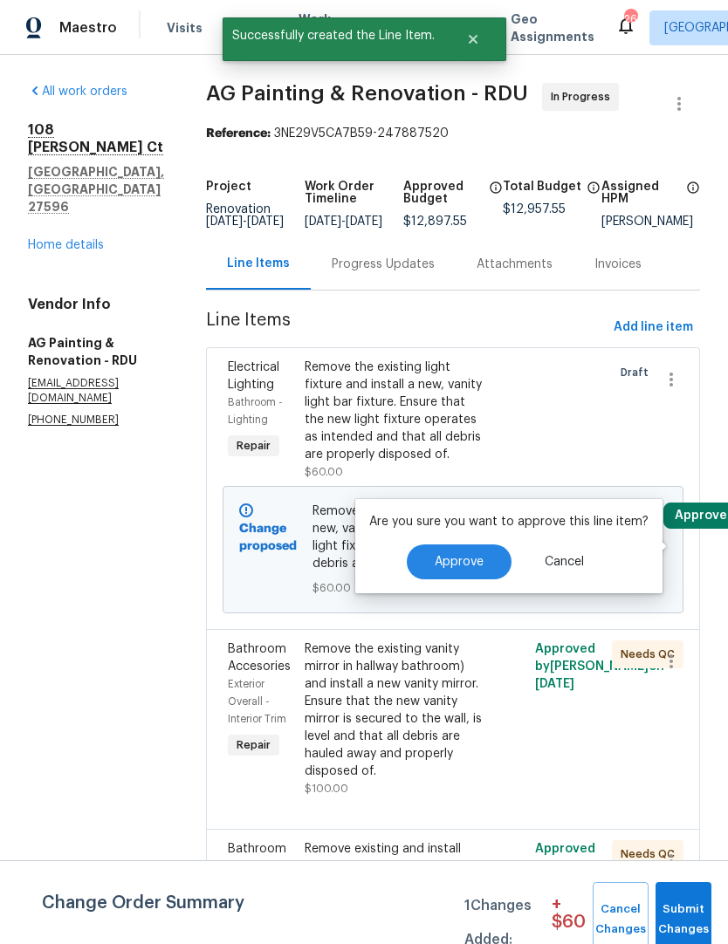
click at [463, 568] on span "Approve" at bounding box center [459, 562] width 49 height 13
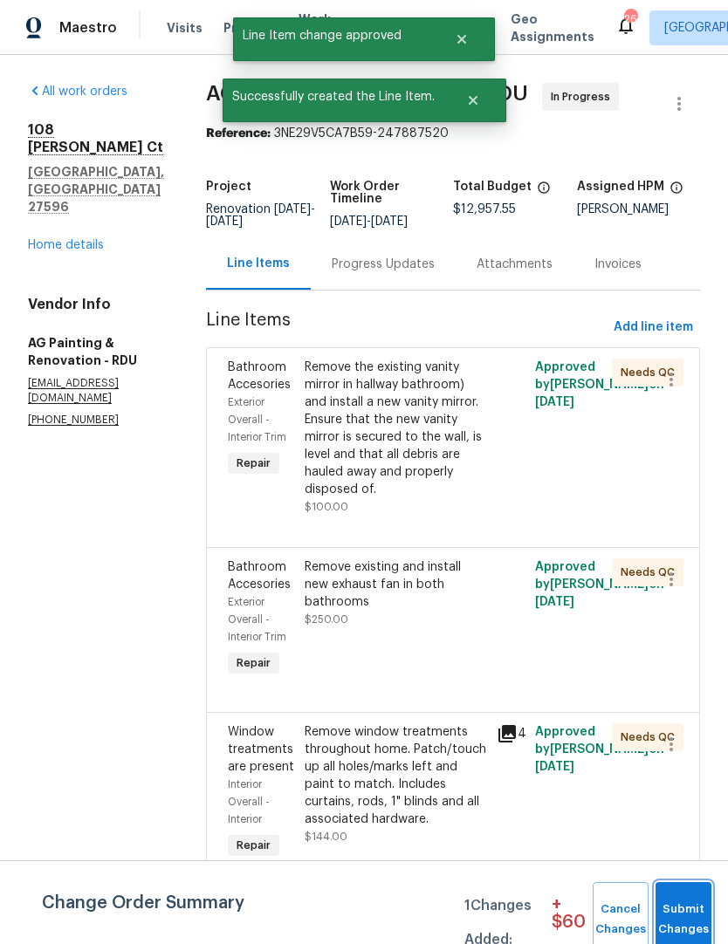
click at [689, 908] on span "Submit Changes" at bounding box center [683, 920] width 38 height 40
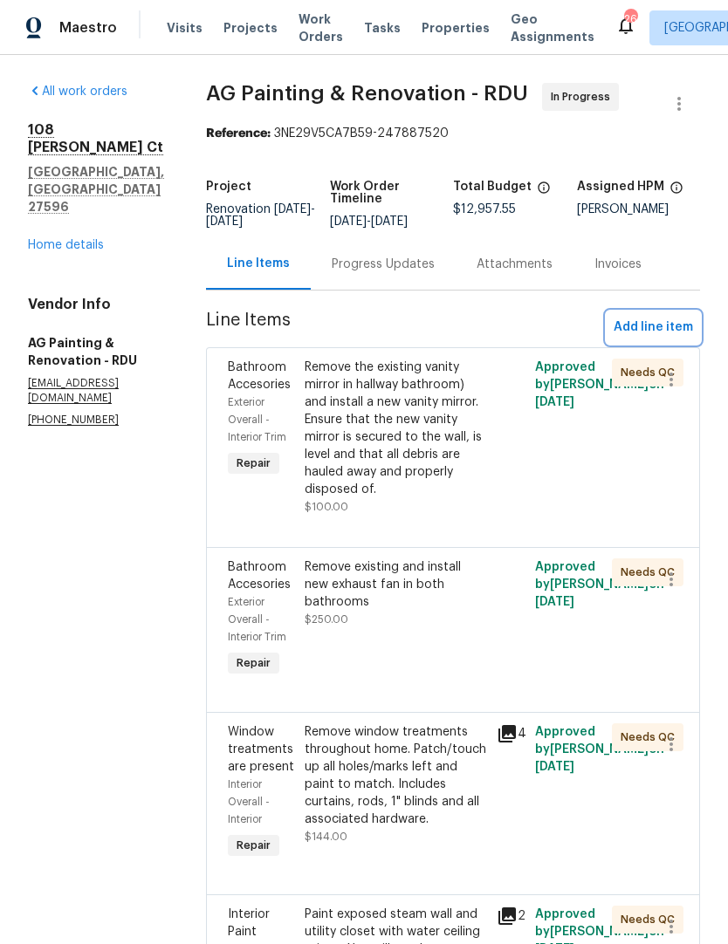
click at [664, 339] on span "Add line item" at bounding box center [653, 328] width 79 height 22
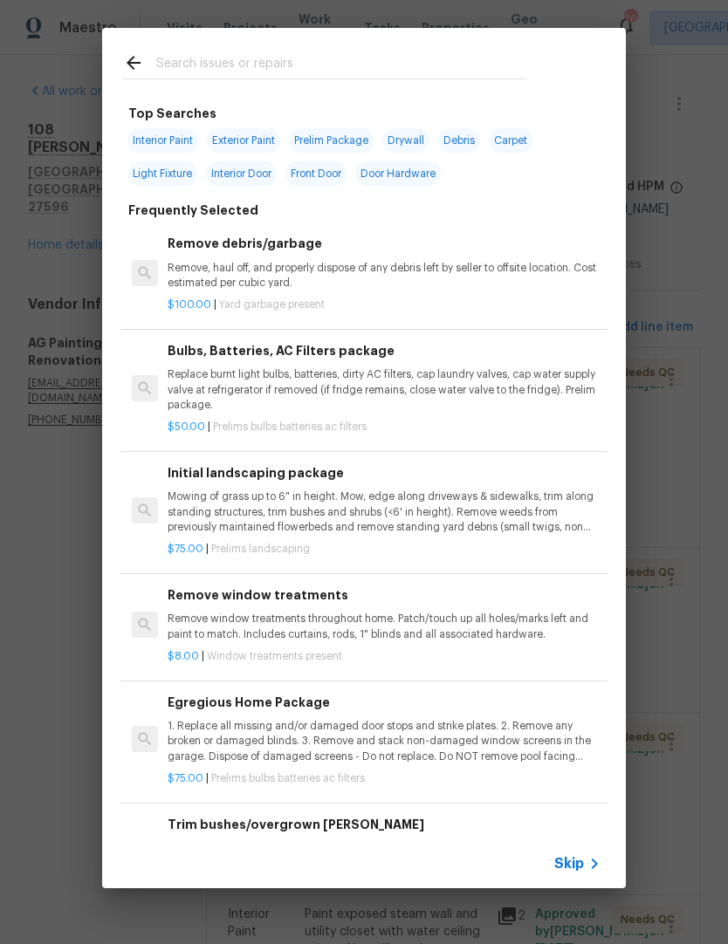
click at [376, 58] on input "text" at bounding box center [341, 65] width 370 height 26
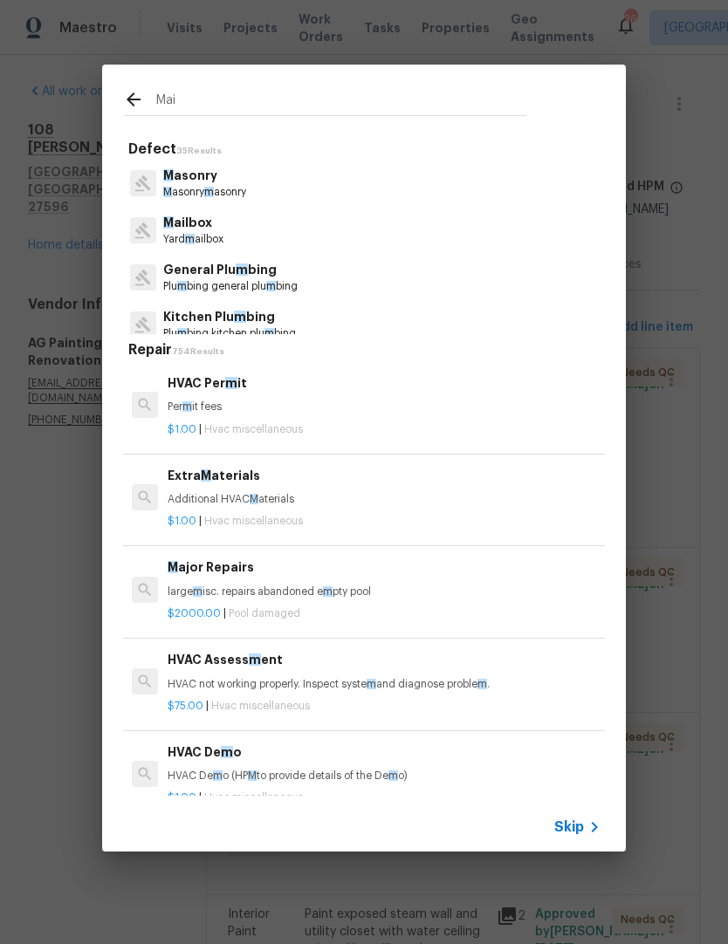
type input "Mail"
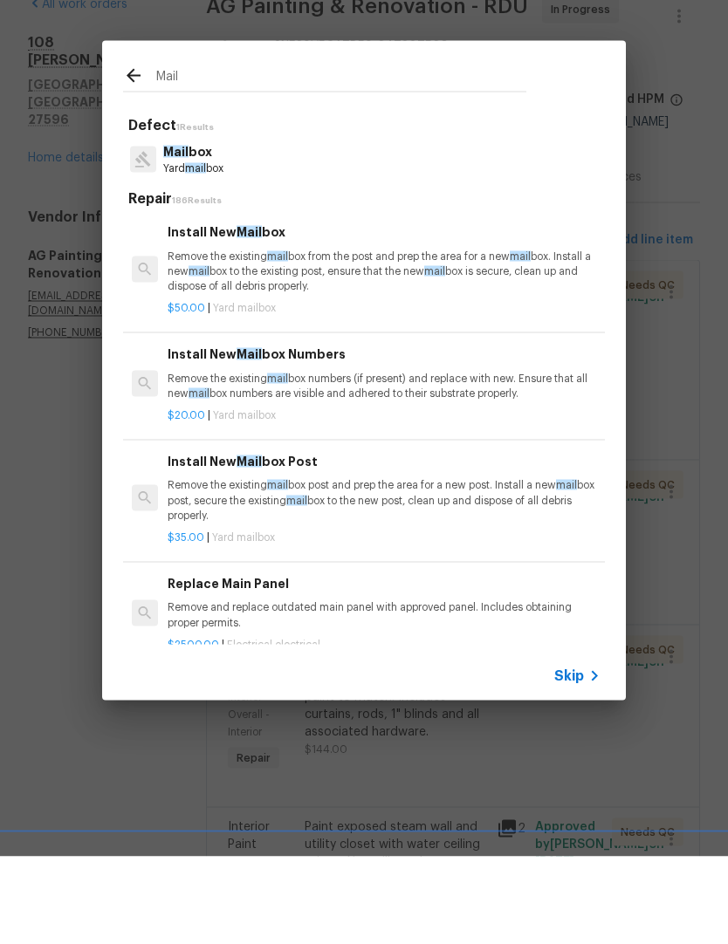
click at [324, 337] on p "Remove the existing mail box from the post and prep the area for a new mail box…" at bounding box center [384, 359] width 433 height 45
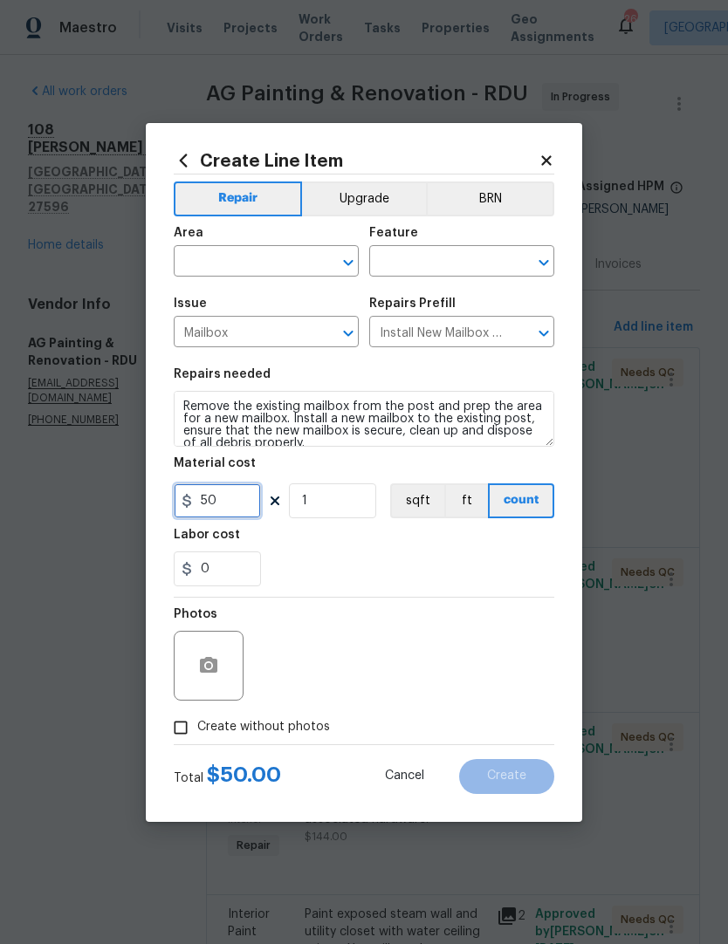
click at [240, 492] on input "50" at bounding box center [217, 500] width 87 height 35
click at [246, 509] on input "50" at bounding box center [217, 500] width 87 height 35
type input "80"
click at [483, 562] on div "0" at bounding box center [364, 569] width 381 height 35
click at [248, 242] on div "Area" at bounding box center [266, 238] width 185 height 23
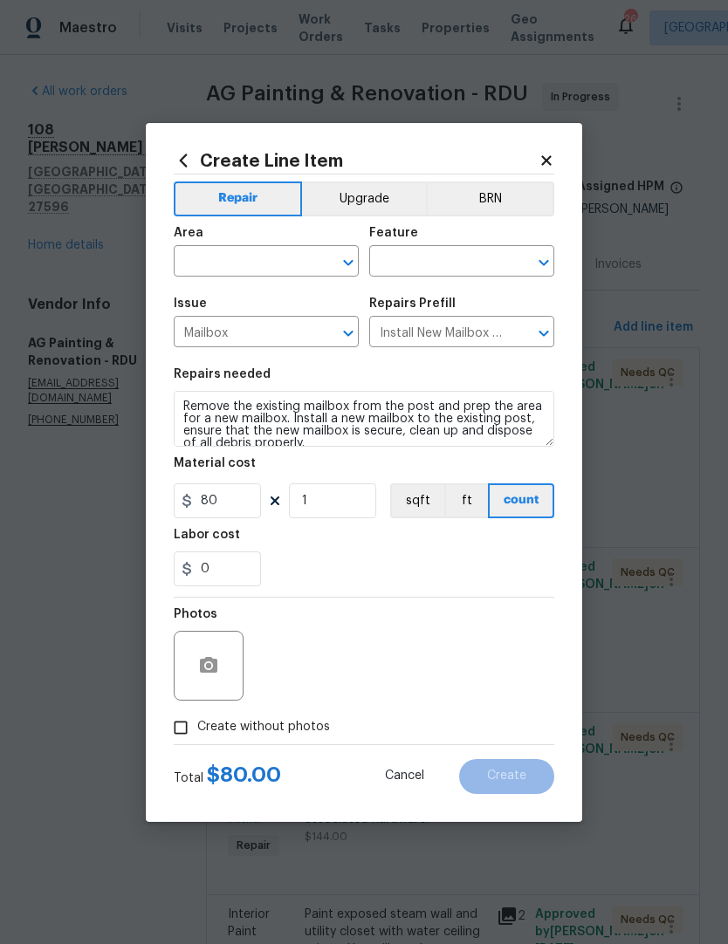
click at [216, 251] on input "text" at bounding box center [242, 263] width 136 height 27
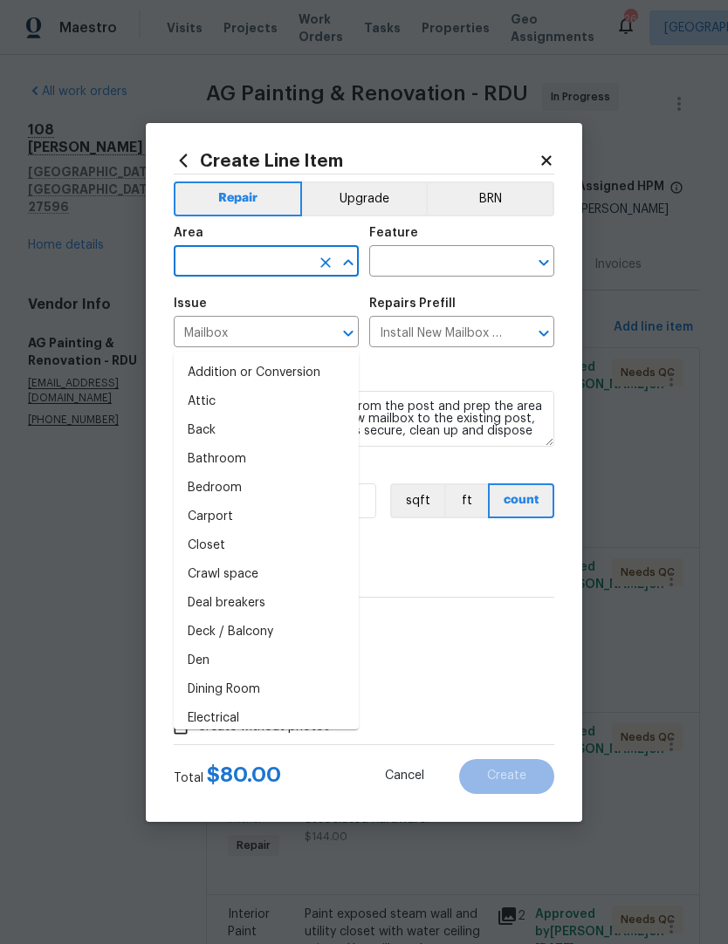
type input "y"
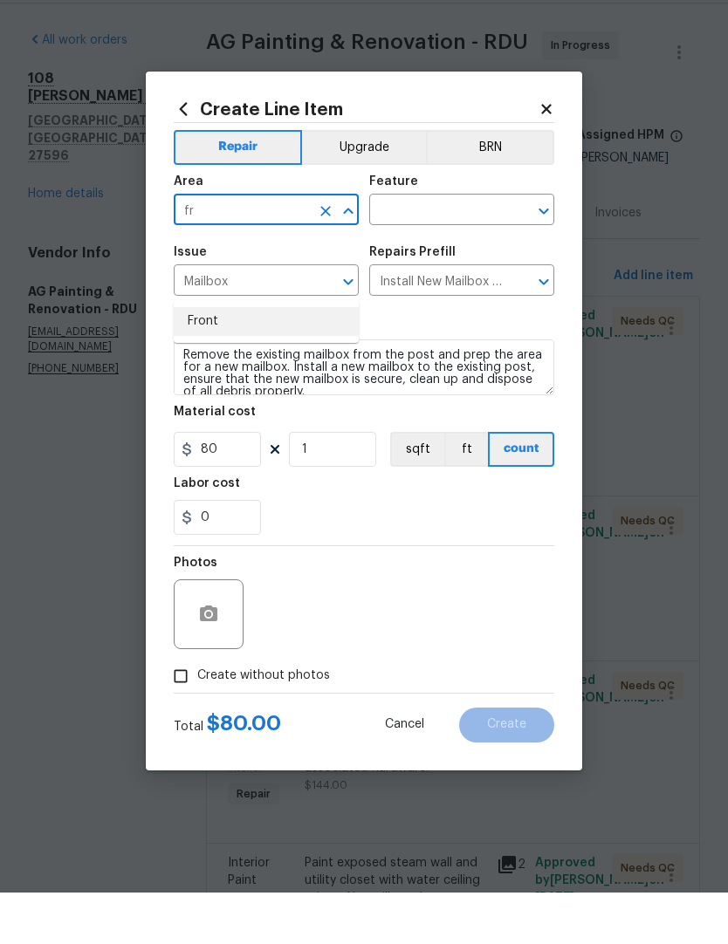
click at [252, 359] on li "Front" at bounding box center [266, 373] width 185 height 29
type input "Front"
click at [443, 227] on div "Feature" at bounding box center [461, 238] width 185 height 23
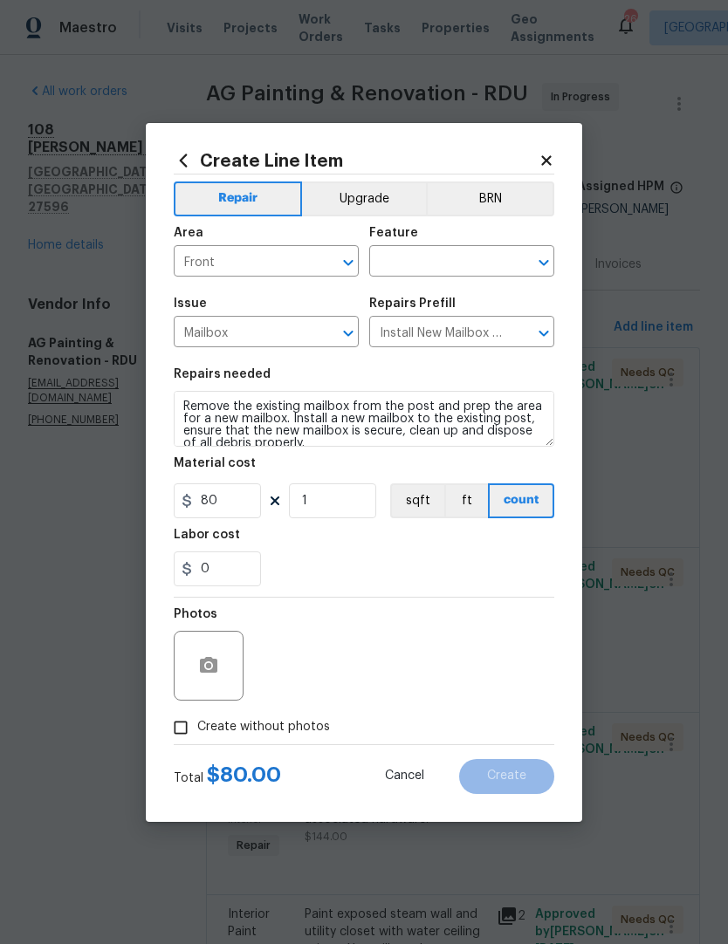
click at [412, 263] on input "text" at bounding box center [437, 263] width 136 height 27
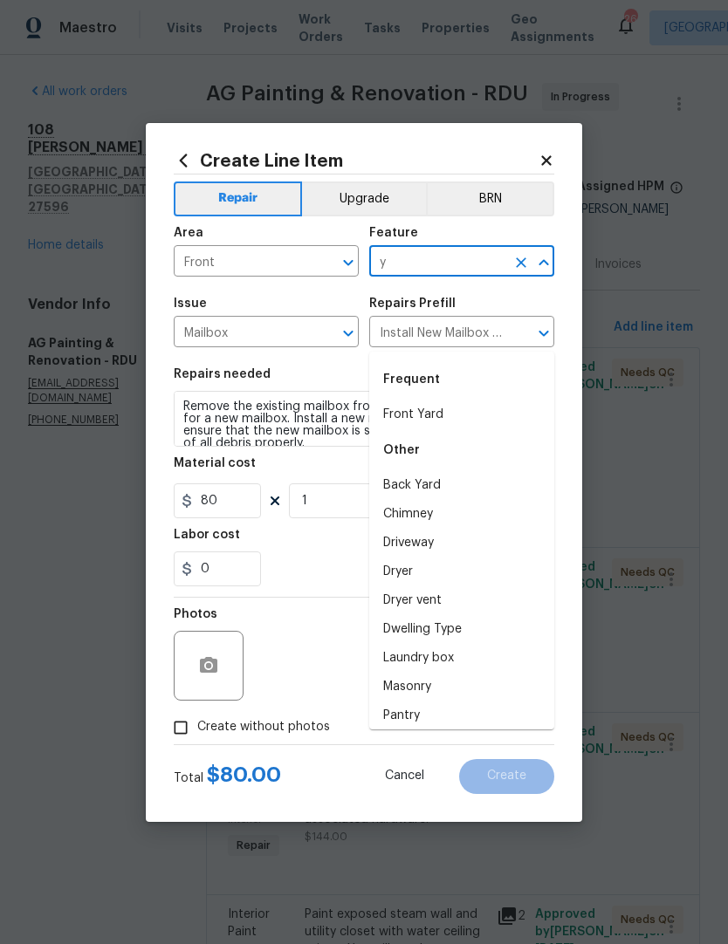
click at [434, 401] on li "Front Yard" at bounding box center [461, 415] width 185 height 29
type input "Front Yard"
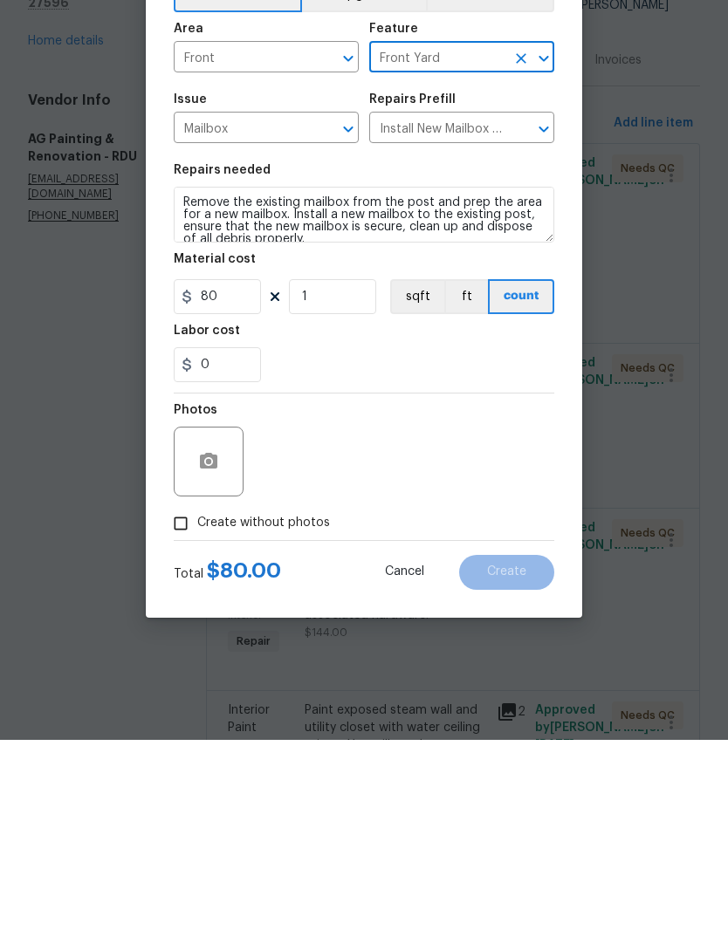
click at [177, 711] on input "Create without photos" at bounding box center [180, 727] width 33 height 33
checkbox input "true"
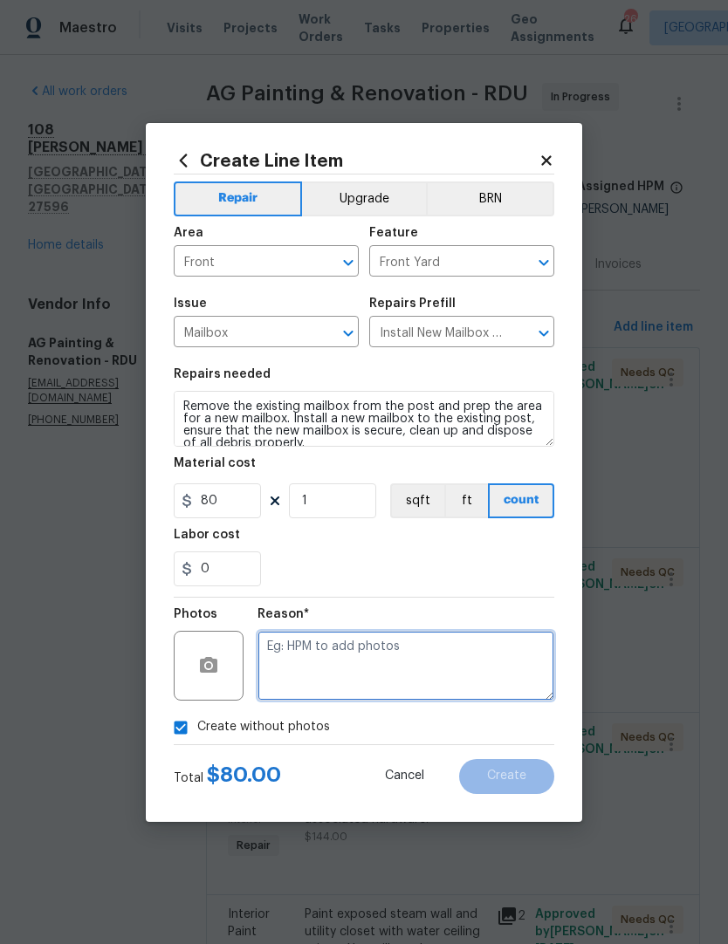
click at [382, 669] on textarea at bounding box center [405, 666] width 297 height 70
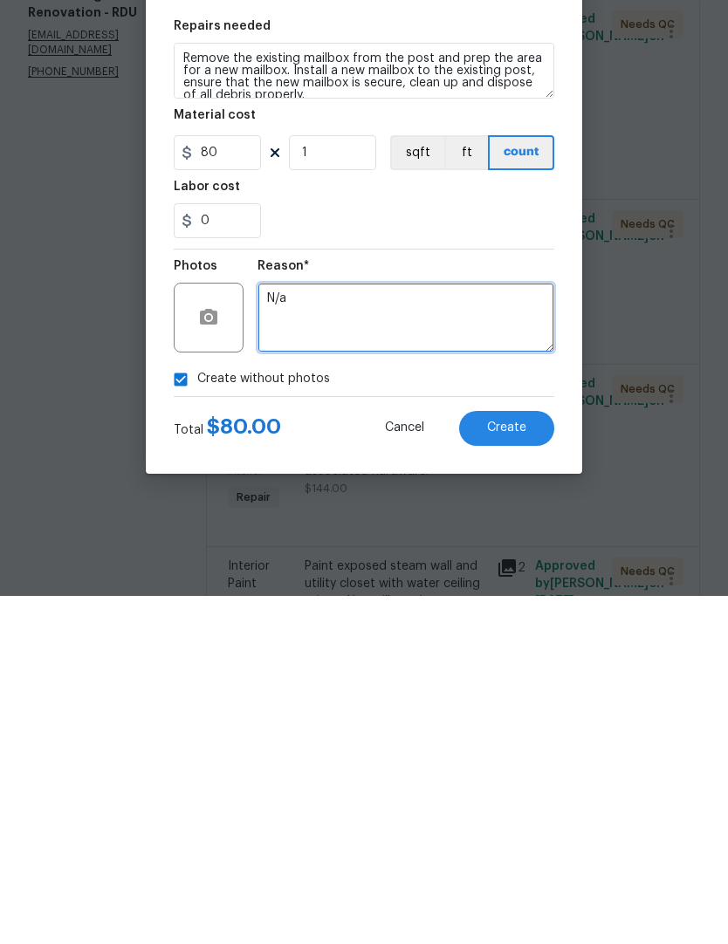
type textarea "N/a"
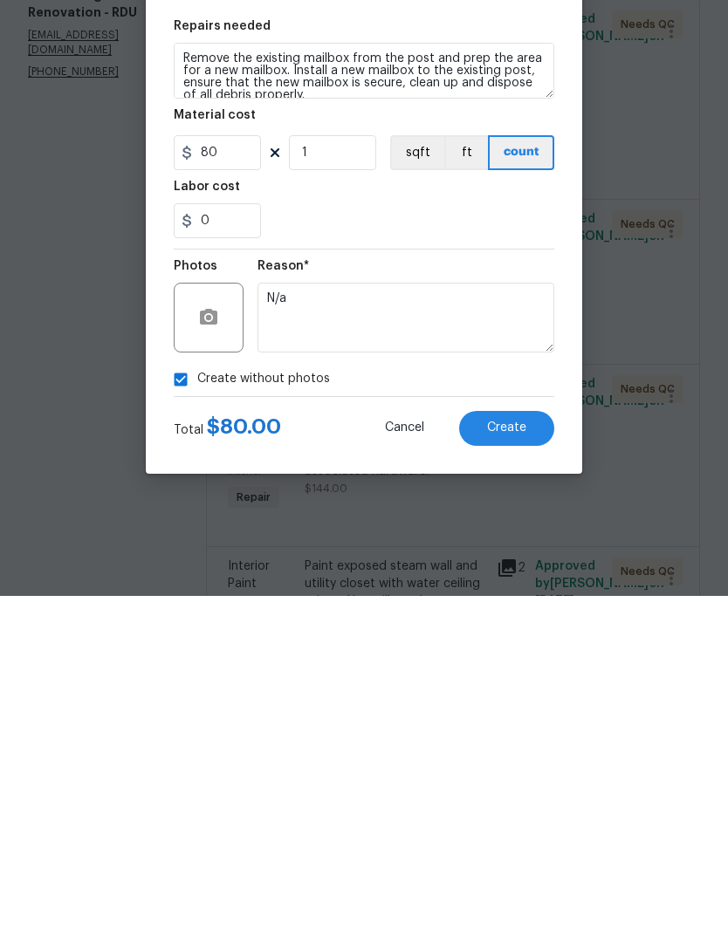
click at [526, 759] on button "Create" at bounding box center [506, 776] width 95 height 35
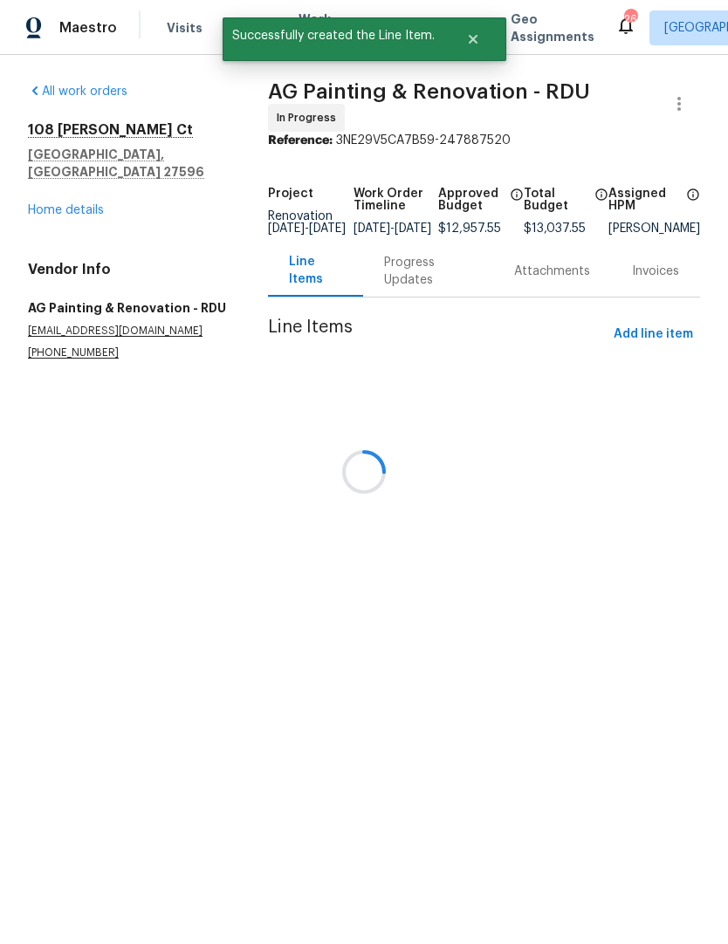
scroll to position [0, 0]
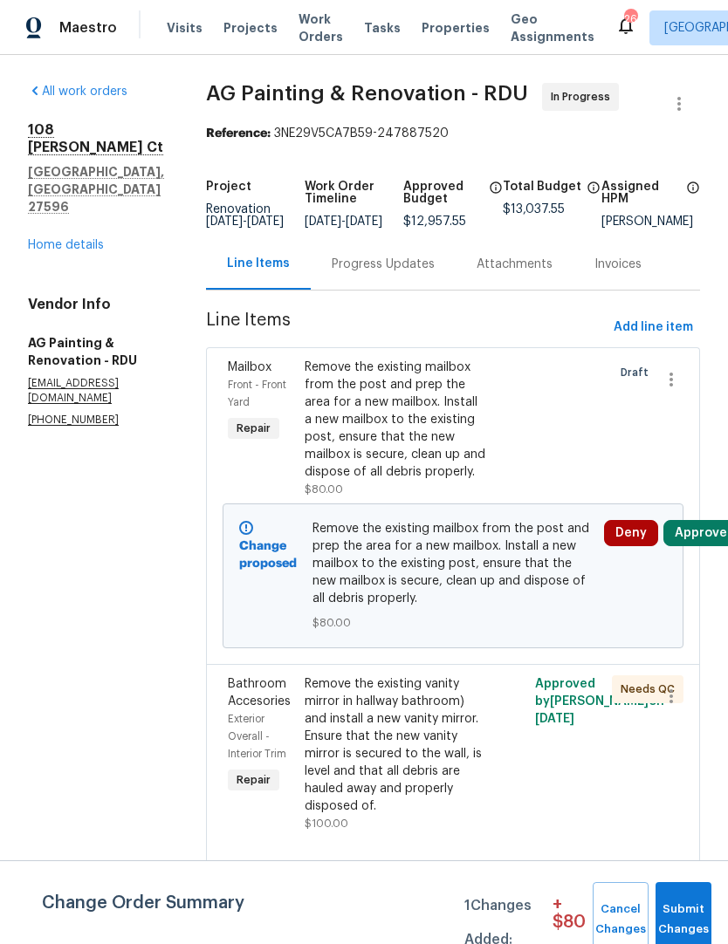
click at [702, 546] on button "Approve" at bounding box center [700, 533] width 75 height 26
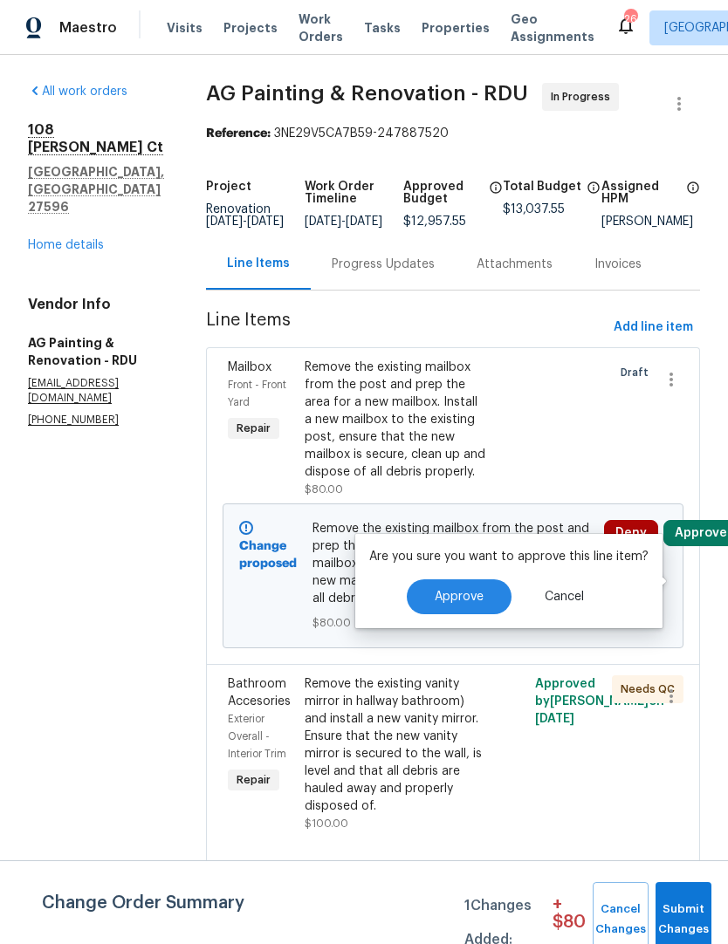
click at [471, 600] on span "Approve" at bounding box center [459, 597] width 49 height 13
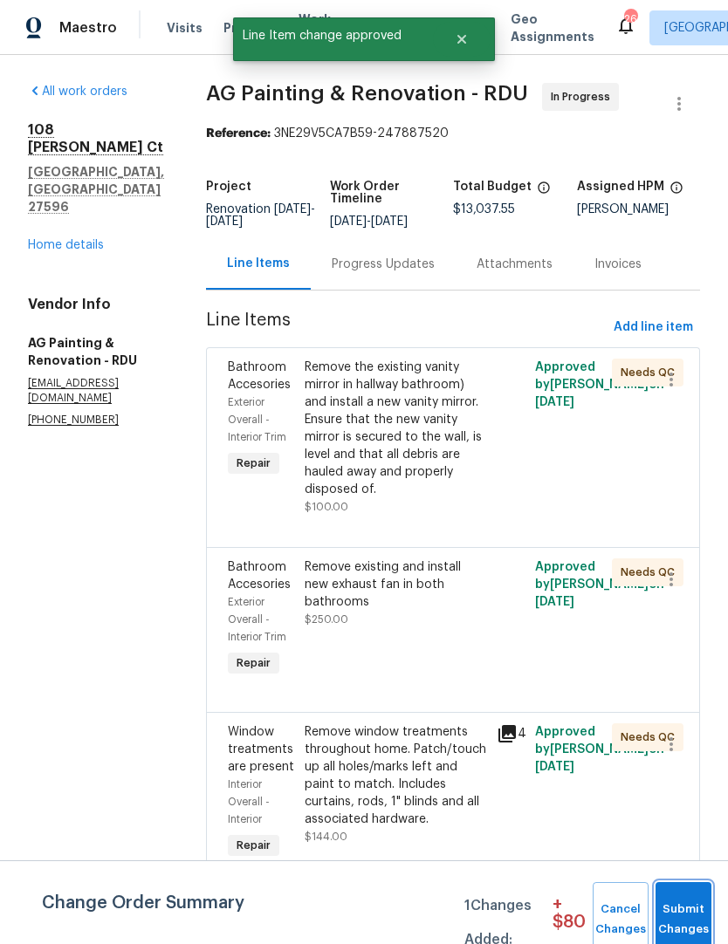
click at [679, 895] on button "Submit Changes" at bounding box center [683, 919] width 56 height 75
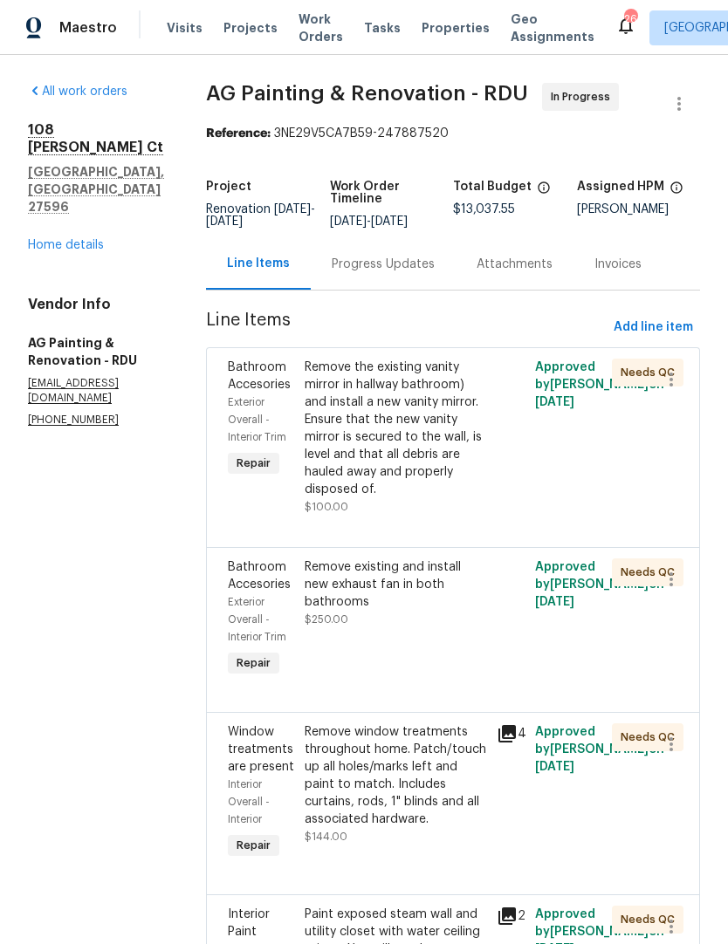
click at [74, 239] on link "Home details" at bounding box center [66, 245] width 76 height 12
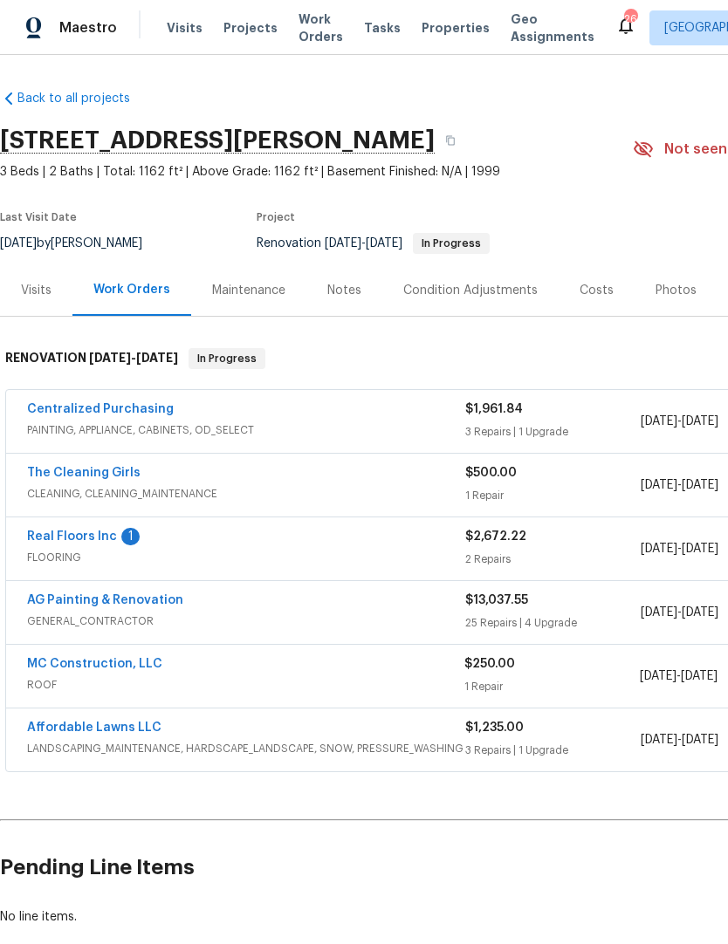
click at [120, 594] on link "AG Painting & Renovation" at bounding box center [105, 600] width 156 height 12
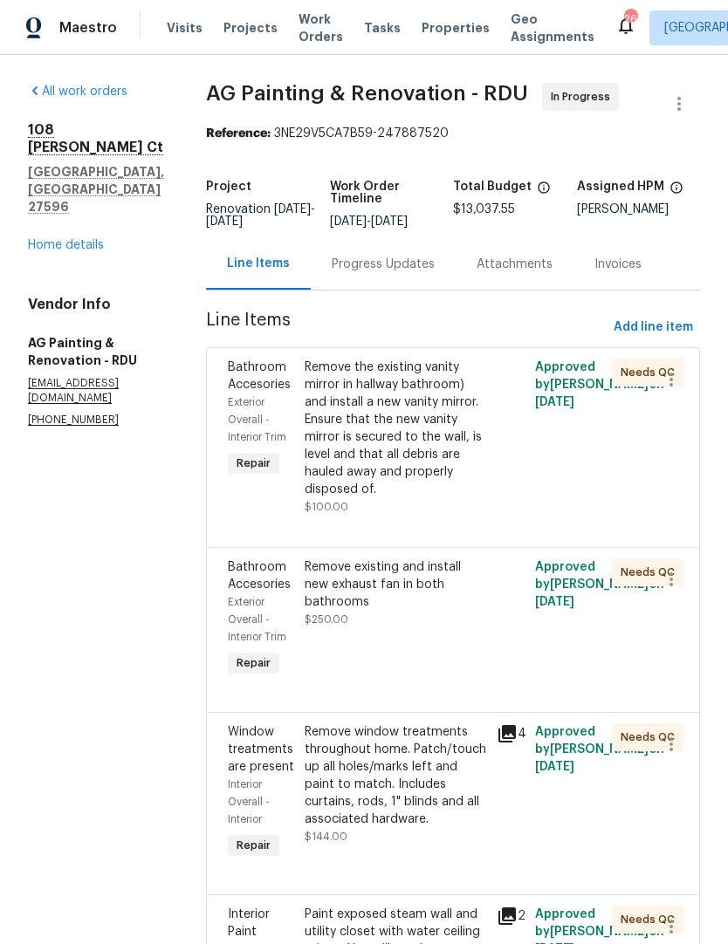
click at [420, 266] on div "Progress Updates" at bounding box center [383, 264] width 103 height 17
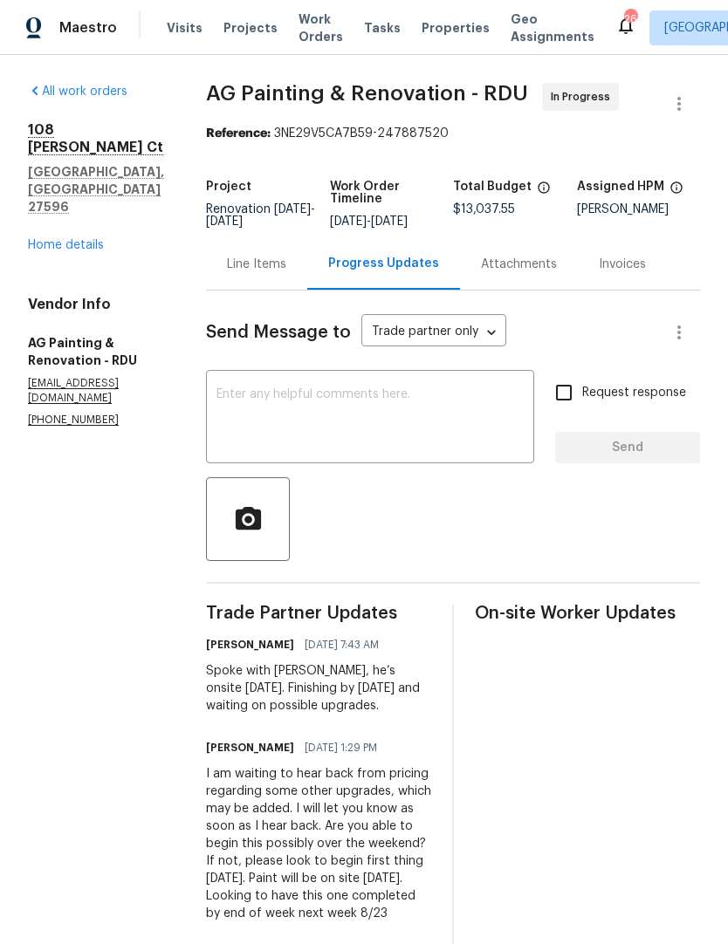
click at [286, 272] on div "Line Items" at bounding box center [256, 264] width 59 height 17
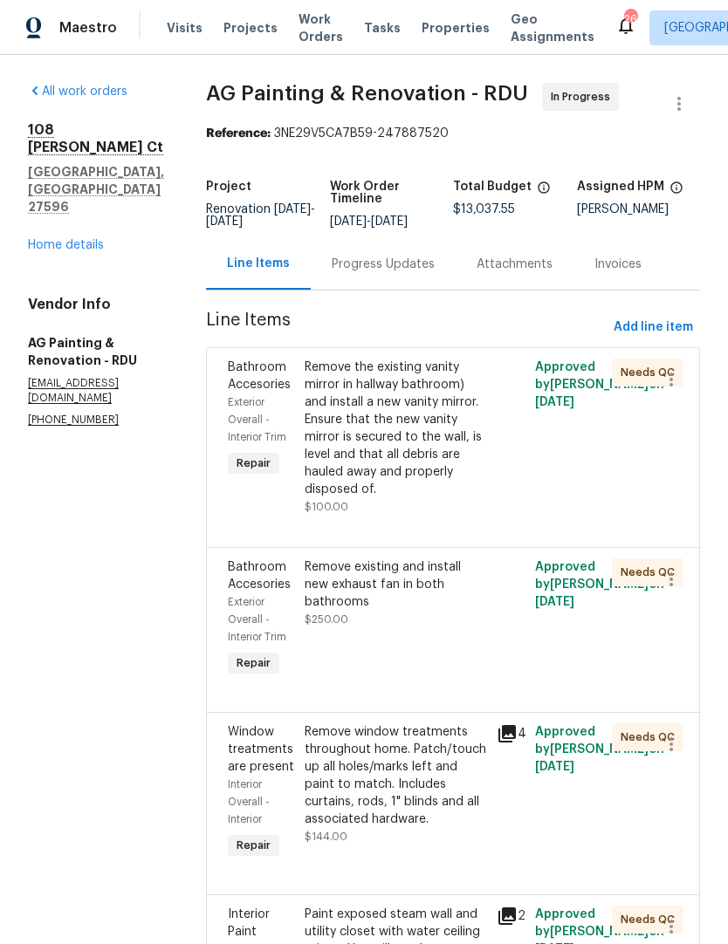
click at [641, 273] on div "Invoices" at bounding box center [617, 264] width 47 height 17
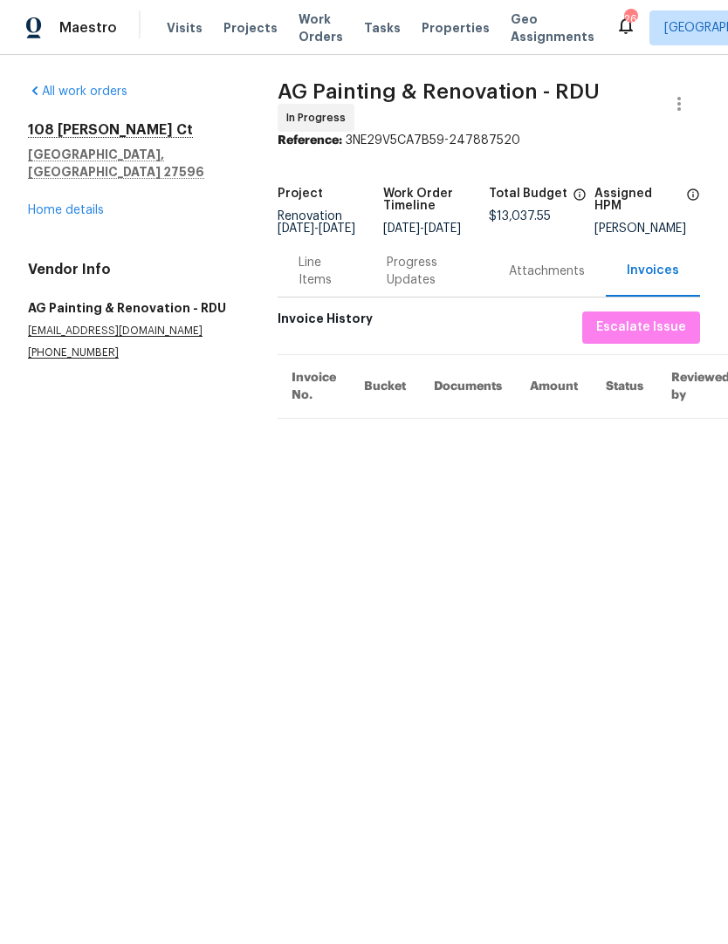
click at [323, 280] on div "Line Items" at bounding box center [321, 271] width 46 height 35
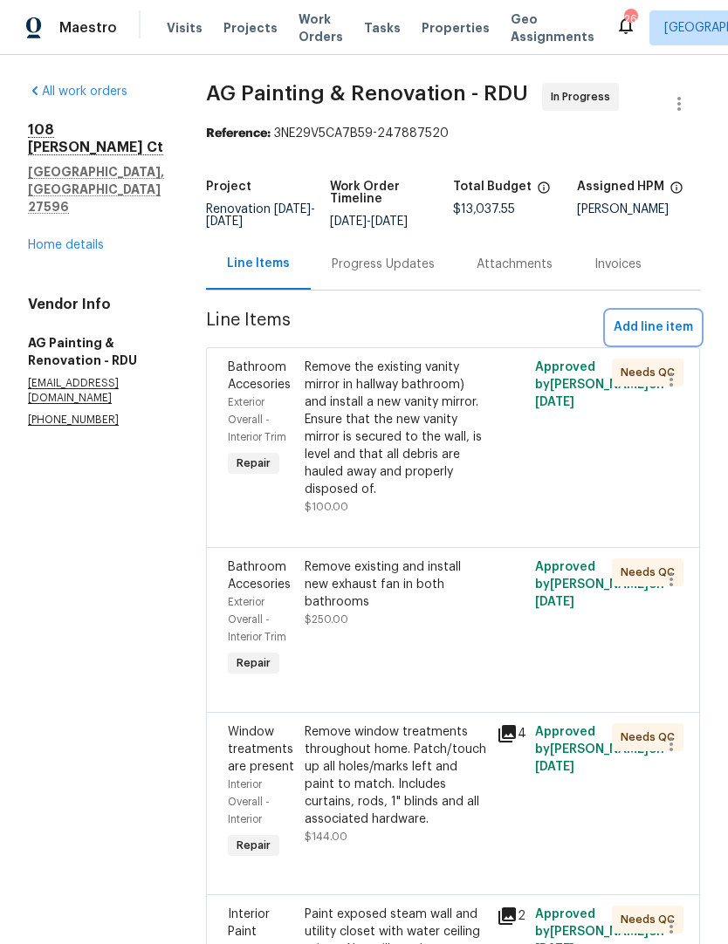
click at [665, 339] on span "Add line item" at bounding box center [653, 328] width 79 height 22
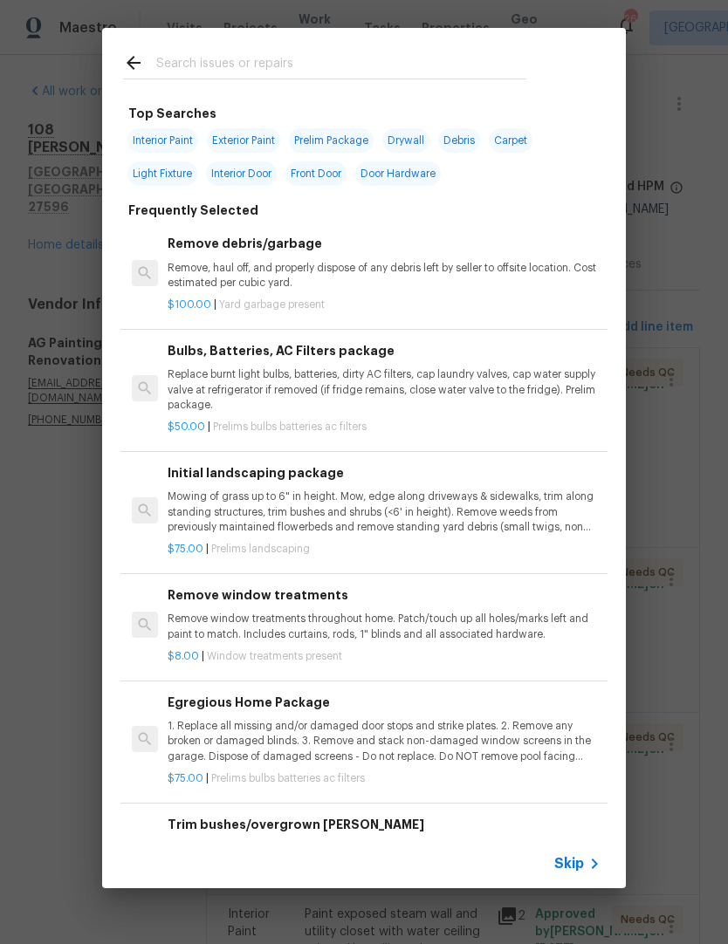
click at [435, 62] on input "text" at bounding box center [341, 65] width 370 height 26
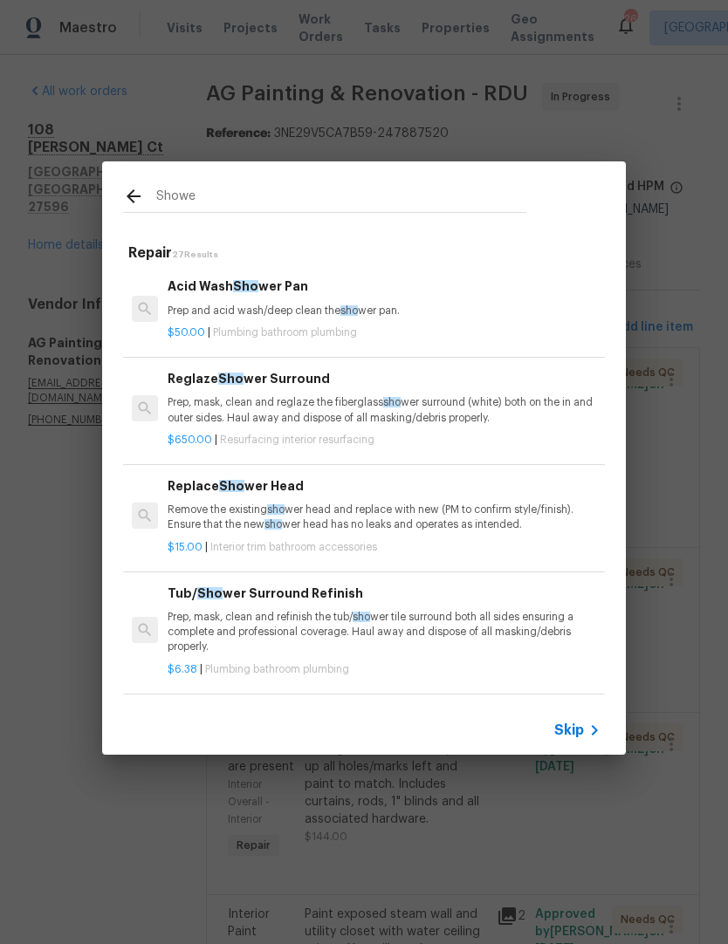
type input "Shower"
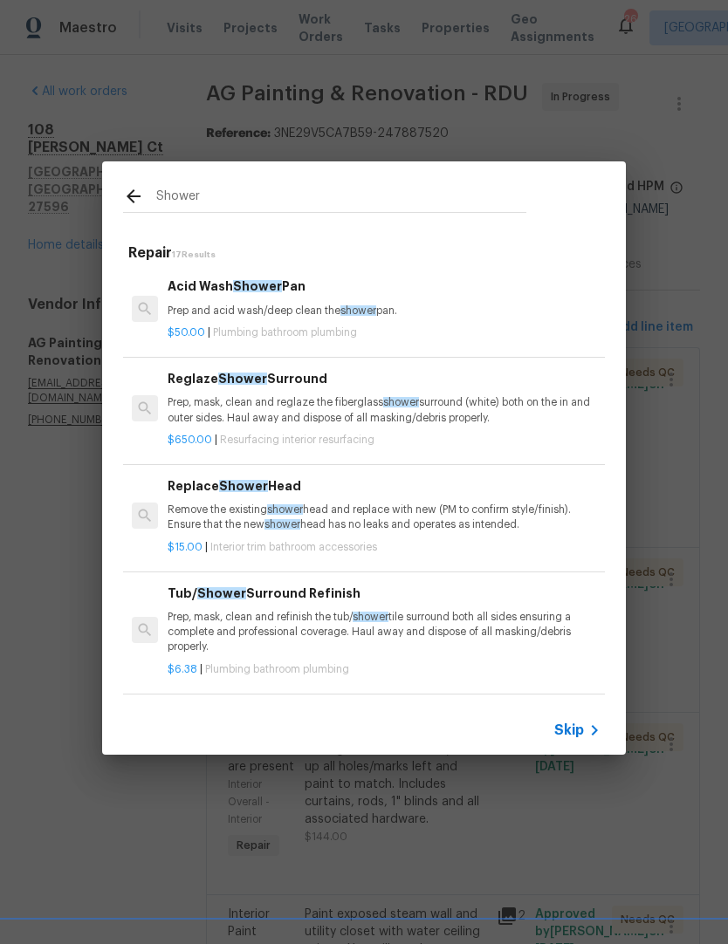
click at [269, 507] on span "shower" at bounding box center [285, 509] width 36 height 10
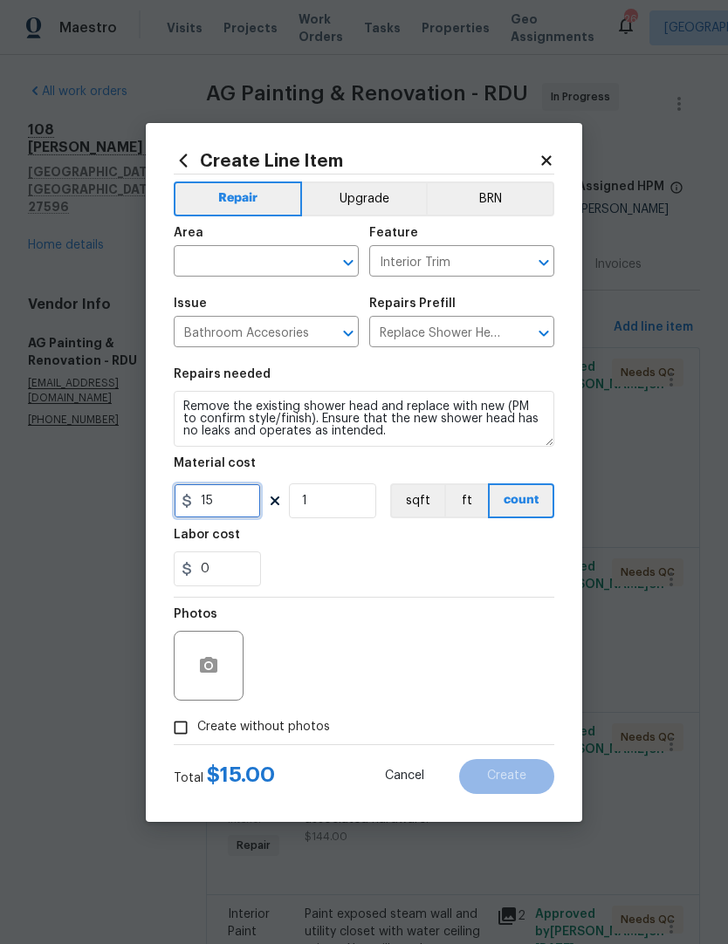
click at [243, 493] on input "15" at bounding box center [217, 500] width 87 height 35
click at [242, 518] on input "15" at bounding box center [217, 500] width 87 height 35
type input "20"
click at [499, 558] on div "0" at bounding box center [364, 569] width 381 height 35
click at [285, 260] on input "text" at bounding box center [242, 263] width 136 height 27
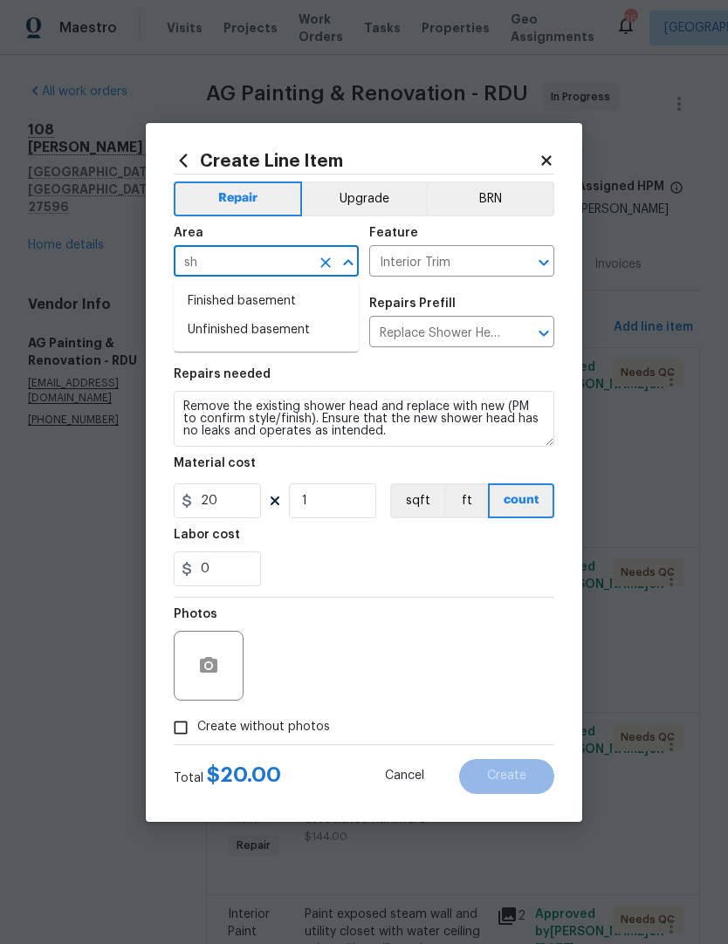
type input "s"
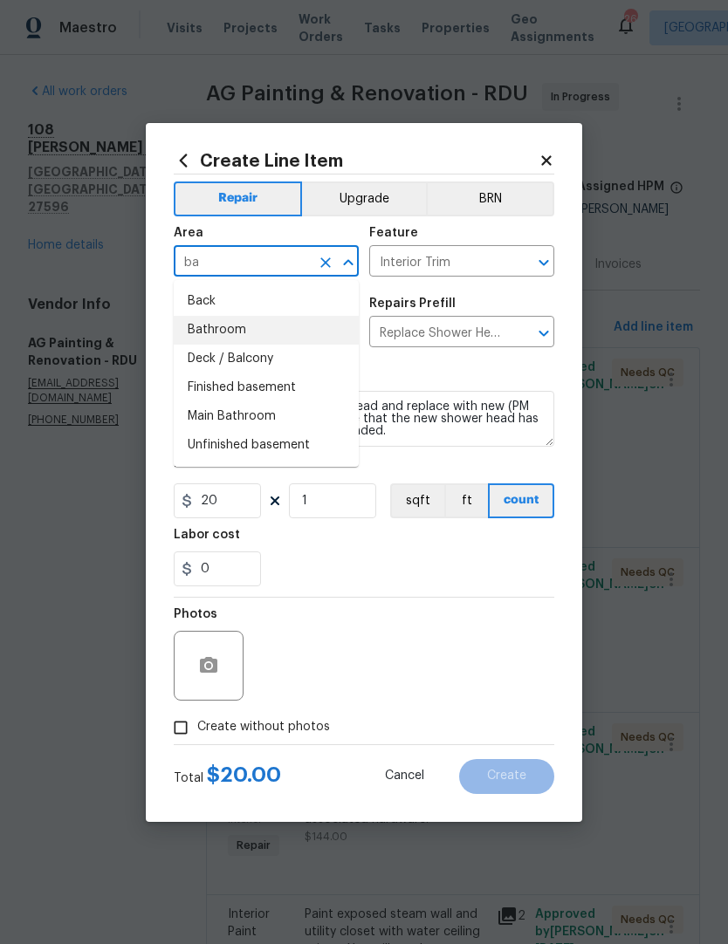
click at [241, 326] on li "Bathroom" at bounding box center [266, 330] width 185 height 29
type input "Bathroom"
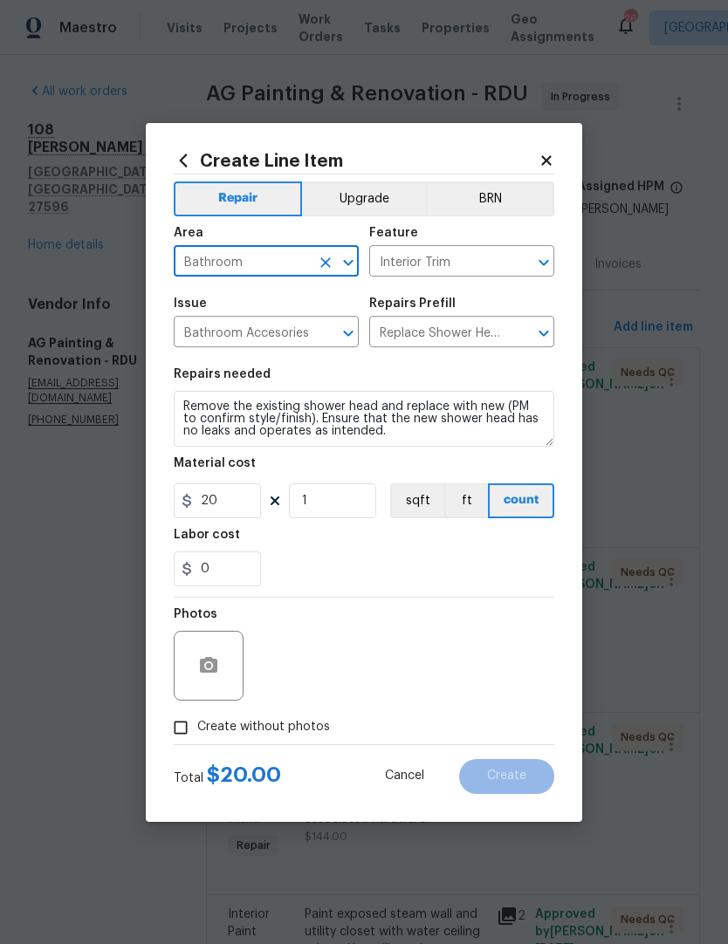
click at [385, 367] on section "Repairs needed Remove the existing shower head and replace with new (PM to conf…" at bounding box center [364, 477] width 381 height 239
click at [177, 721] on input "Create without photos" at bounding box center [180, 727] width 33 height 33
checkbox input "true"
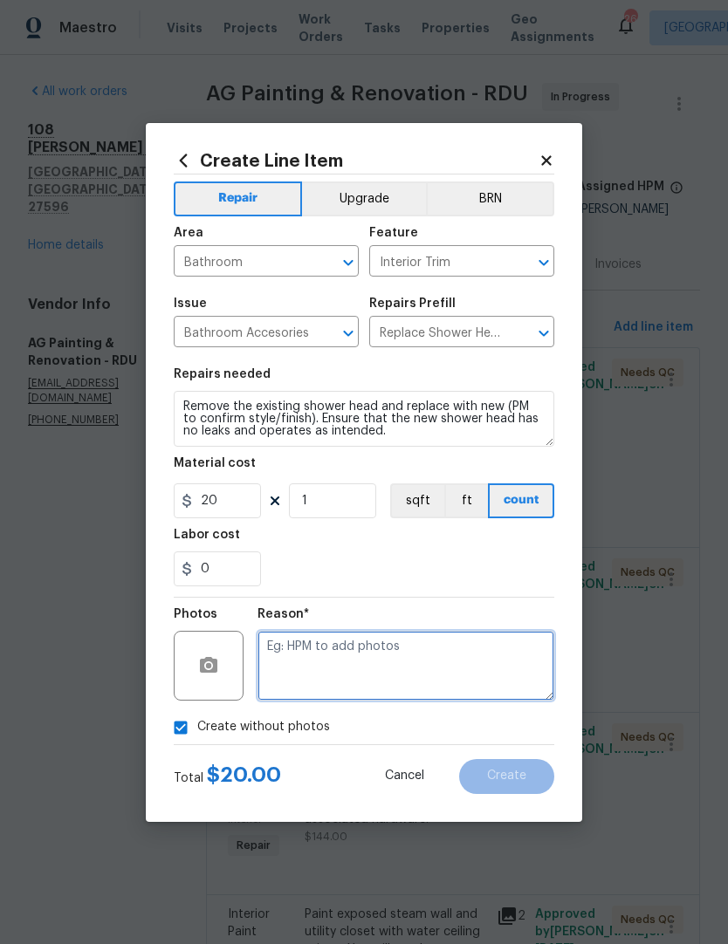
click at [335, 664] on textarea at bounding box center [405, 666] width 297 height 70
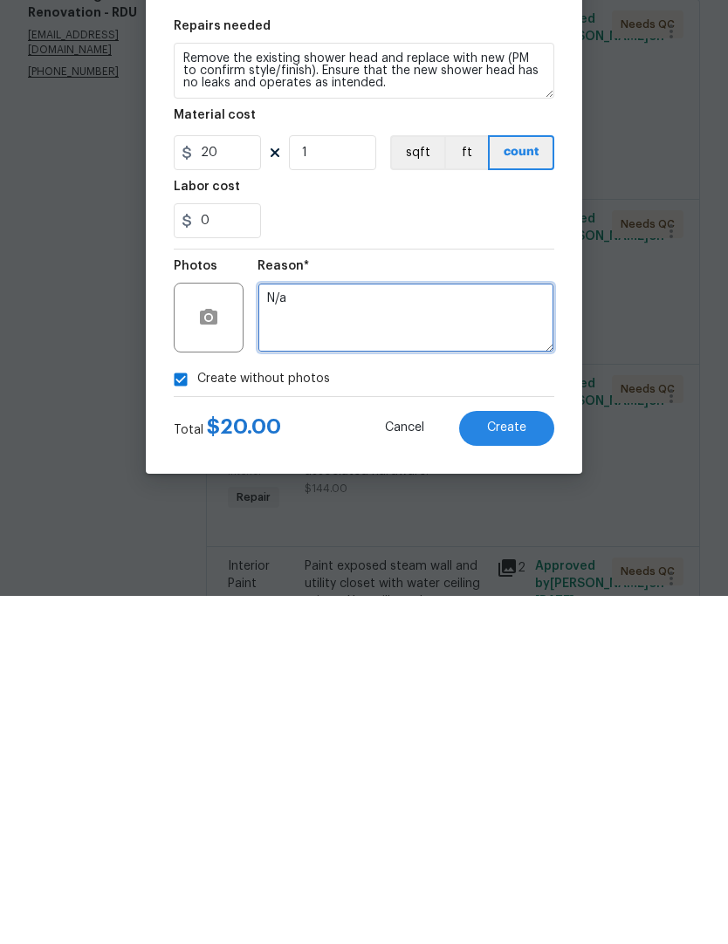
scroll to position [72, 0]
type textarea "N/a"
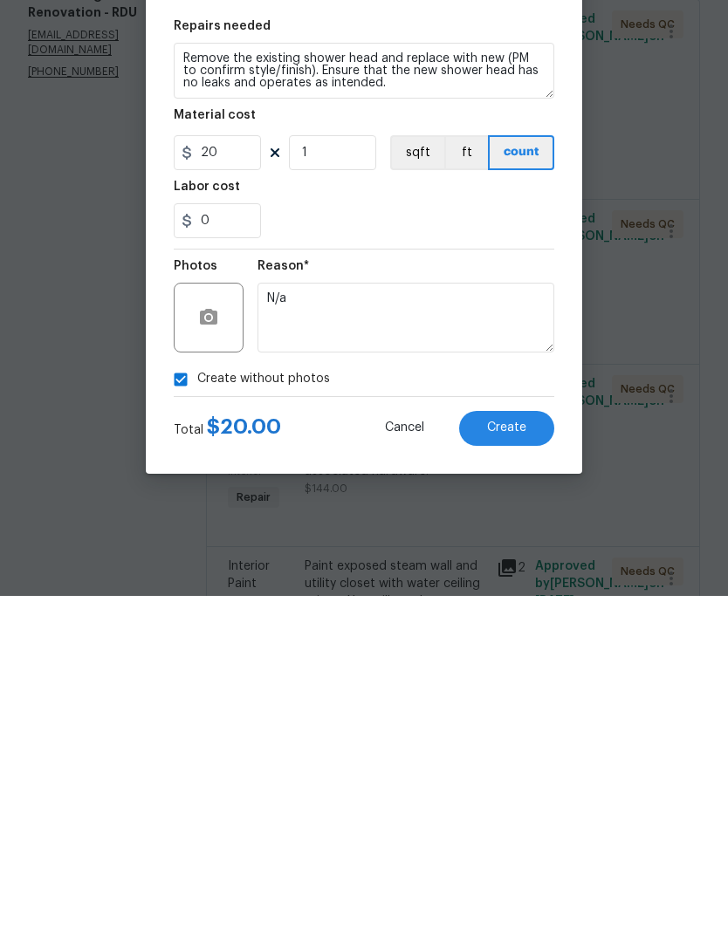
click at [522, 770] on span "Create" at bounding box center [506, 776] width 39 height 13
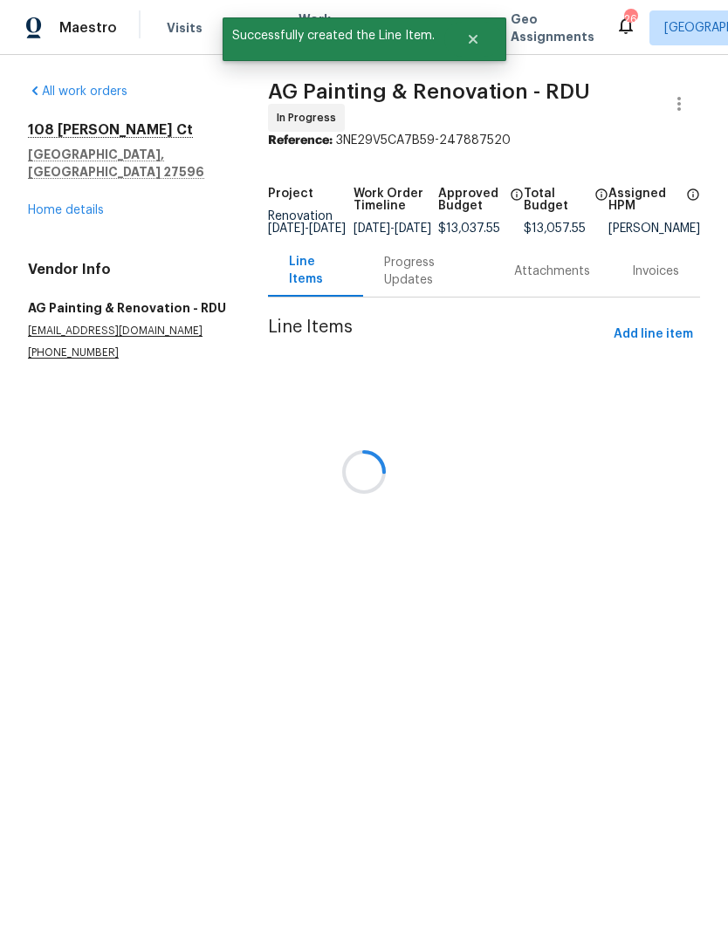
scroll to position [0, 0]
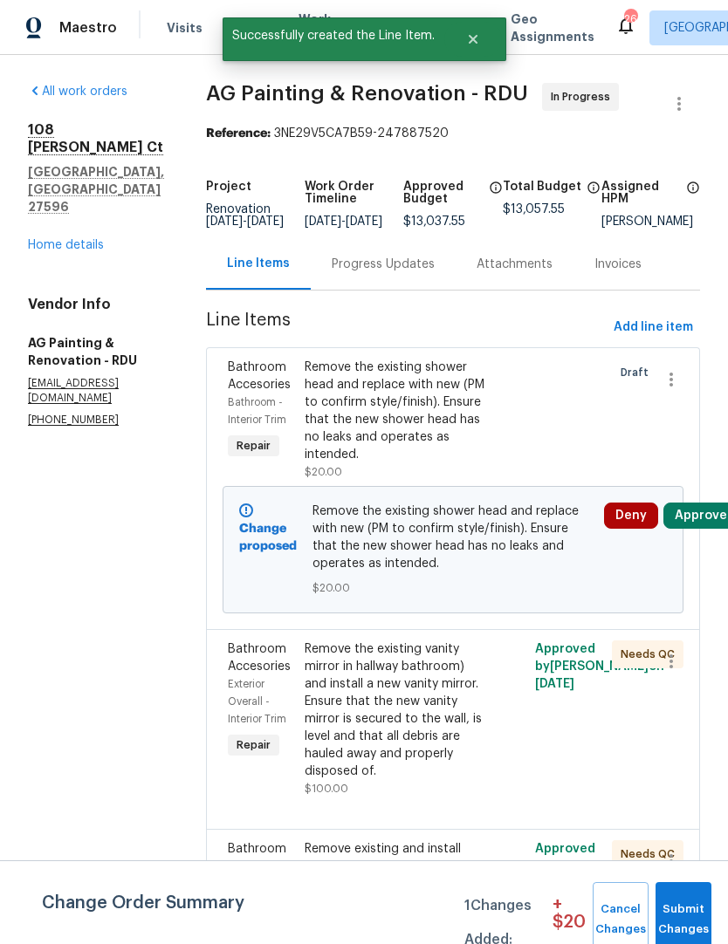
click at [705, 529] on button "Approve" at bounding box center [700, 516] width 75 height 26
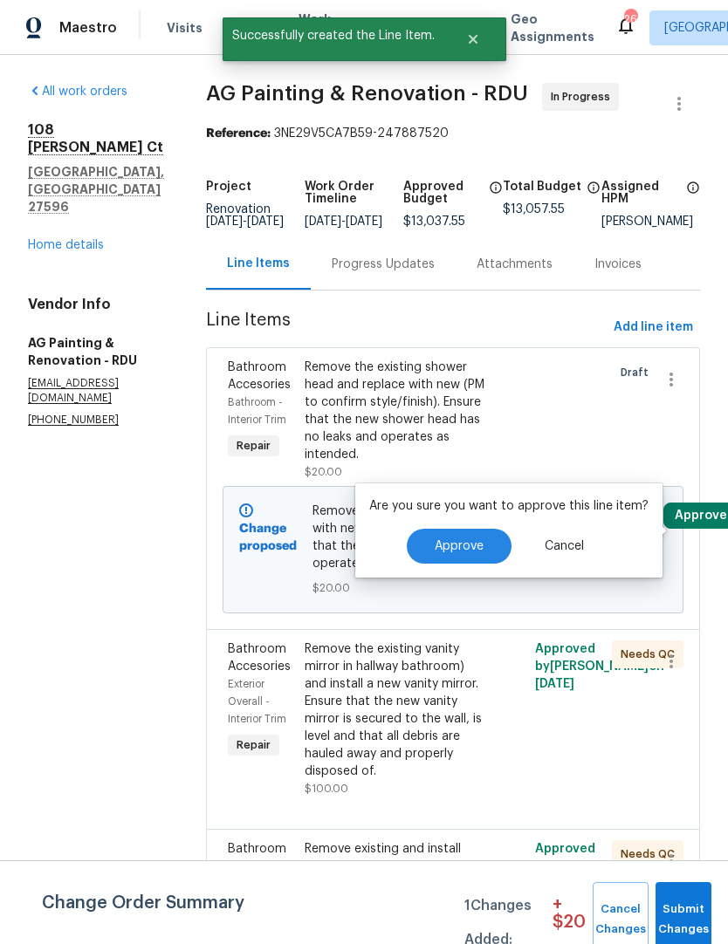
click at [463, 540] on span "Approve" at bounding box center [459, 546] width 49 height 13
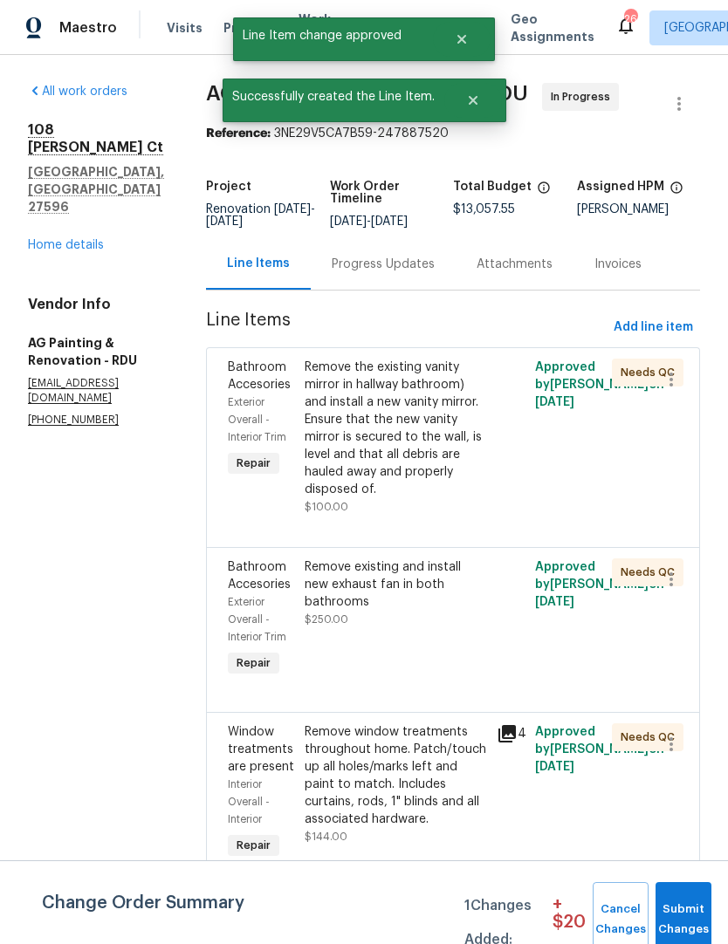
click at [693, 895] on button "Submit Changes" at bounding box center [683, 919] width 56 height 75
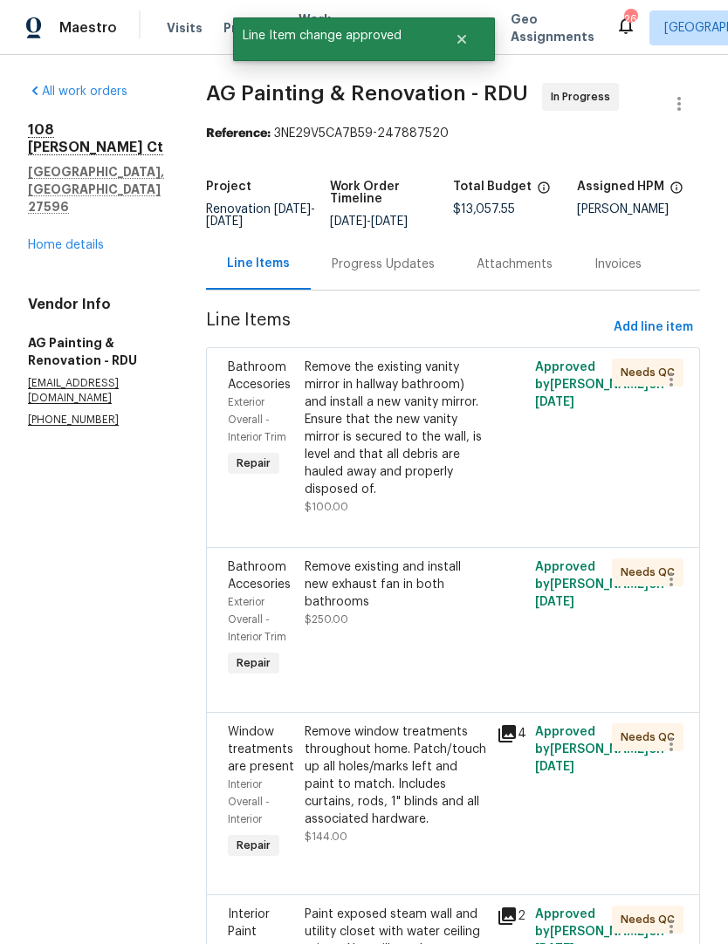
click at [84, 239] on link "Home details" at bounding box center [66, 245] width 76 height 12
